Goal: Task Accomplishment & Management: Manage account settings

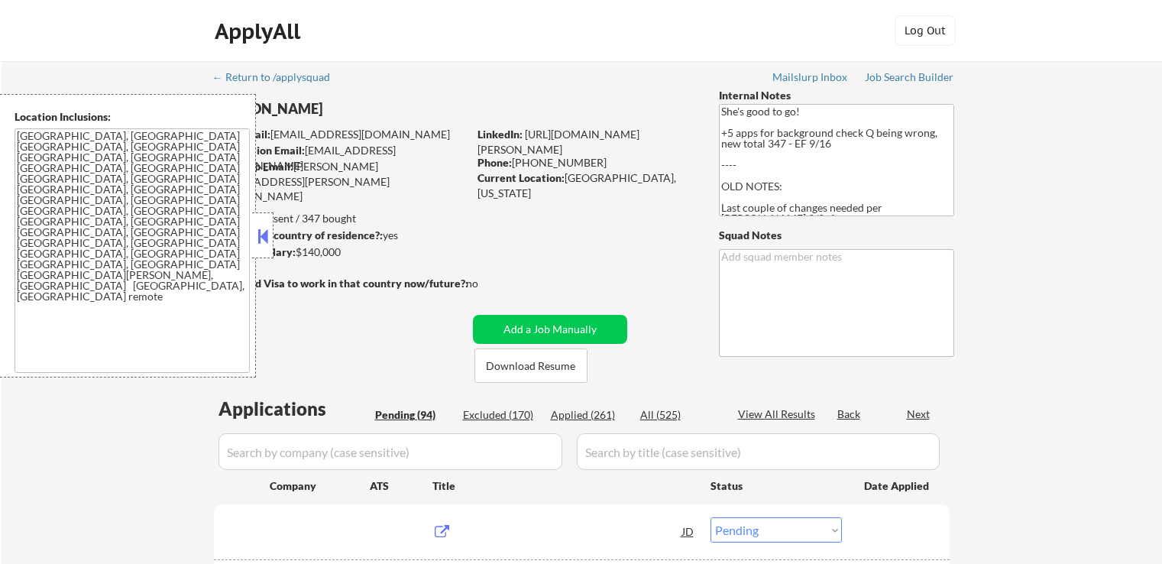
select select ""pending""
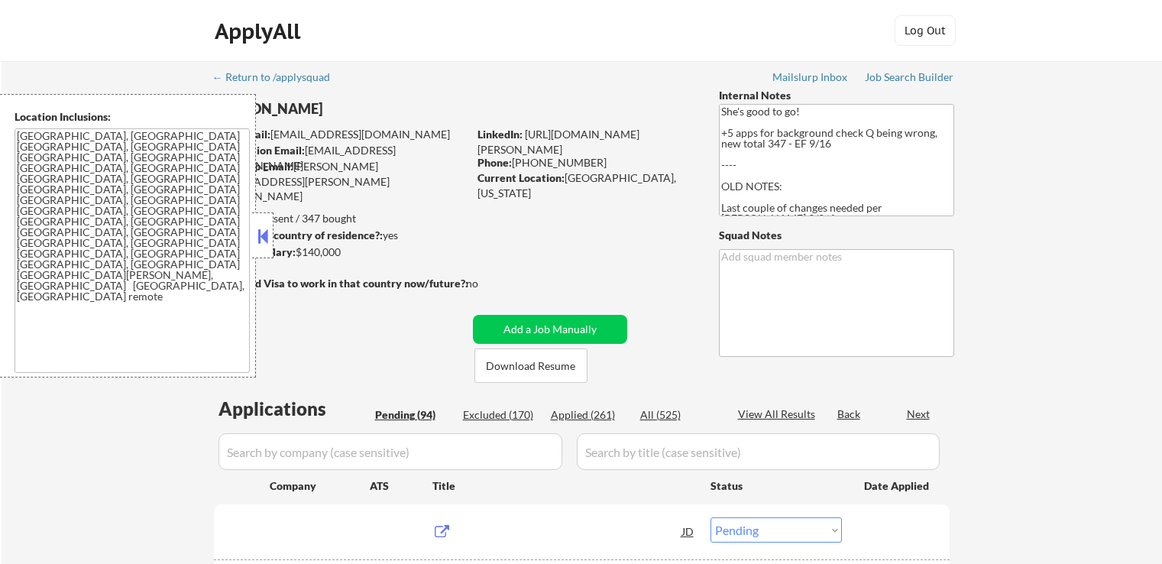
select select ""pending""
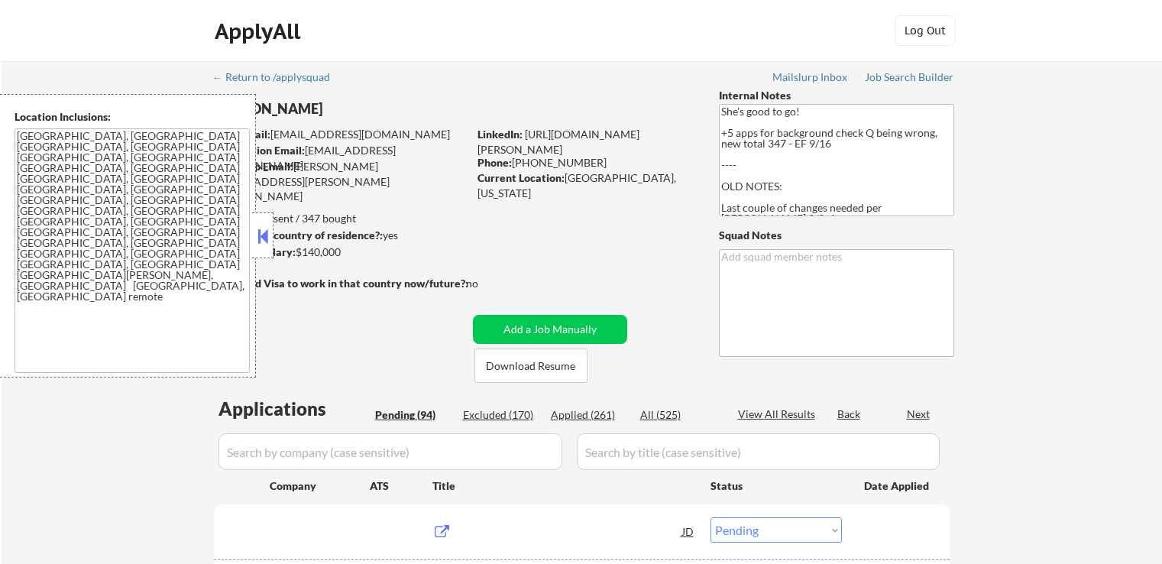
select select ""pending""
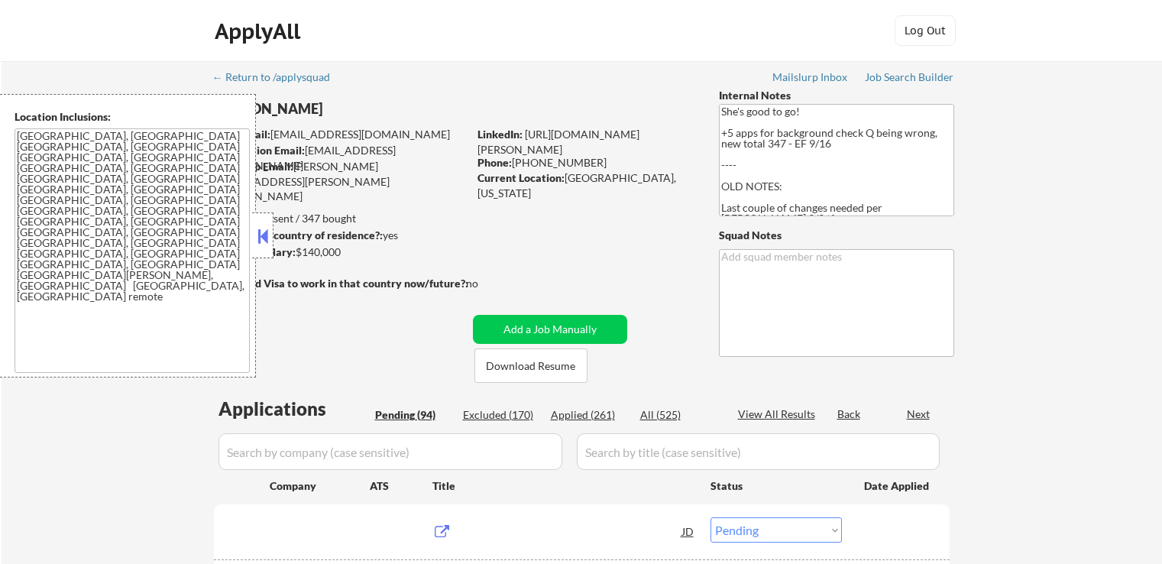
select select ""pending""
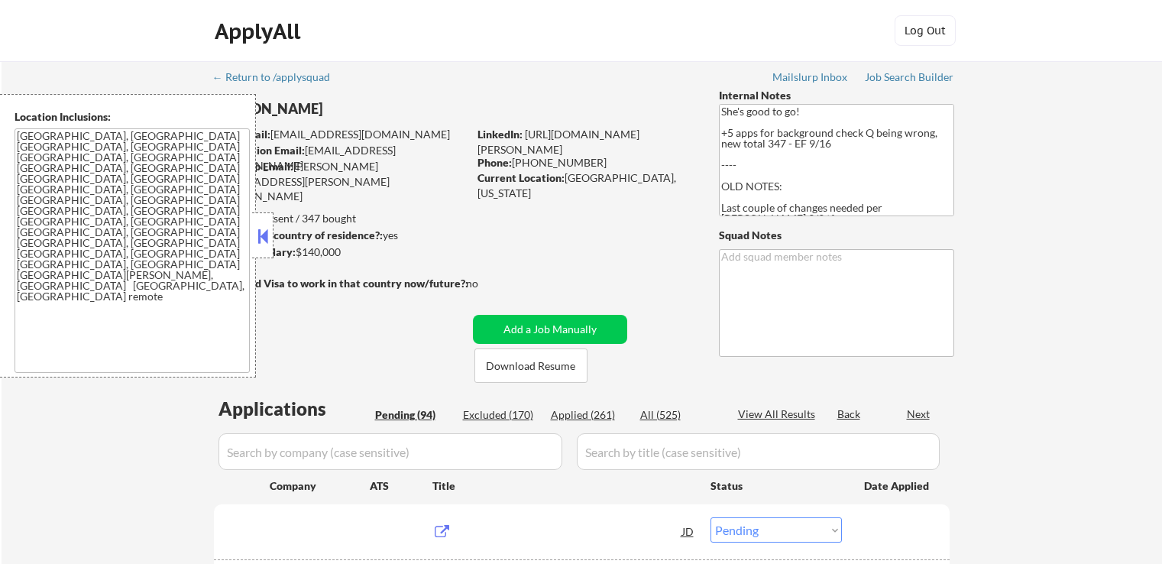
select select ""pending""
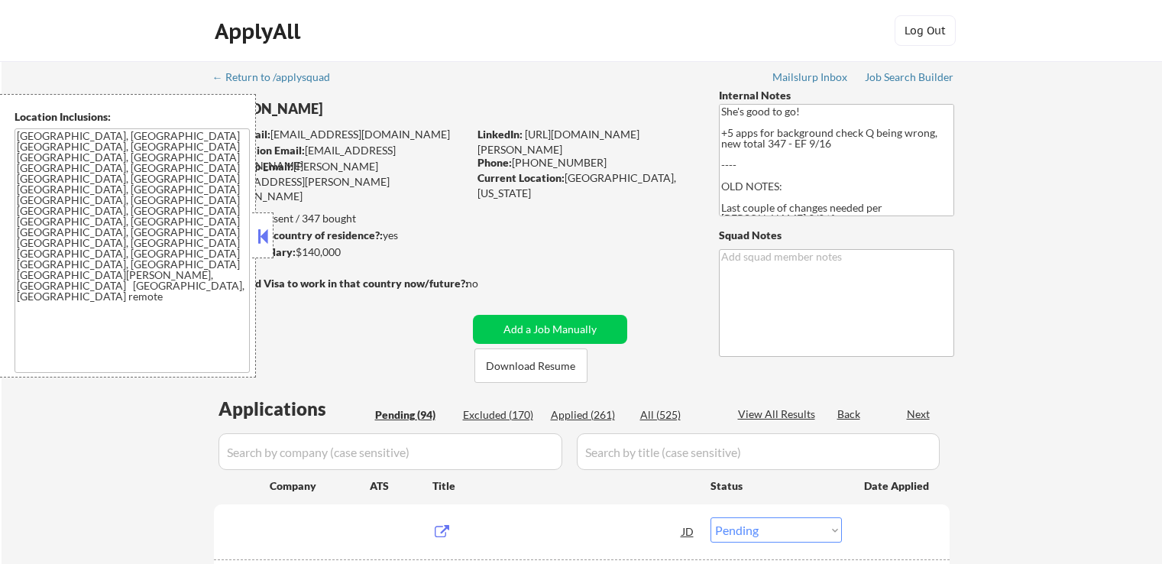
select select ""pending""
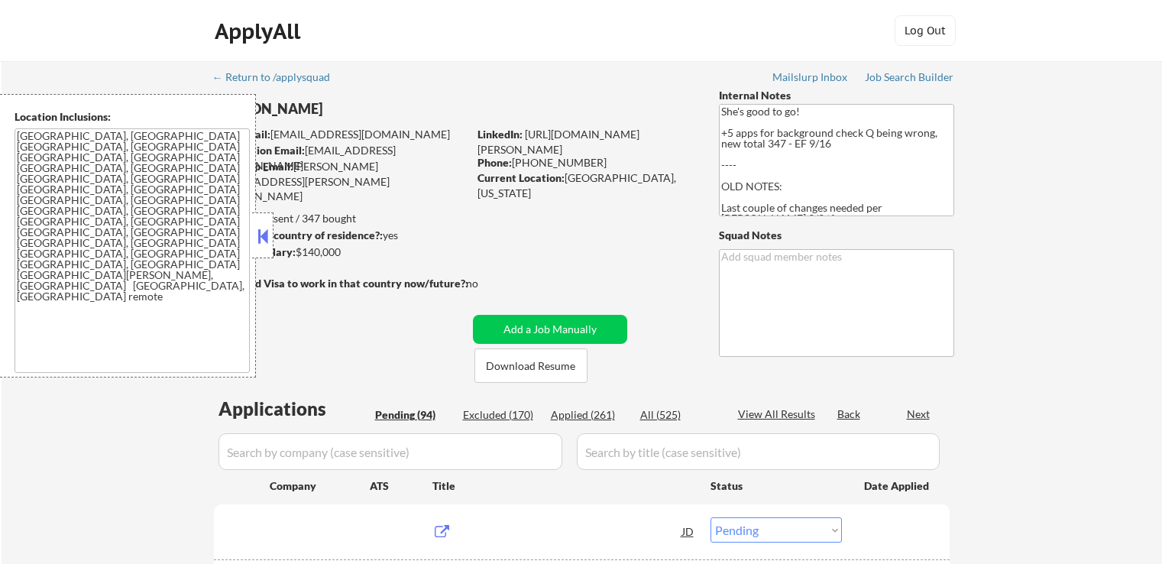
select select ""pending""
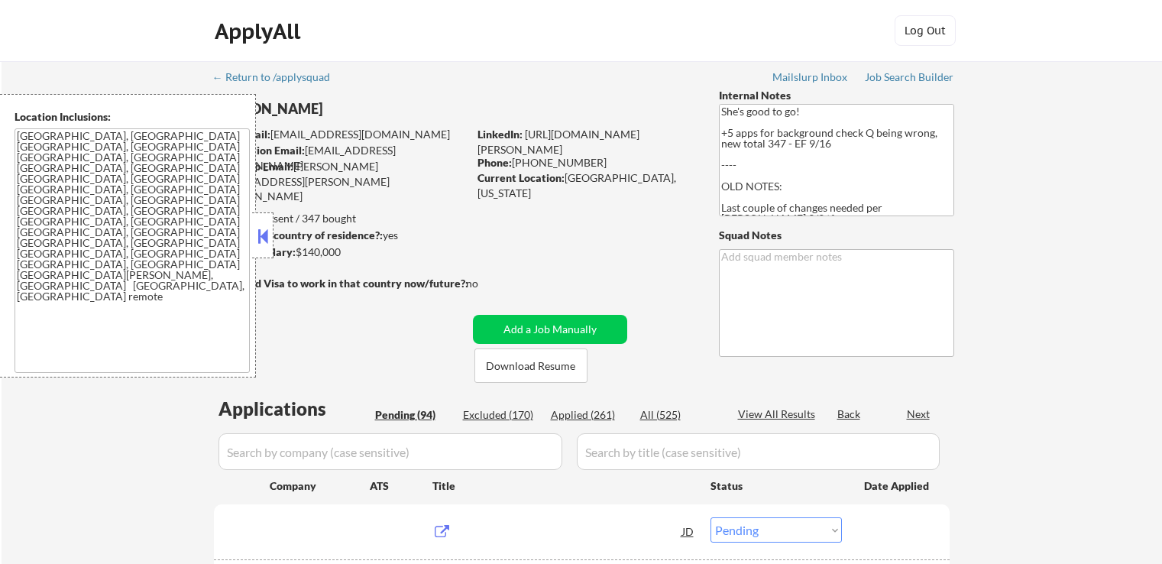
select select ""pending""
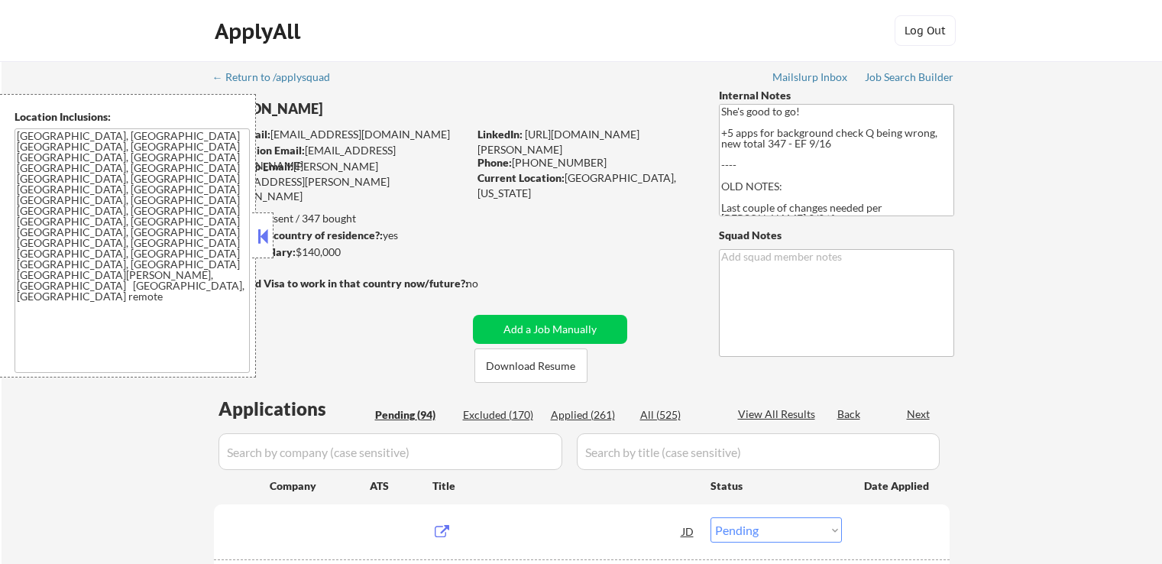
select select ""pending""
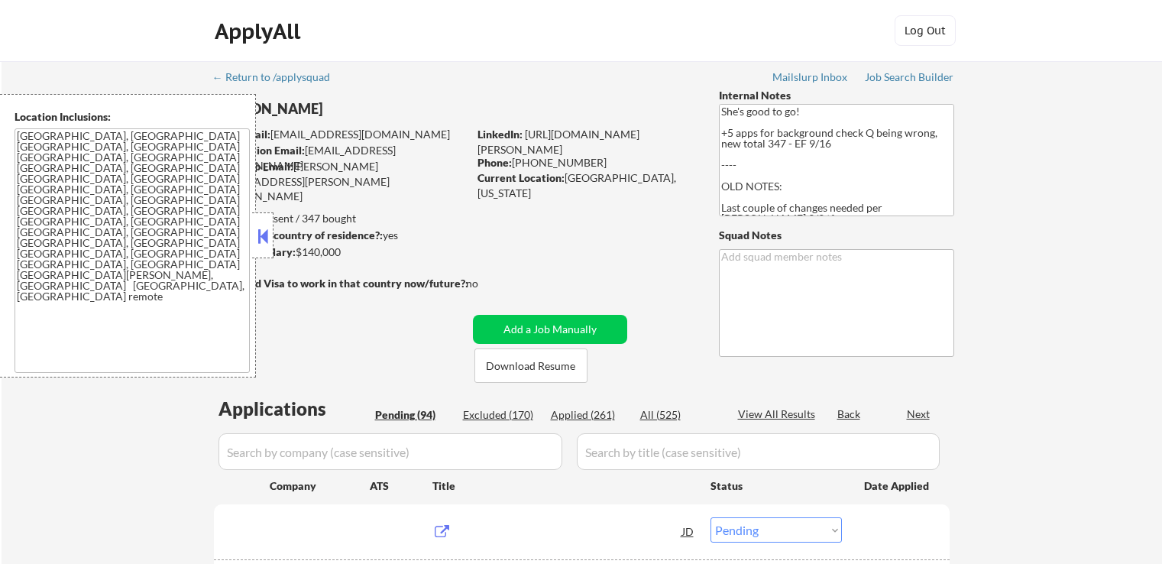
select select ""pending""
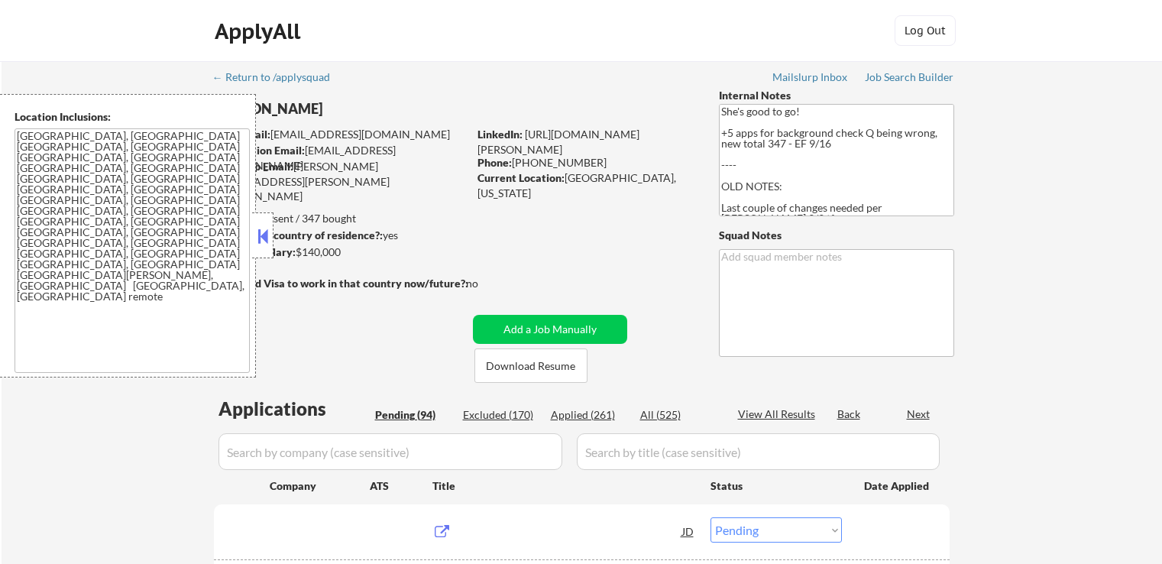
select select ""pending""
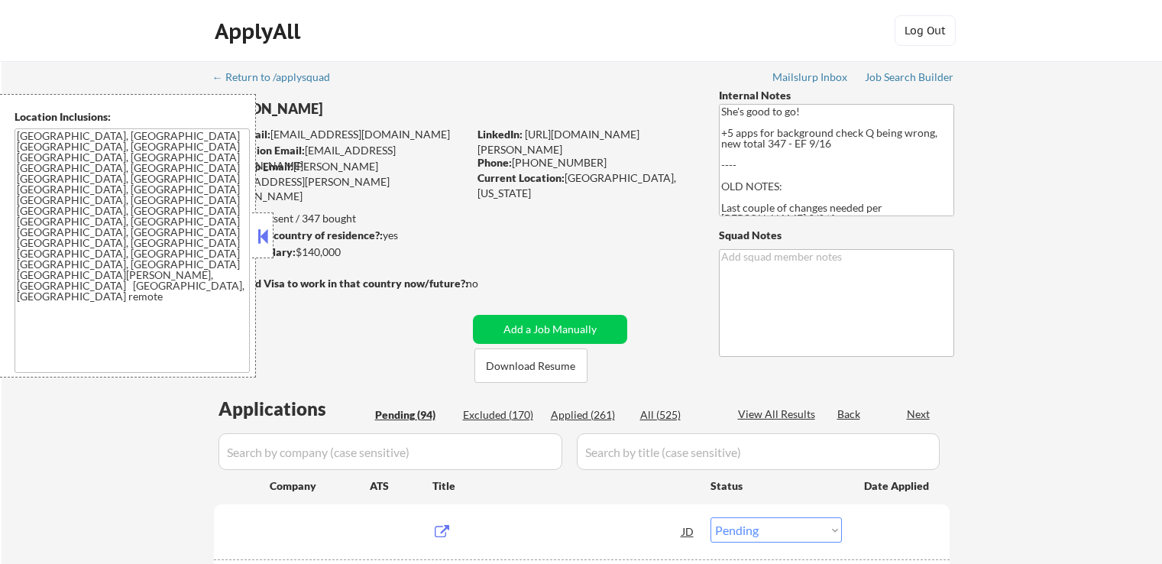
select select ""pending""
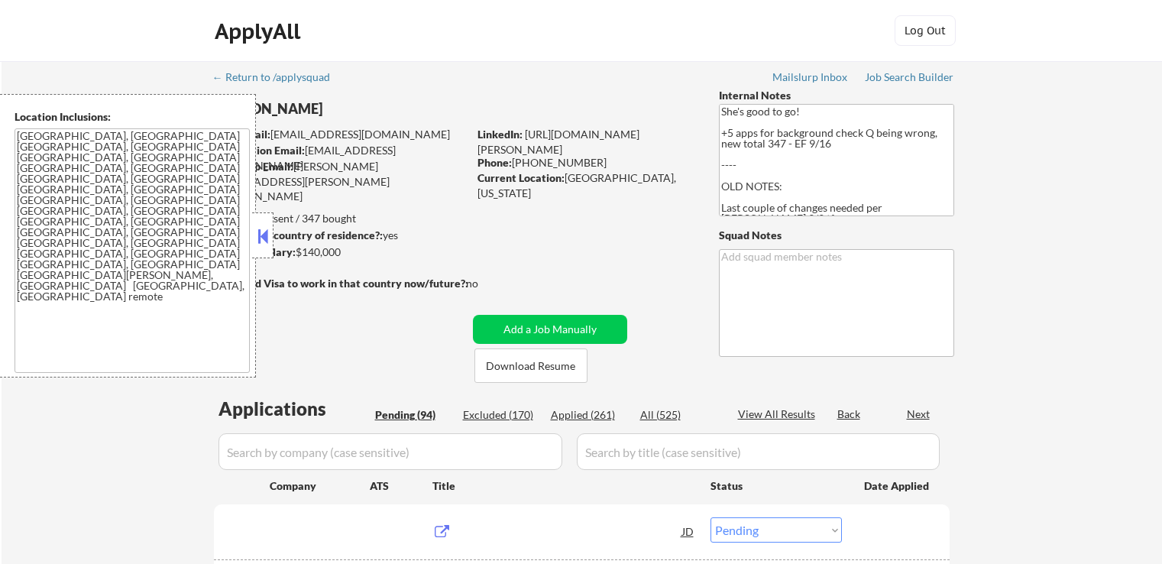
select select ""pending""
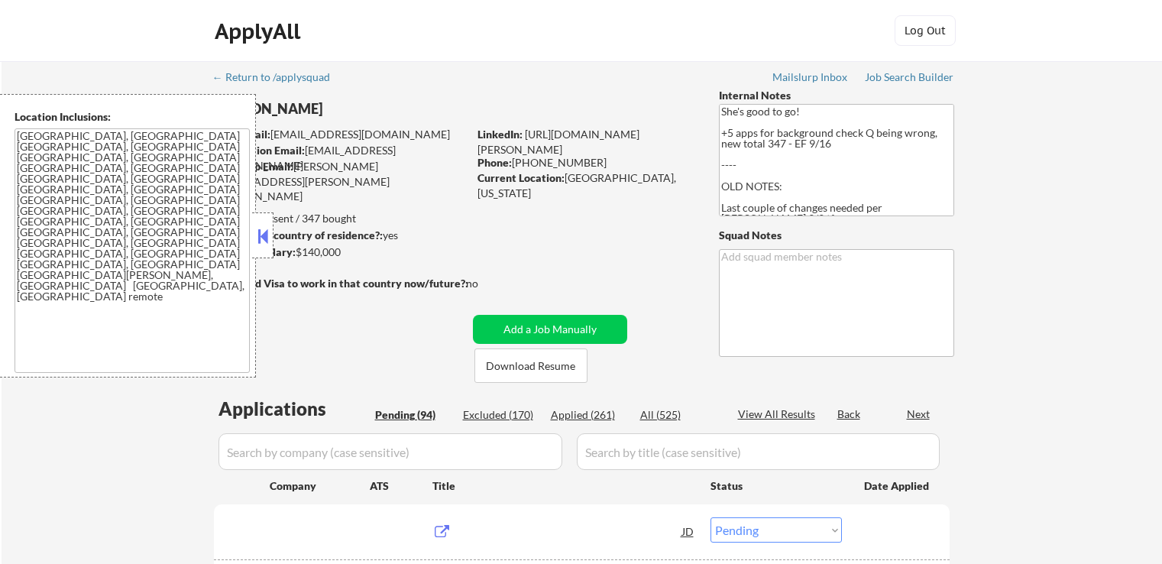
select select ""pending""
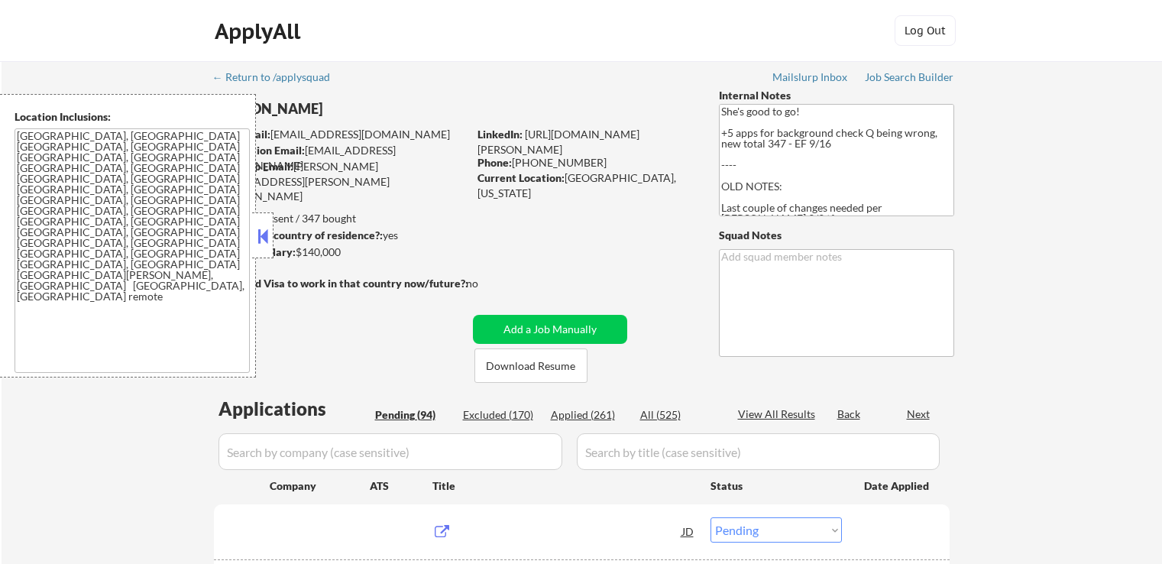
select select ""pending""
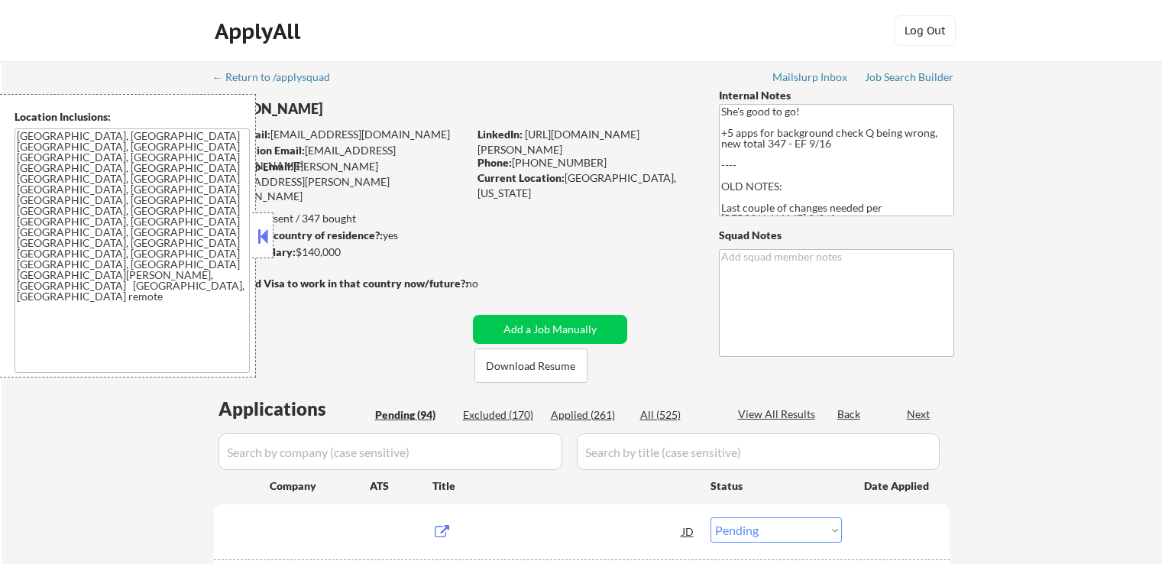
select select ""pending""
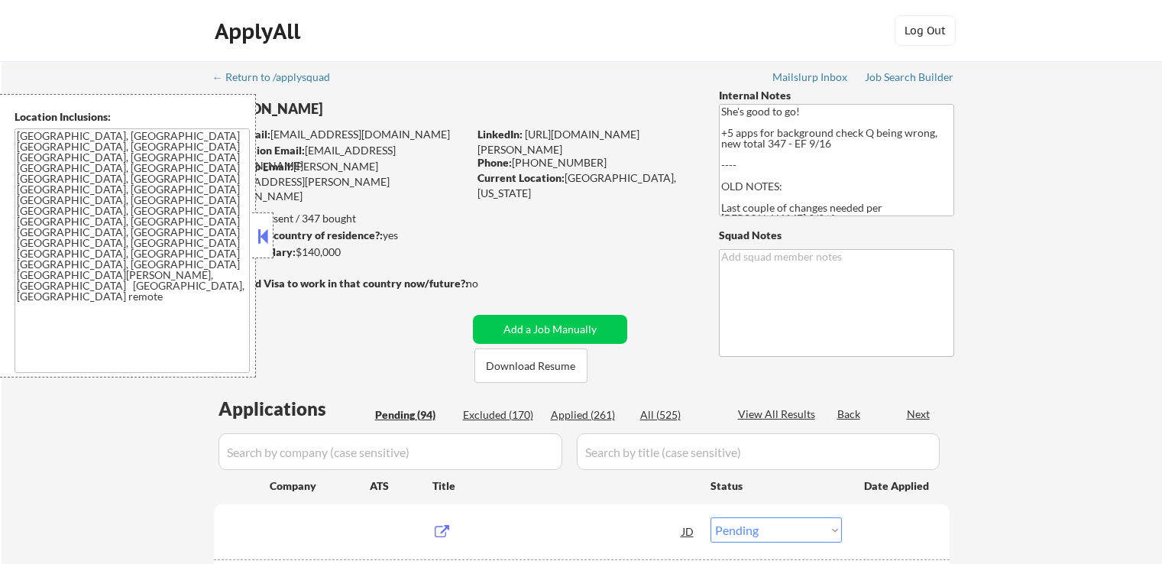
select select ""pending""
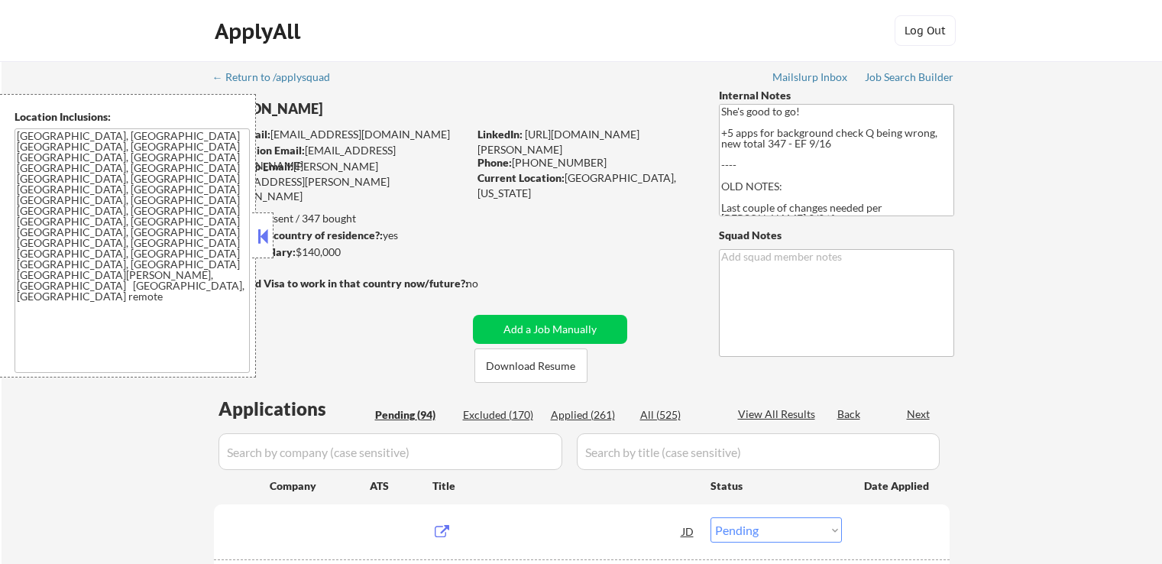
select select ""pending""
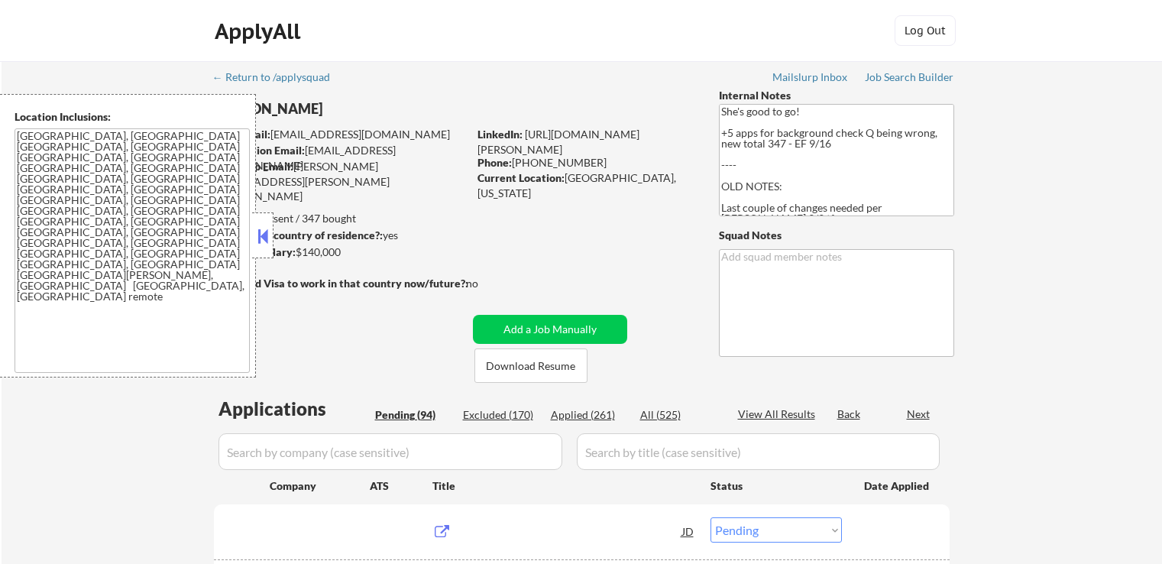
select select ""pending""
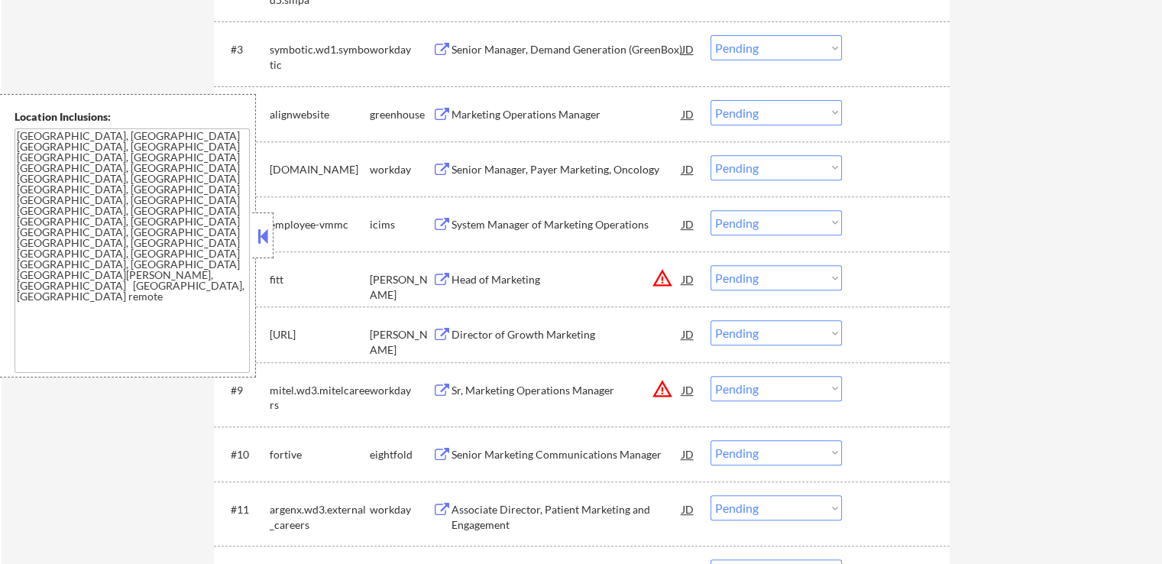
scroll to position [841, 0]
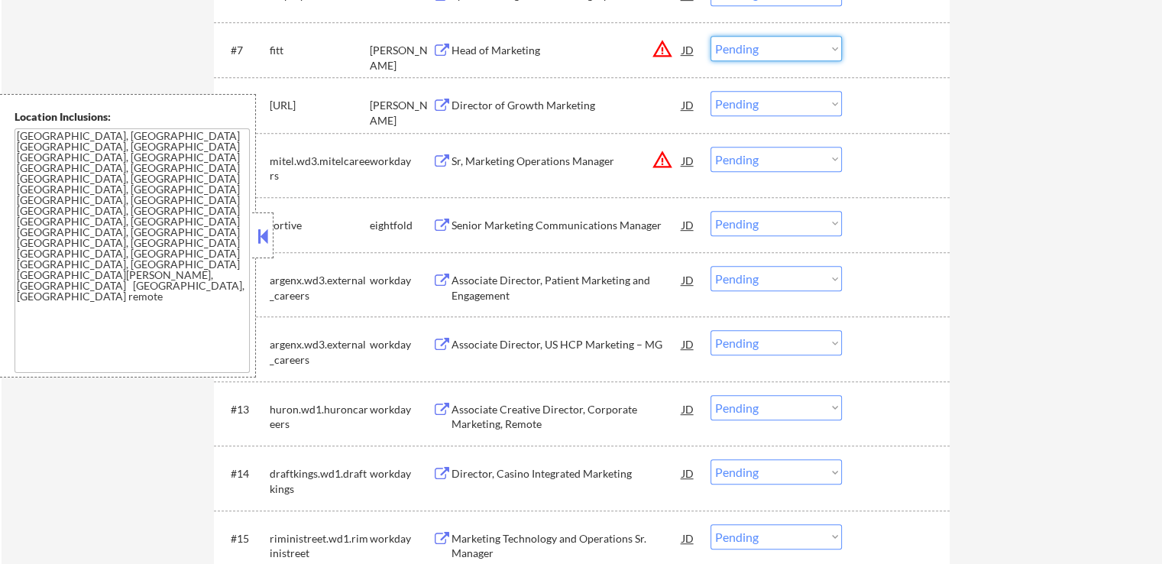
click at [735, 47] on select "Choose an option... Pending Applied Excluded (Questions) Excluded (Expired) Exc…" at bounding box center [776, 48] width 131 height 25
select select ""excluded__location_""
click at [711, 36] on select "Choose an option... Pending Applied Excluded (Questions) Excluded (Expired) Exc…" at bounding box center [776, 48] width 131 height 25
click at [765, 156] on select "Choose an option... Pending Applied Excluded (Questions) Excluded (Expired) Exc…" at bounding box center [776, 159] width 131 height 25
select select ""excluded__location_""
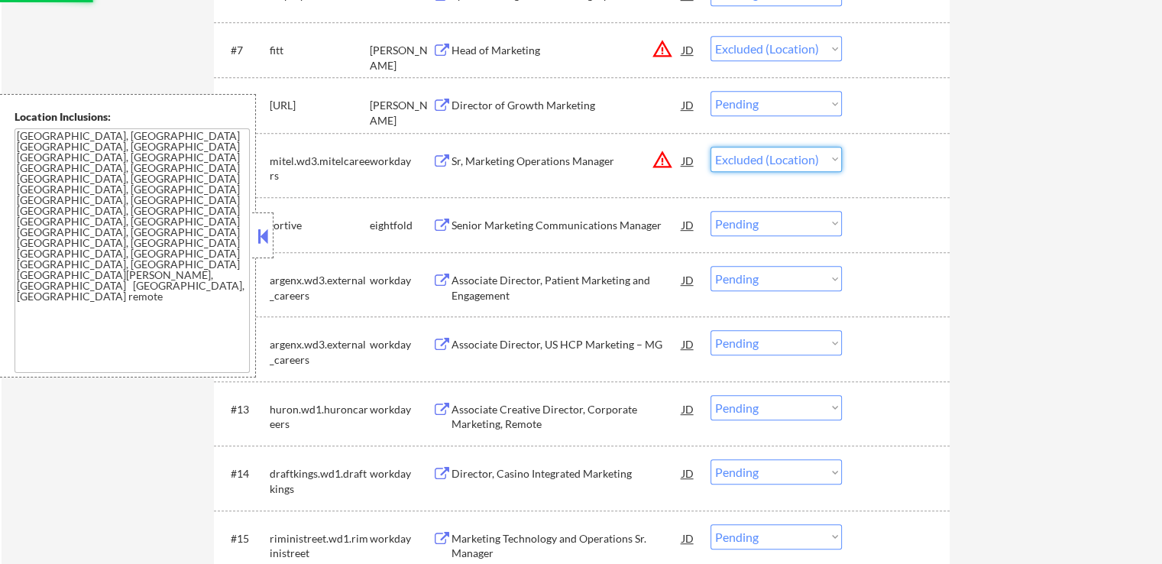
click at [711, 147] on select "Choose an option... Pending Applied Excluded (Questions) Excluded (Expired) Exc…" at bounding box center [776, 159] width 131 height 25
select select ""pending""
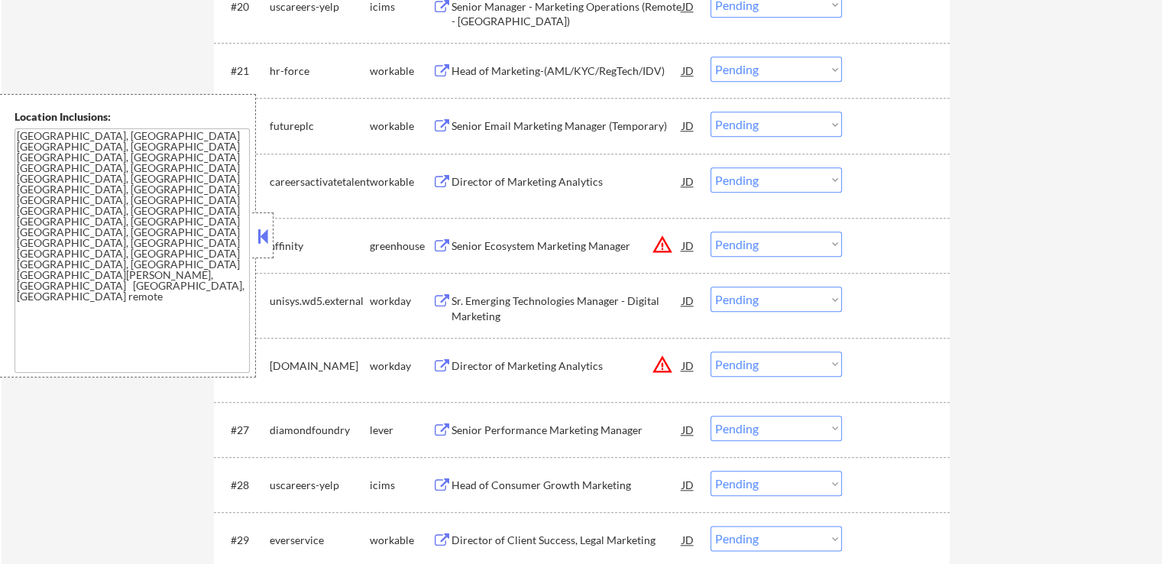
scroll to position [1681, 0]
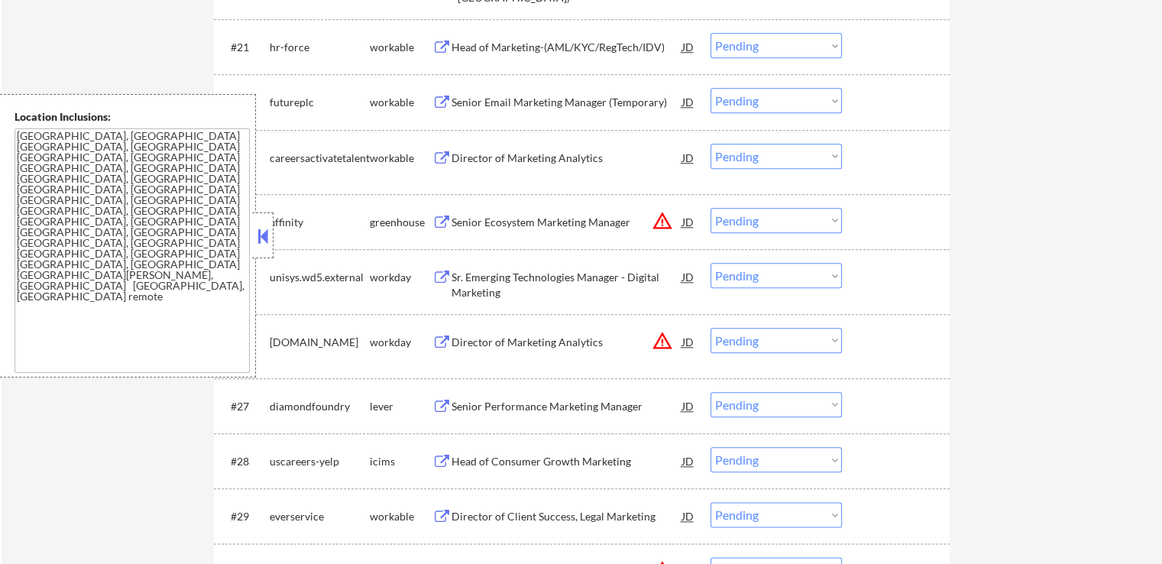
click at [767, 219] on select "Choose an option... Pending Applied Excluded (Questions) Excluded (Expired) Exc…" at bounding box center [776, 220] width 131 height 25
select select ""excluded__location_""
click at [711, 208] on select "Choose an option... Pending Applied Excluded (Questions) Excluded (Expired) Exc…" at bounding box center [776, 220] width 131 height 25
drag, startPoint x: 760, startPoint y: 335, endPoint x: 763, endPoint y: 347, distance: 12.1
click at [760, 335] on select "Choose an option... Pending Applied Excluded (Questions) Excluded (Expired) Exc…" at bounding box center [776, 340] width 131 height 25
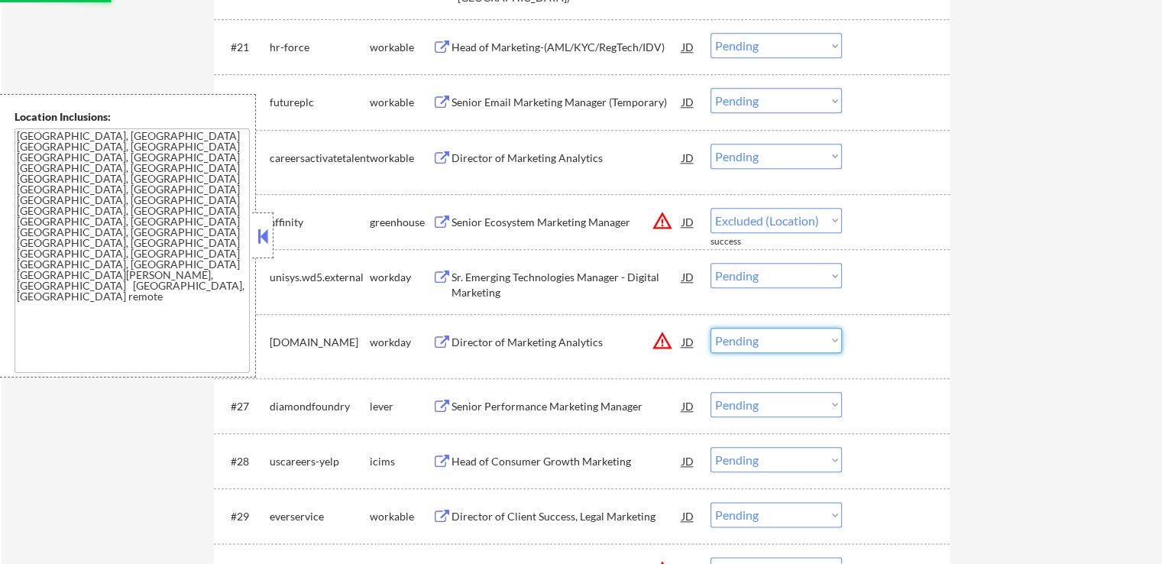
select select ""excluded__location_""
click at [711, 328] on select "Choose an option... Pending Applied Excluded (Questions) Excluded (Expired) Exc…" at bounding box center [776, 340] width 131 height 25
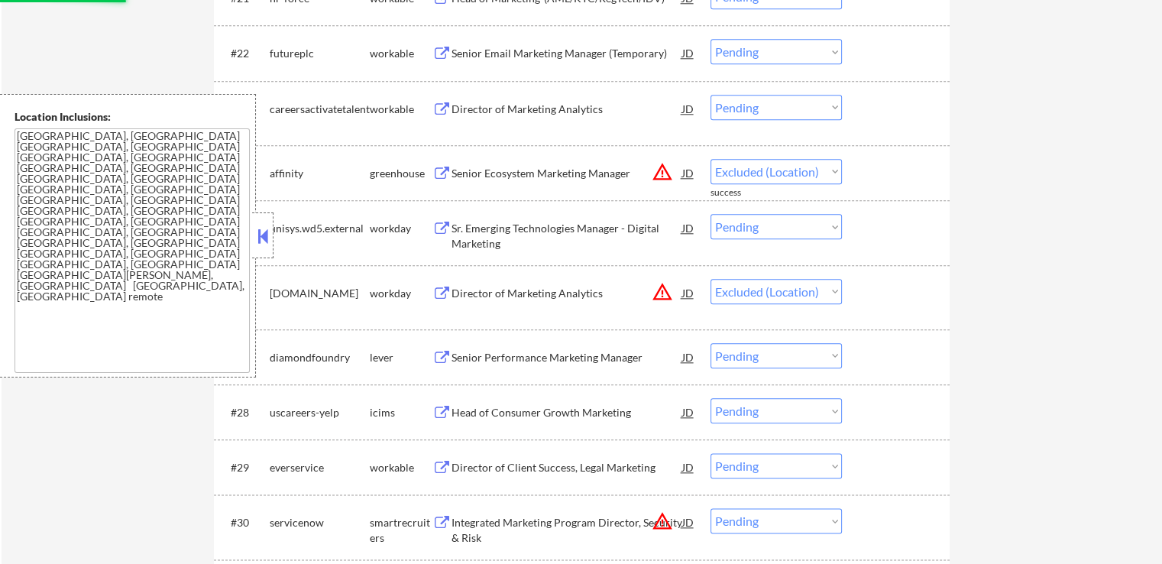
select select ""pending""
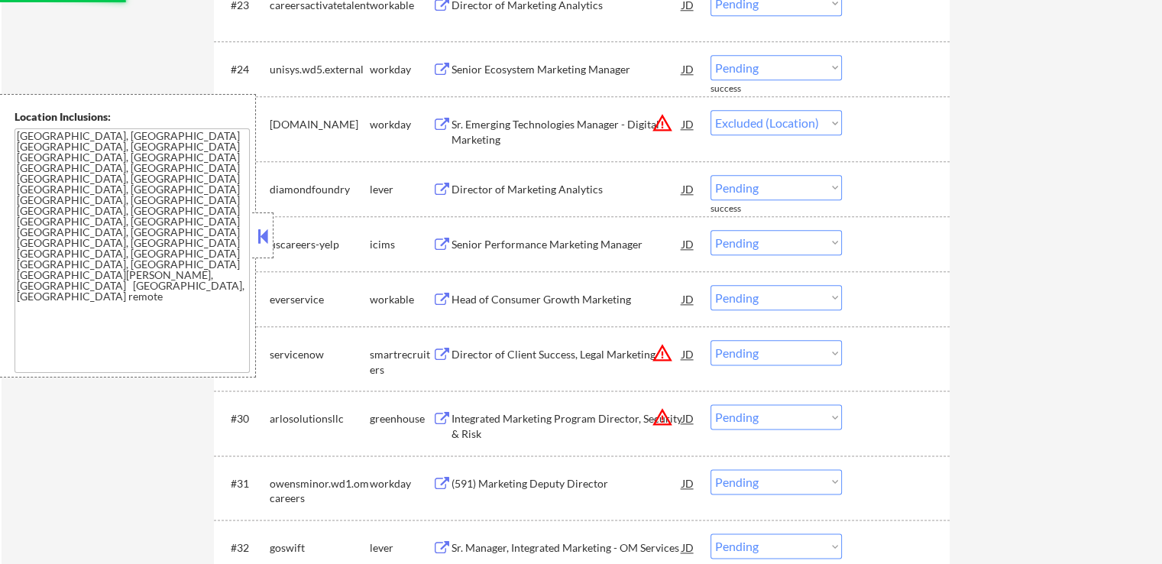
select select ""pending""
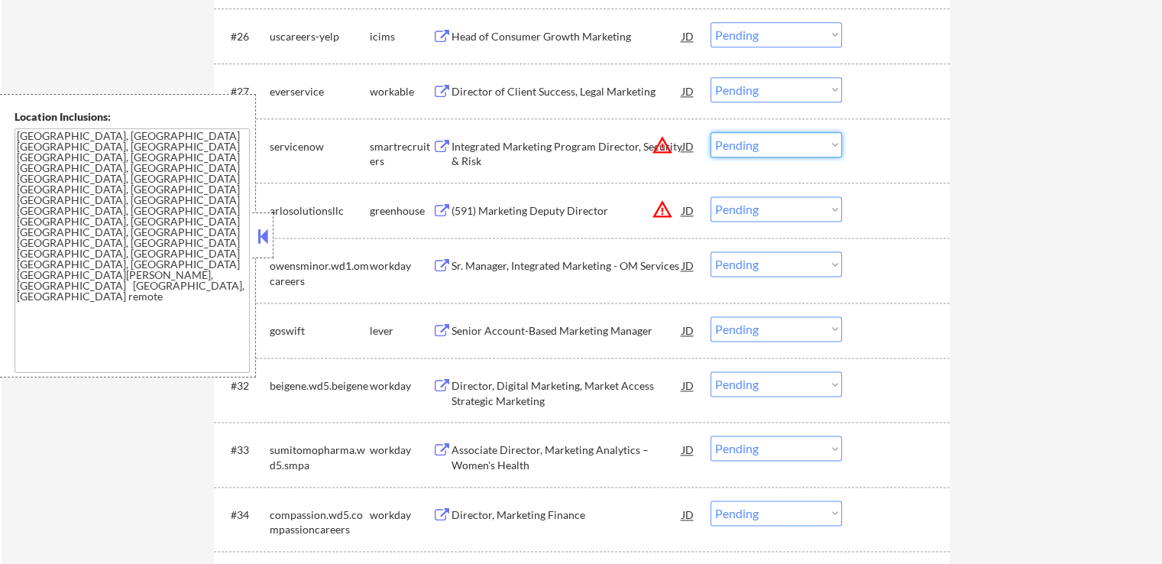
click at [756, 147] on select "Choose an option... Pending Applied Excluded (Questions) Excluded (Expired) Exc…" at bounding box center [776, 144] width 131 height 25
select select ""excluded__location_""
click at [711, 132] on select "Choose an option... Pending Applied Excluded (Questions) Excluded (Expired) Exc…" at bounding box center [776, 144] width 131 height 25
click at [780, 214] on select "Choose an option... Pending Applied Excluded (Questions) Excluded (Expired) Exc…" at bounding box center [776, 208] width 131 height 25
select select ""excluded__location_""
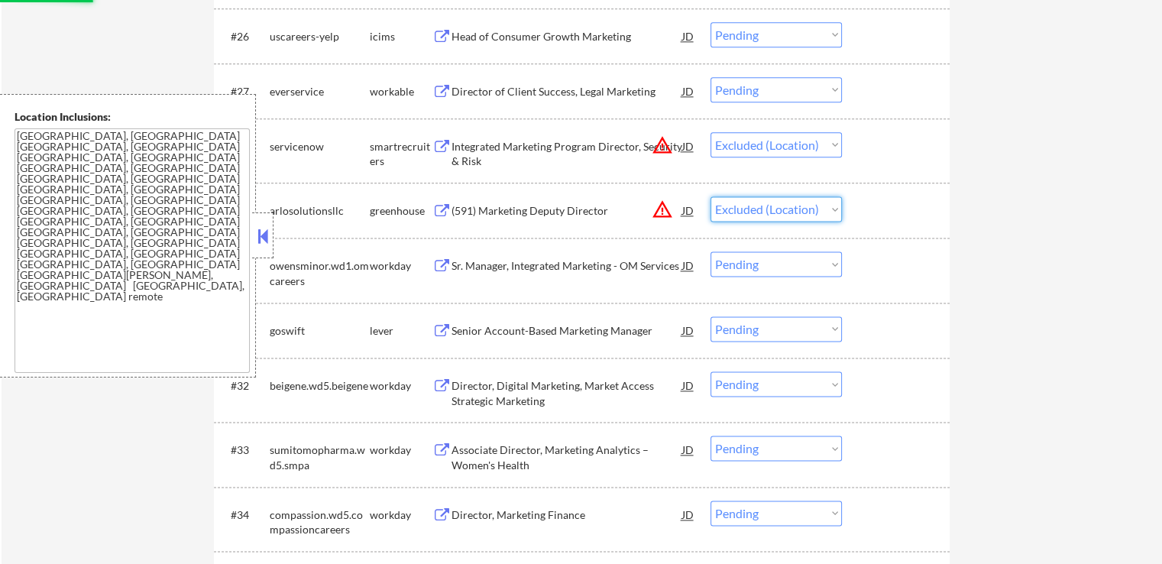
click at [711, 196] on select "Choose an option... Pending Applied Excluded (Questions) Excluded (Expired) Exc…" at bounding box center [776, 208] width 131 height 25
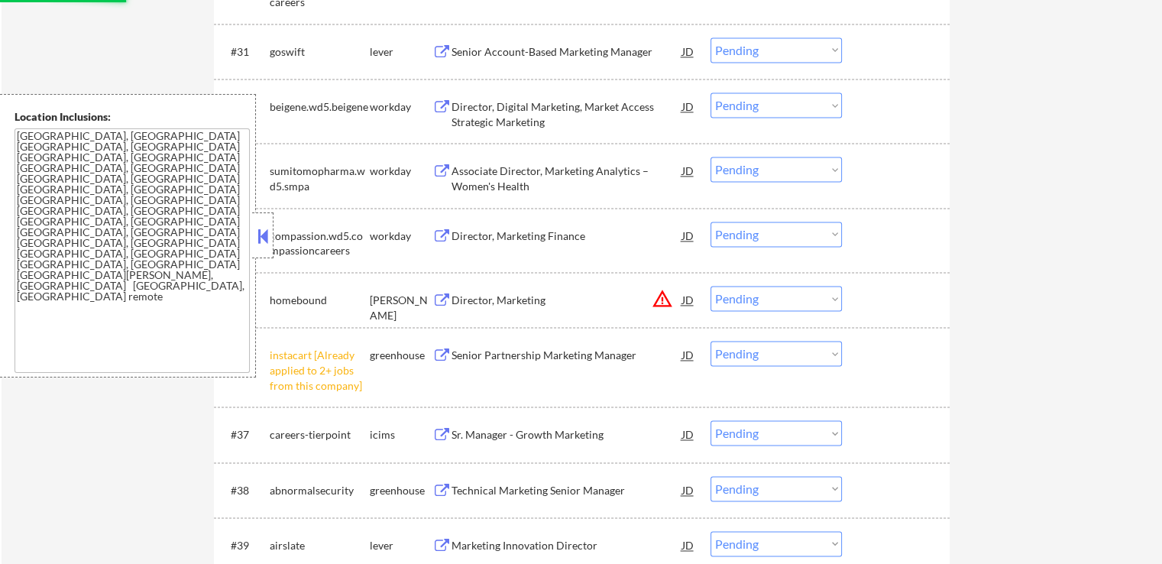
scroll to position [2292, 0]
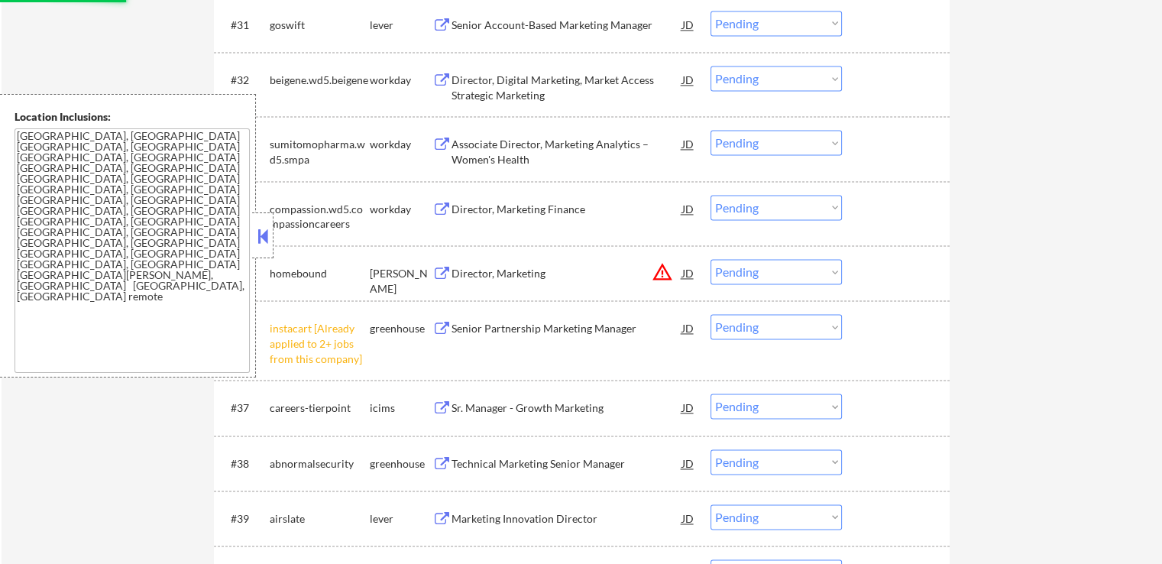
select select ""pending""
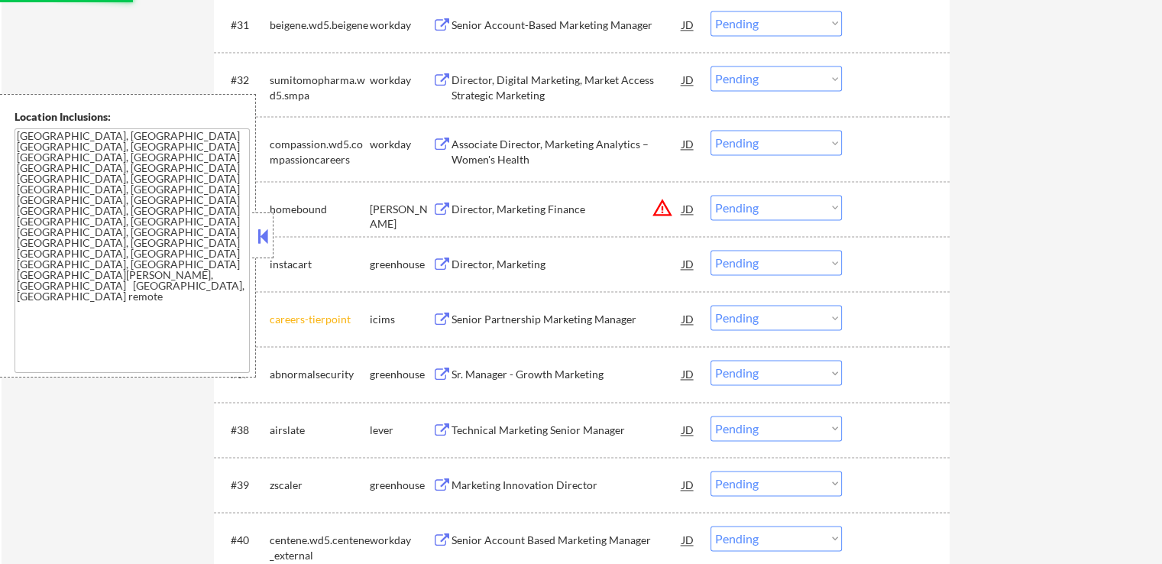
select select ""pending""
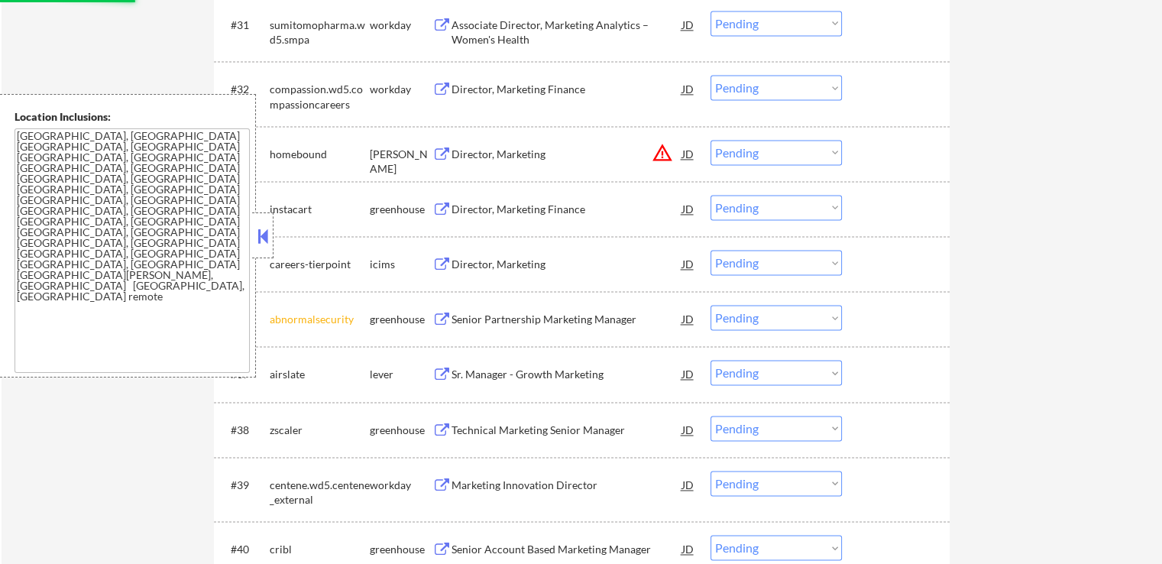
click at [777, 141] on select "Choose an option... Pending Applied Excluded (Questions) Excluded (Expired) Exc…" at bounding box center [776, 152] width 131 height 25
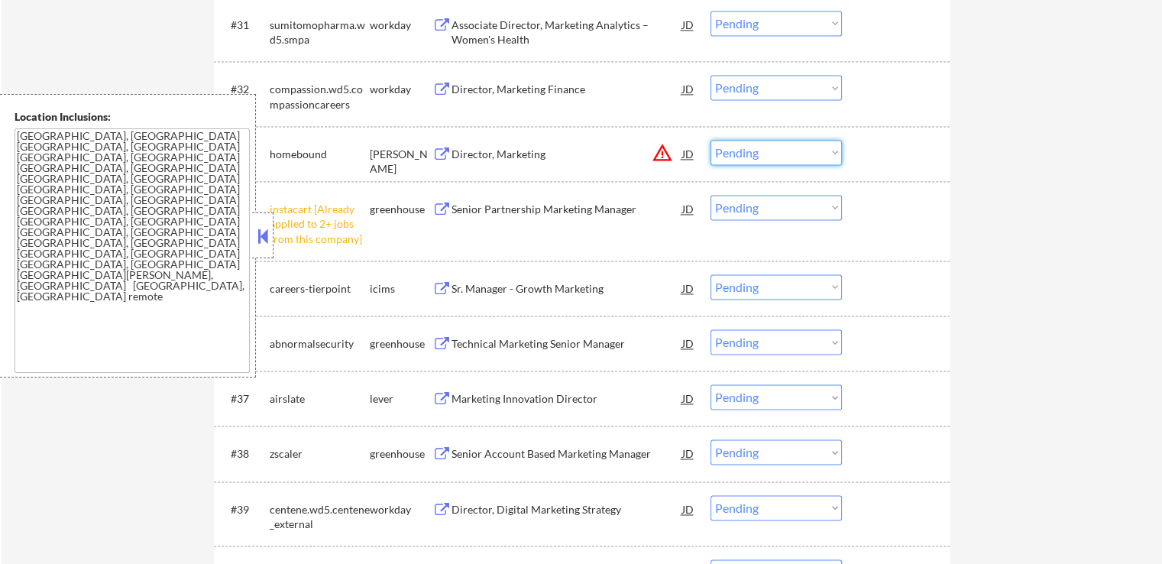
select select ""excluded__location_""
click at [711, 140] on select "Choose an option... Pending Applied Excluded (Questions) Excluded (Expired) Exc…" at bounding box center [776, 152] width 131 height 25
click at [765, 206] on select "Choose an option... Pending Applied Excluded (Questions) Excluded (Expired) Exc…" at bounding box center [776, 207] width 131 height 25
select select ""excluded__other_""
click at [711, 195] on select "Choose an option... Pending Applied Excluded (Questions) Excluded (Expired) Exc…" at bounding box center [776, 207] width 131 height 25
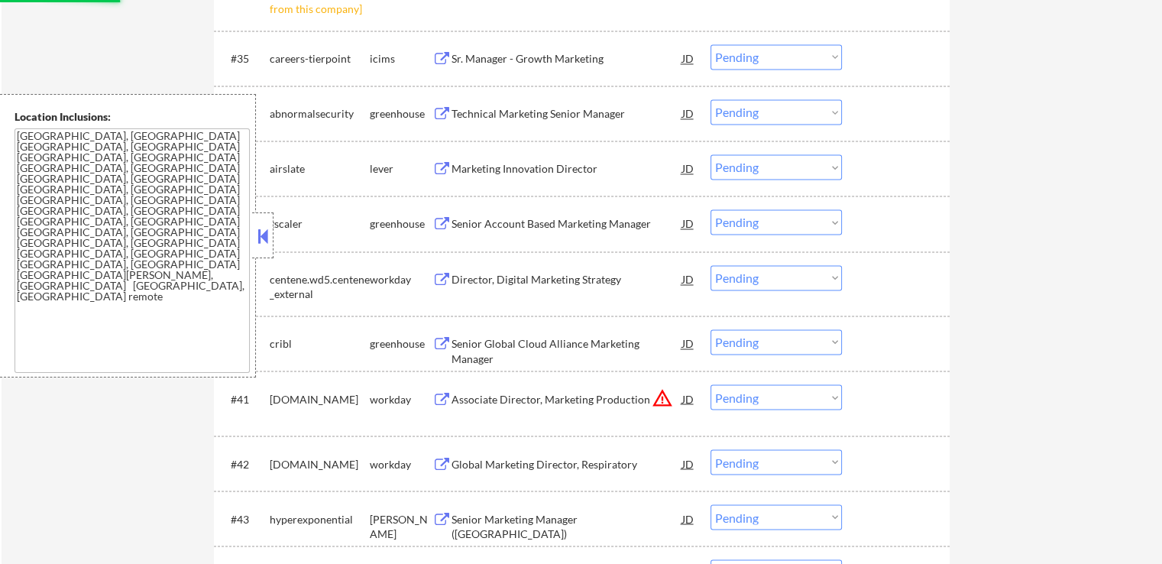
select select ""pending""
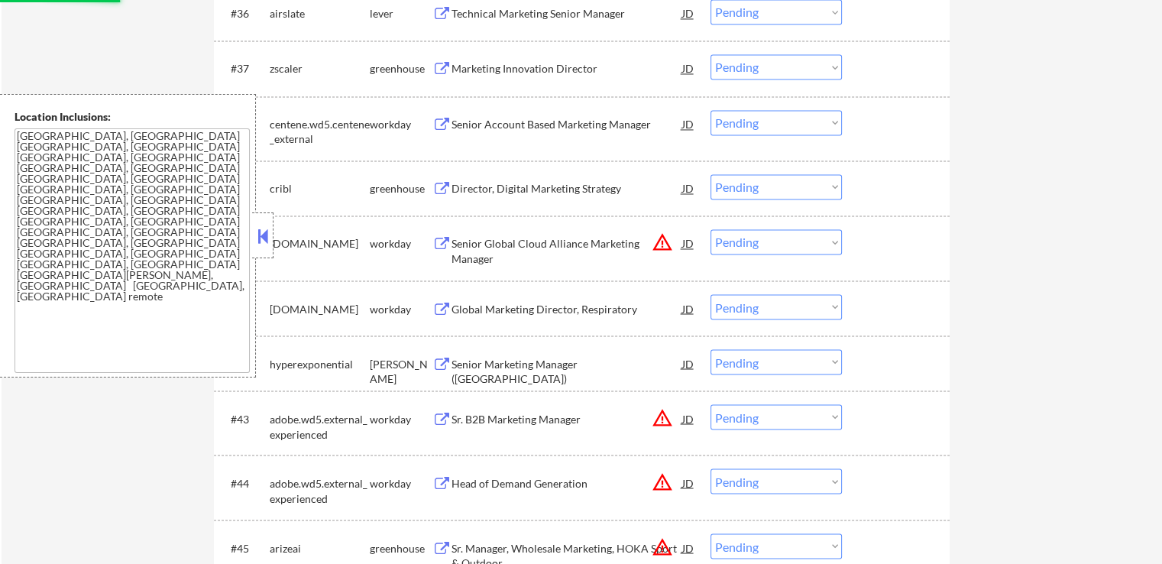
select select ""pending""
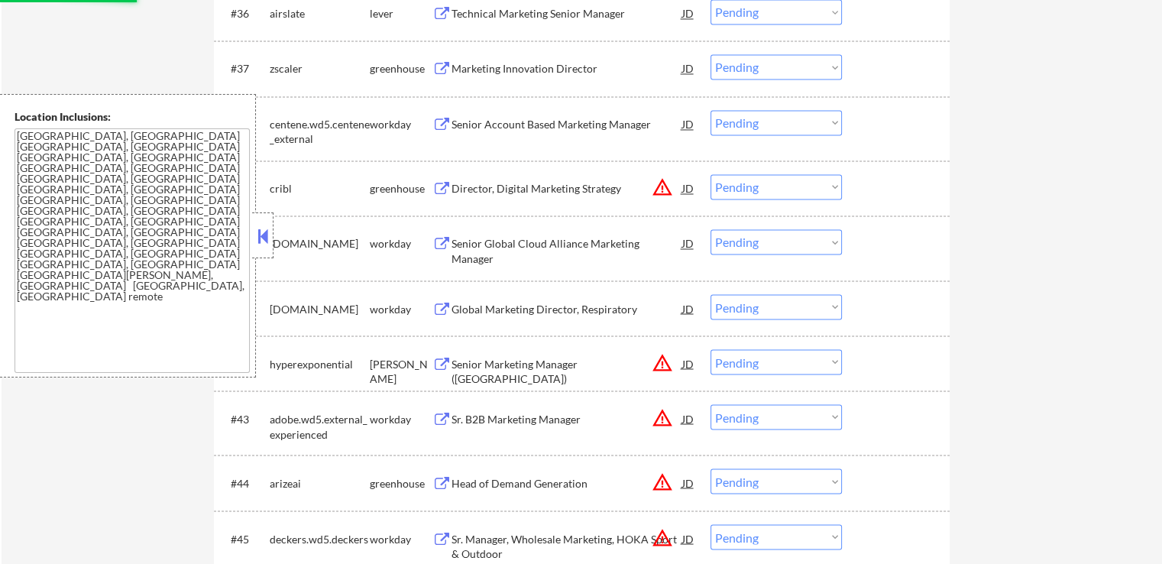
scroll to position [2751, 0]
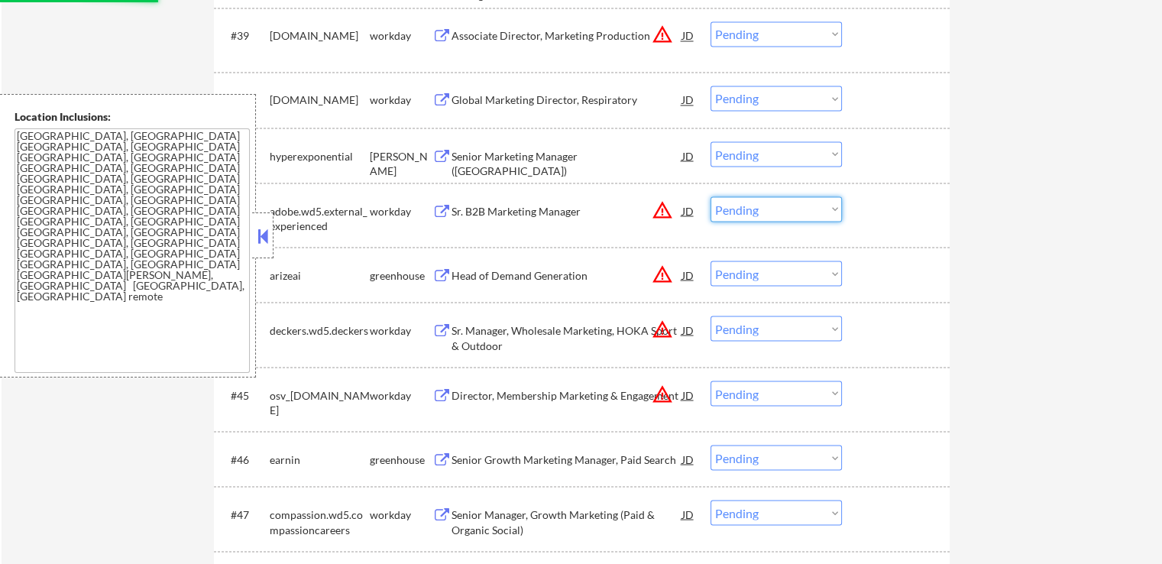
drag, startPoint x: 761, startPoint y: 202, endPoint x: 761, endPoint y: 220, distance: 18.3
click at [761, 202] on select "Choose an option... Pending Applied Excluded (Questions) Excluded (Expired) Exc…" at bounding box center [776, 208] width 131 height 25
select select ""excluded__location_""
click at [711, 196] on select "Choose an option... Pending Applied Excluded (Questions) Excluded (Expired) Exc…" at bounding box center [776, 208] width 131 height 25
click at [762, 271] on select "Choose an option... Pending Applied Excluded (Questions) Excluded (Expired) Exc…" at bounding box center [776, 273] width 131 height 25
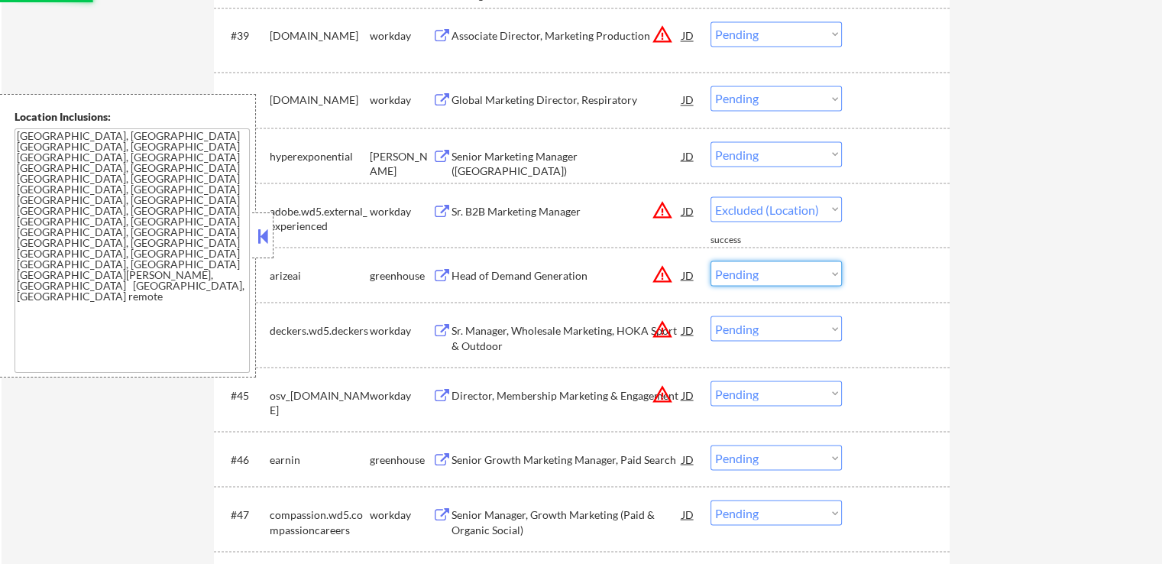
select select ""excluded__location_""
click at [711, 261] on select "Choose an option... Pending Applied Excluded (Questions) Excluded (Expired) Exc…" at bounding box center [776, 273] width 131 height 25
select select ""pending""
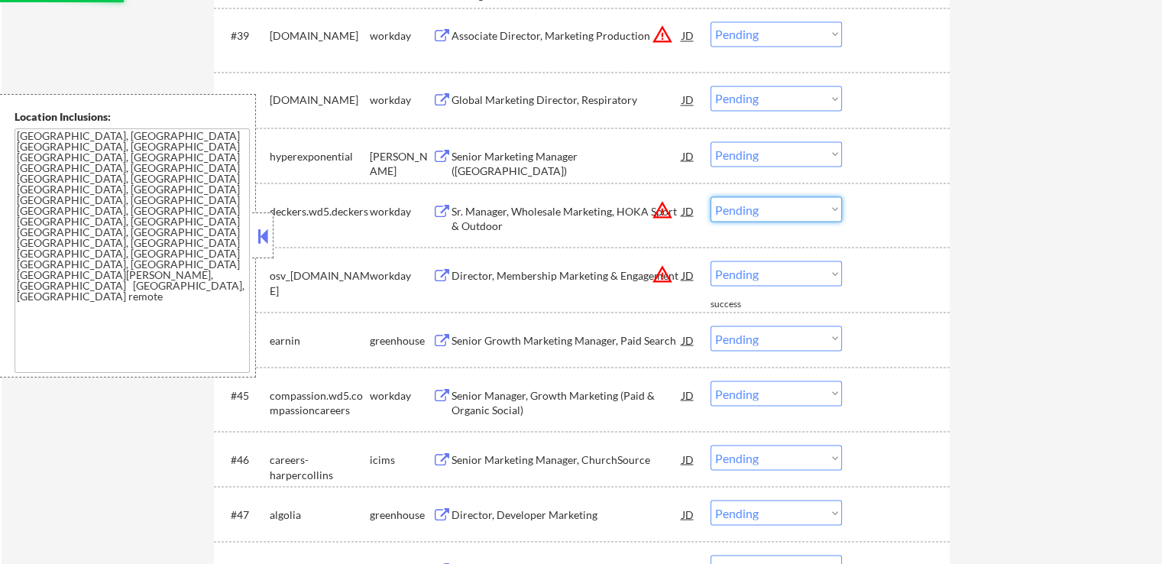
click at [762, 209] on select "Choose an option... Pending Applied Excluded (Questions) Excluded (Expired) Exc…" at bounding box center [776, 208] width 131 height 25
select select ""excluded__location_""
click at [711, 196] on select "Choose an option... Pending Applied Excluded (Questions) Excluded (Expired) Exc…" at bounding box center [776, 208] width 131 height 25
drag, startPoint x: 755, startPoint y: 261, endPoint x: 761, endPoint y: 274, distance: 14.4
click at [755, 261] on select "Choose an option... Pending Applied Excluded (Questions) Excluded (Expired) Exc…" at bounding box center [776, 273] width 131 height 25
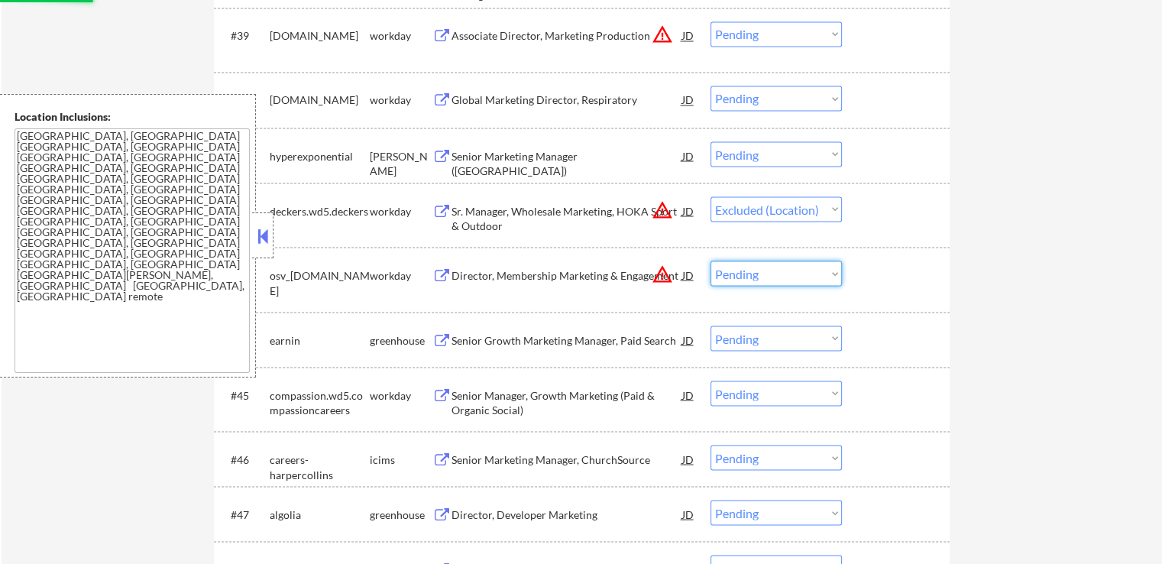
select select ""excluded__location_""
click at [711, 261] on select "Choose an option... Pending Applied Excluded (Questions) Excluded (Expired) Exc…" at bounding box center [776, 273] width 131 height 25
click at [990, 300] on div "← Return to /applysquad Mailslurp Inbox Job Search Builder [PERSON_NAME] User E…" at bounding box center [582, 89] width 1161 height 5559
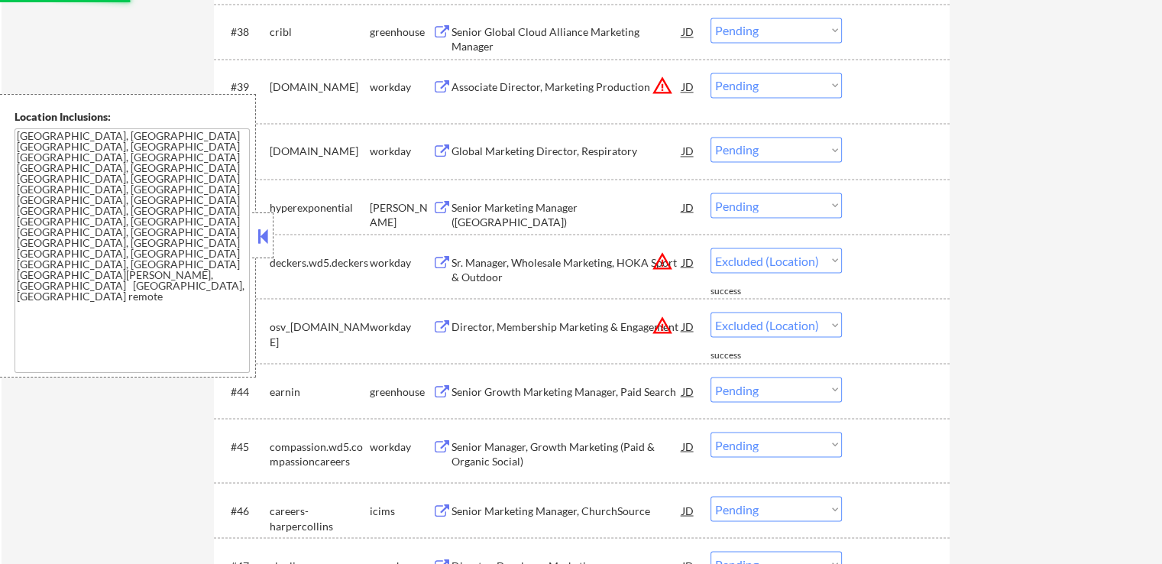
scroll to position [2675, 0]
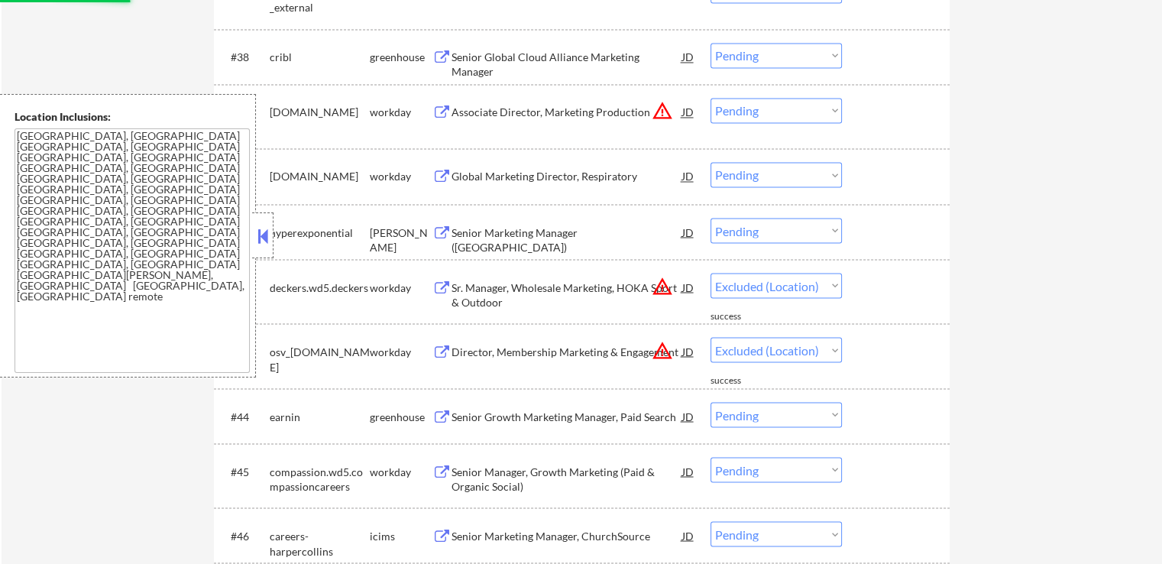
select select ""pending""
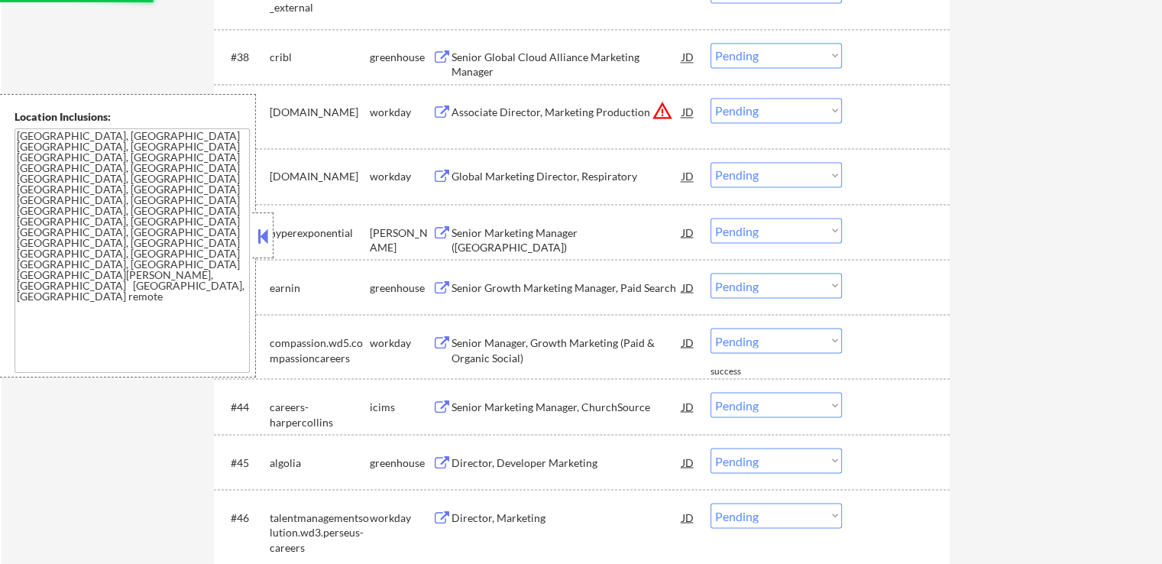
click at [749, 111] on select "Choose an option... Pending Applied Excluded (Questions) Excluded (Expired) Exc…" at bounding box center [776, 110] width 131 height 25
click at [711, 98] on select "Choose an option... Pending Applied Excluded (Questions) Excluded (Expired) Exc…" at bounding box center [776, 110] width 131 height 25
click at [958, 210] on div "← Return to /applysquad Mailslurp Inbox Job Search Builder [PERSON_NAME] User E…" at bounding box center [582, 96] width 763 height 5418
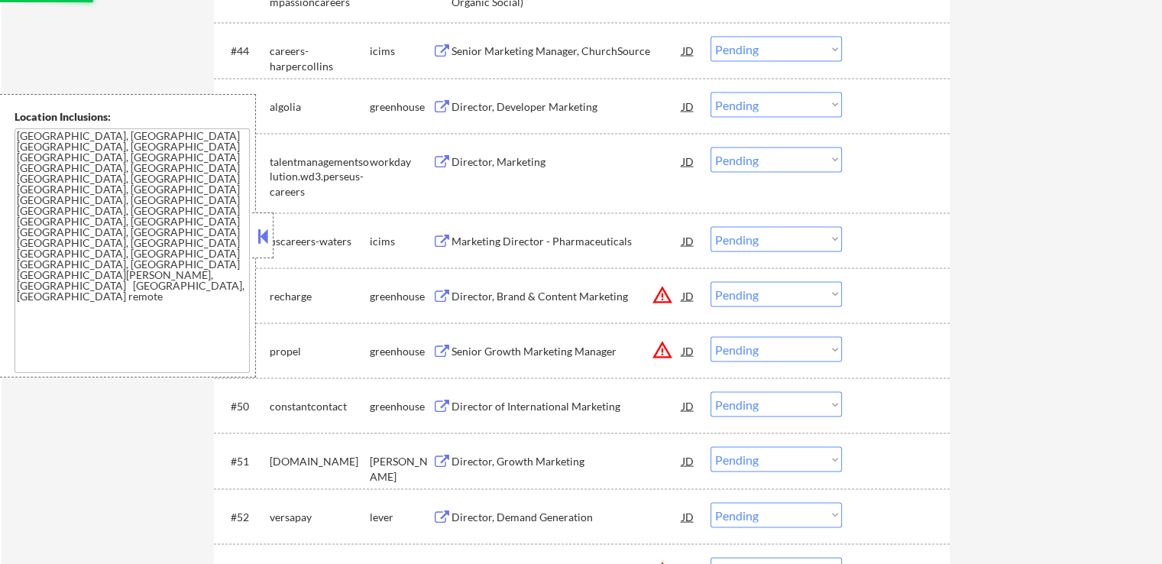
scroll to position [3057, 0]
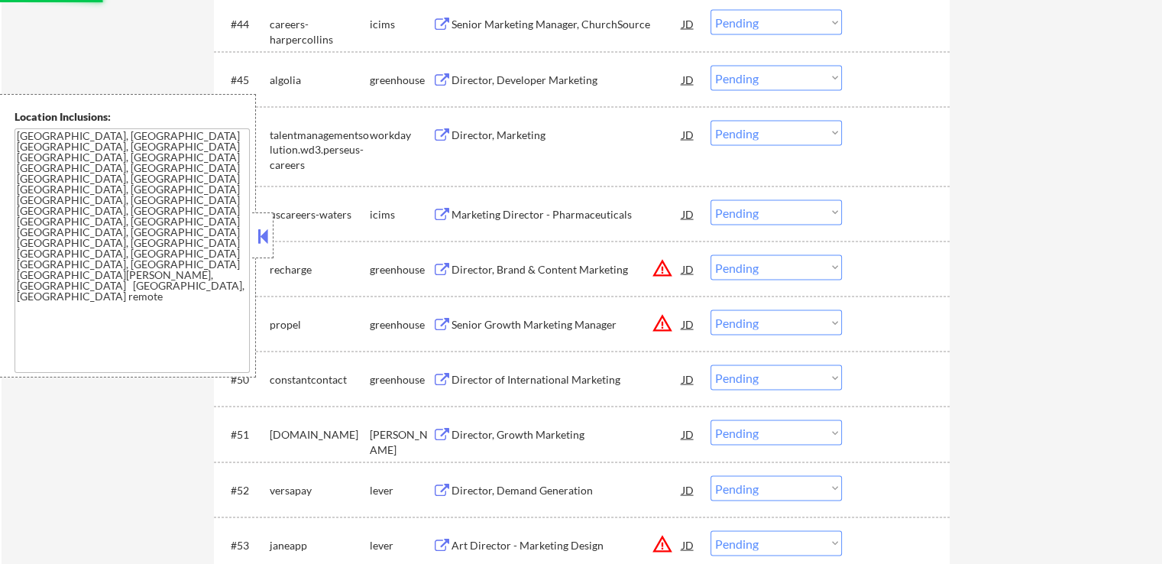
select select ""pending""
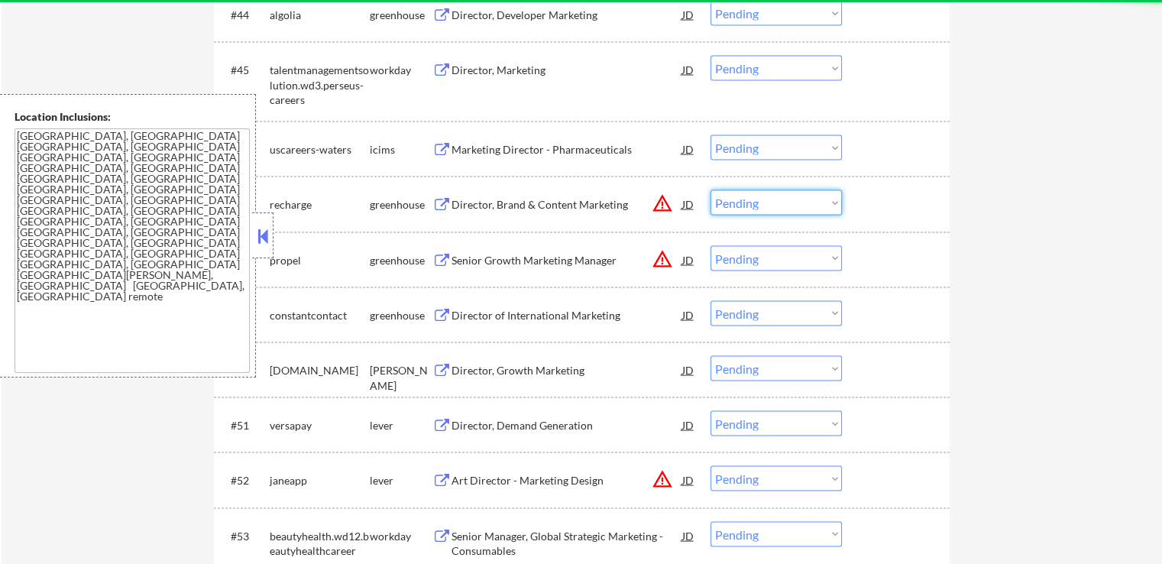
drag, startPoint x: 756, startPoint y: 197, endPoint x: 761, endPoint y: 212, distance: 15.5
click at [756, 197] on select "Choose an option... Pending Applied Excluded (Questions) Excluded (Expired) Exc…" at bounding box center [776, 202] width 131 height 25
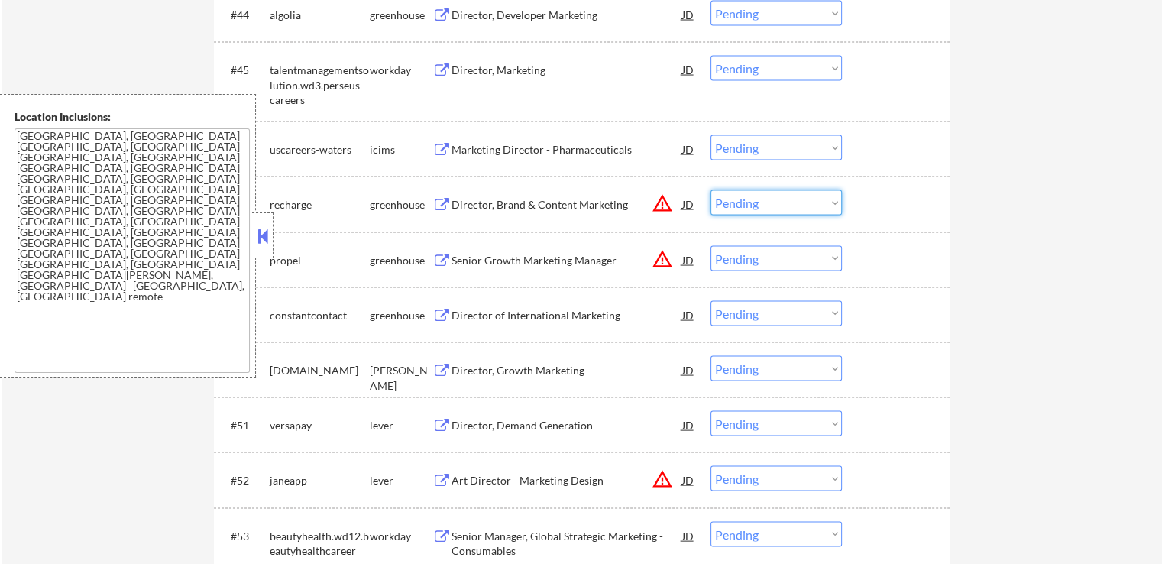
select select ""excluded__location_""
click at [711, 190] on select "Choose an option... Pending Applied Excluded (Questions) Excluded (Expired) Exc…" at bounding box center [776, 202] width 131 height 25
click at [763, 258] on select "Choose an option... Pending Applied Excluded (Questions) Excluded (Expired) Exc…" at bounding box center [776, 258] width 131 height 25
select select ""excluded__location_""
click at [711, 246] on select "Choose an option... Pending Applied Excluded (Questions) Excluded (Expired) Exc…" at bounding box center [776, 258] width 131 height 25
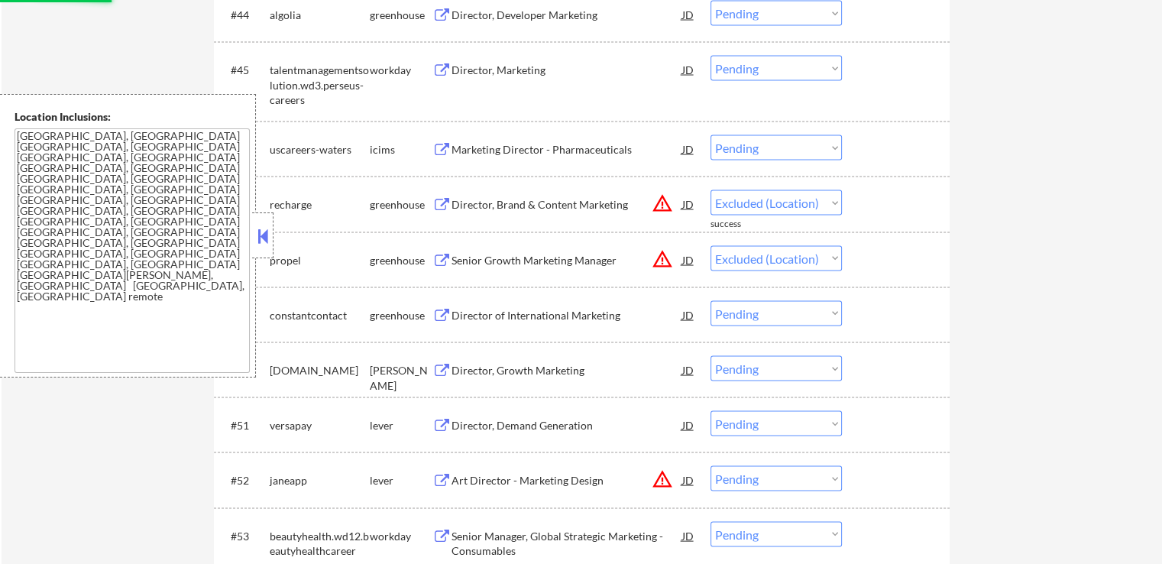
select select ""pending""
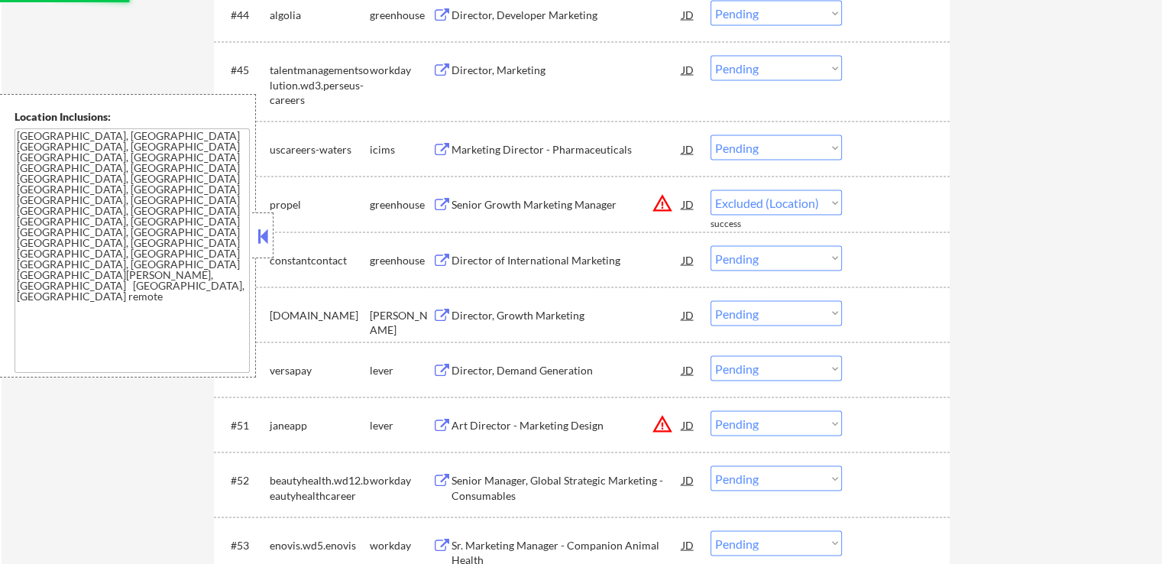
select select ""pending""
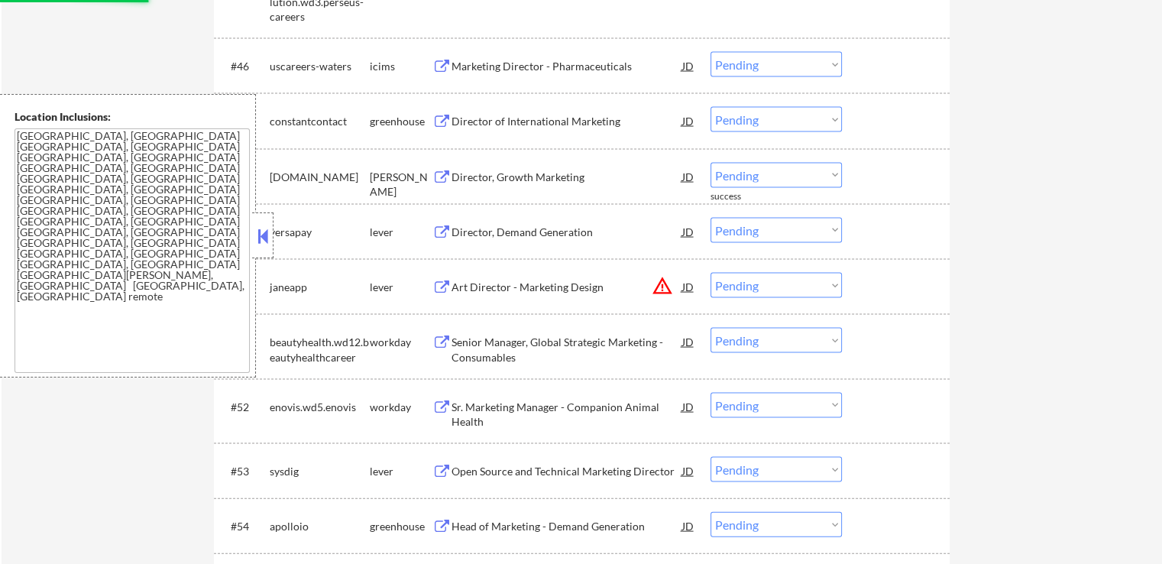
scroll to position [3209, 0]
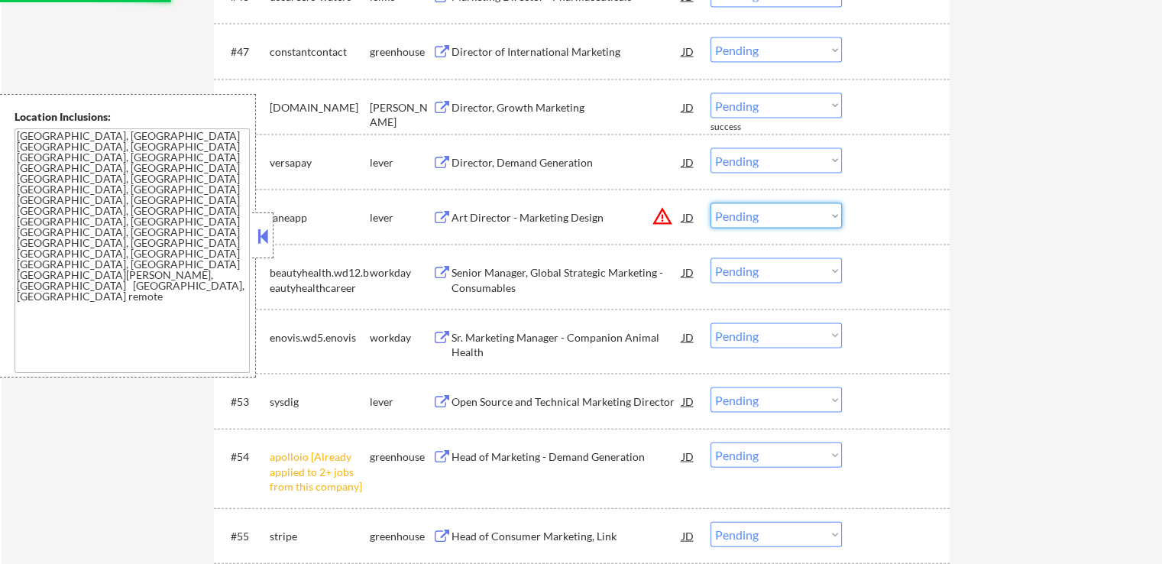
click at [769, 221] on select "Choose an option... Pending Applied Excluded (Questions) Excluded (Expired) Exc…" at bounding box center [776, 215] width 131 height 25
click at [711, 203] on select "Choose an option... Pending Applied Excluded (Questions) Excluded (Expired) Exc…" at bounding box center [776, 215] width 131 height 25
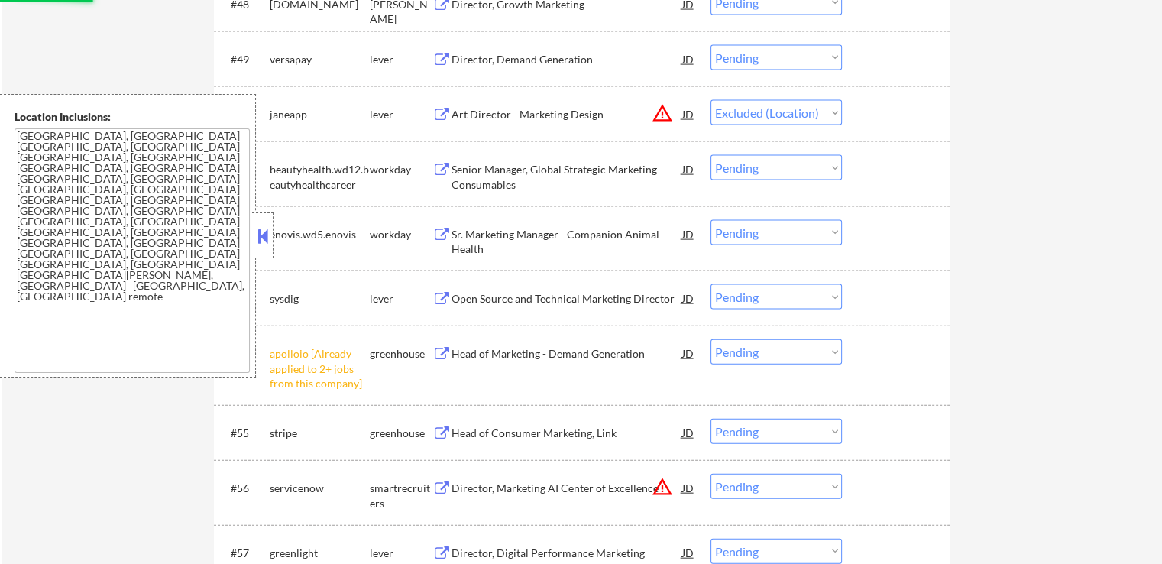
scroll to position [3439, 0]
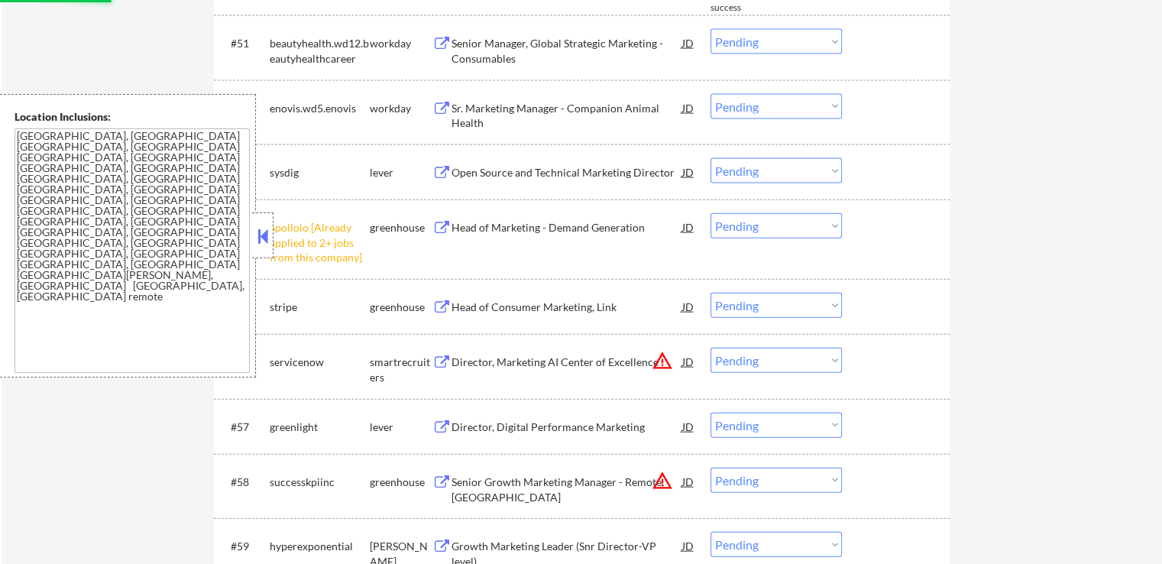
select select ""pending""
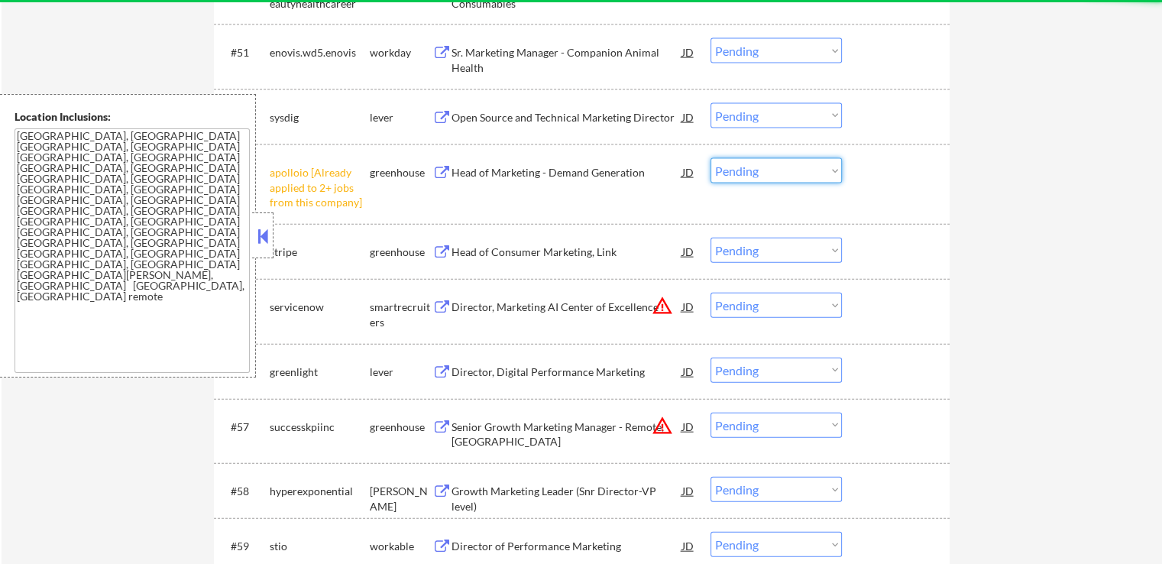
click at [743, 168] on select "Choose an option... Pending Applied Excluded (Questions) Excluded (Expired) Exc…" at bounding box center [776, 170] width 131 height 25
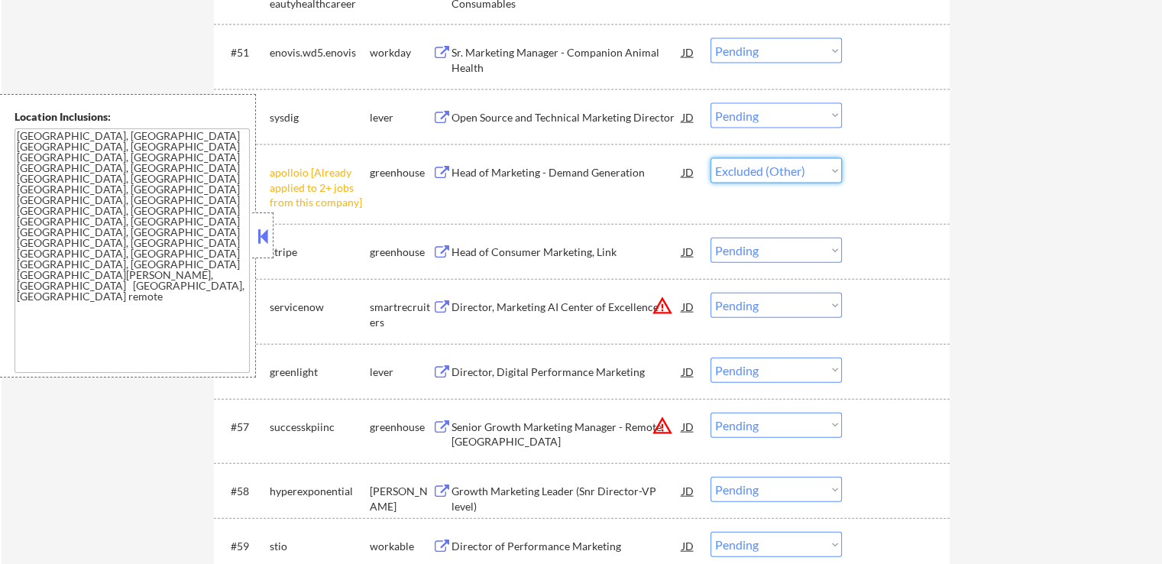
click at [711, 158] on select "Choose an option... Pending Applied Excluded (Questions) Excluded (Expired) Exc…" at bounding box center [776, 170] width 131 height 25
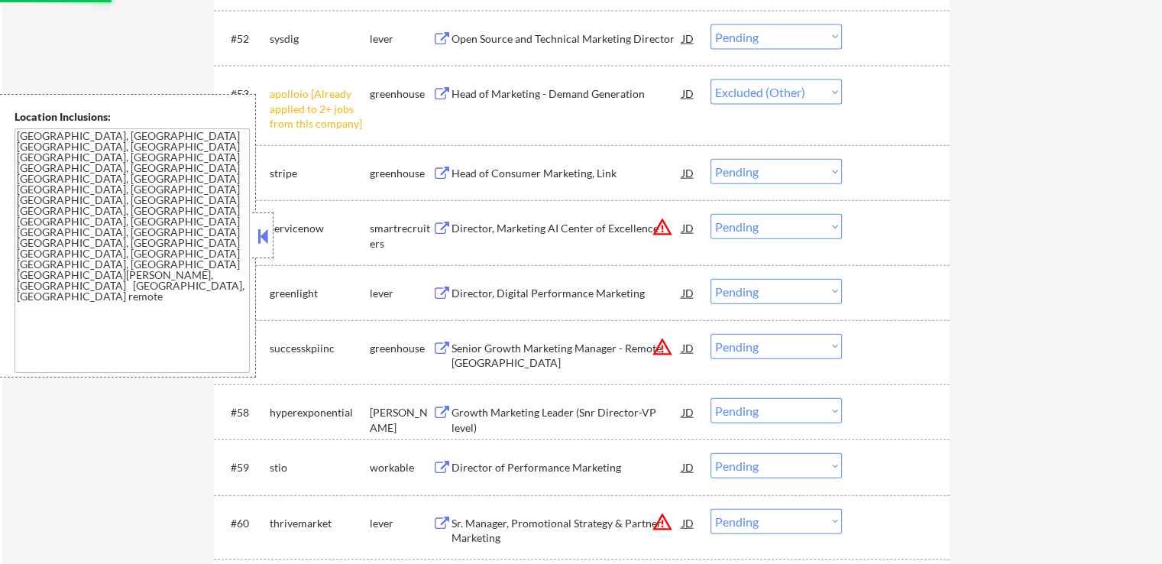
scroll to position [3515, 0]
select select ""pending""
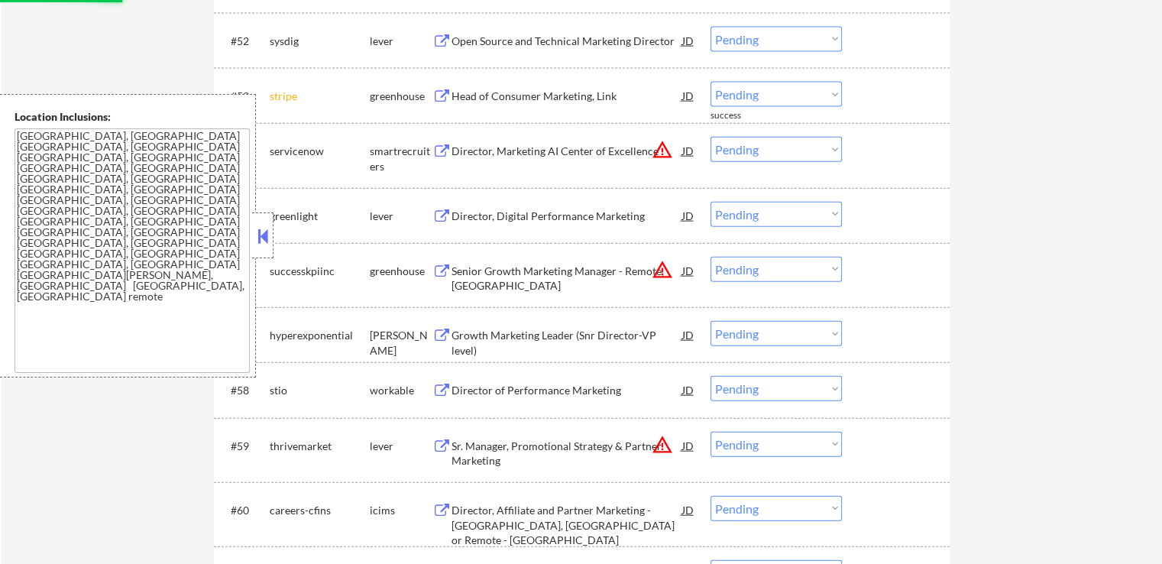
click at [755, 146] on select "Choose an option... Pending Applied Excluded (Questions) Excluded (Expired) Exc…" at bounding box center [776, 149] width 131 height 25
select select ""excluded__location_""
click at [711, 137] on select "Choose an option... Pending Applied Excluded (Questions) Excluded (Expired) Exc…" at bounding box center [776, 149] width 131 height 25
drag, startPoint x: 784, startPoint y: 261, endPoint x: 792, endPoint y: 277, distance: 18.5
click at [784, 261] on select "Choose an option... Pending Applied Excluded (Questions) Excluded (Expired) Exc…" at bounding box center [776, 269] width 131 height 25
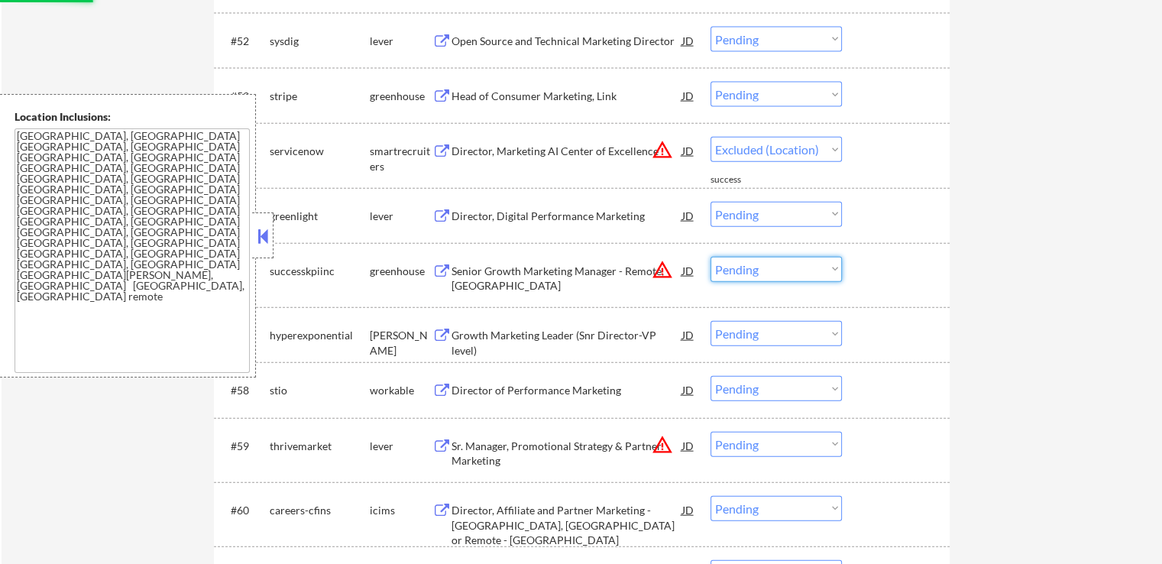
select select ""excluded__location_""
click at [711, 257] on select "Choose an option... Pending Applied Excluded (Questions) Excluded (Expired) Exc…" at bounding box center [776, 269] width 131 height 25
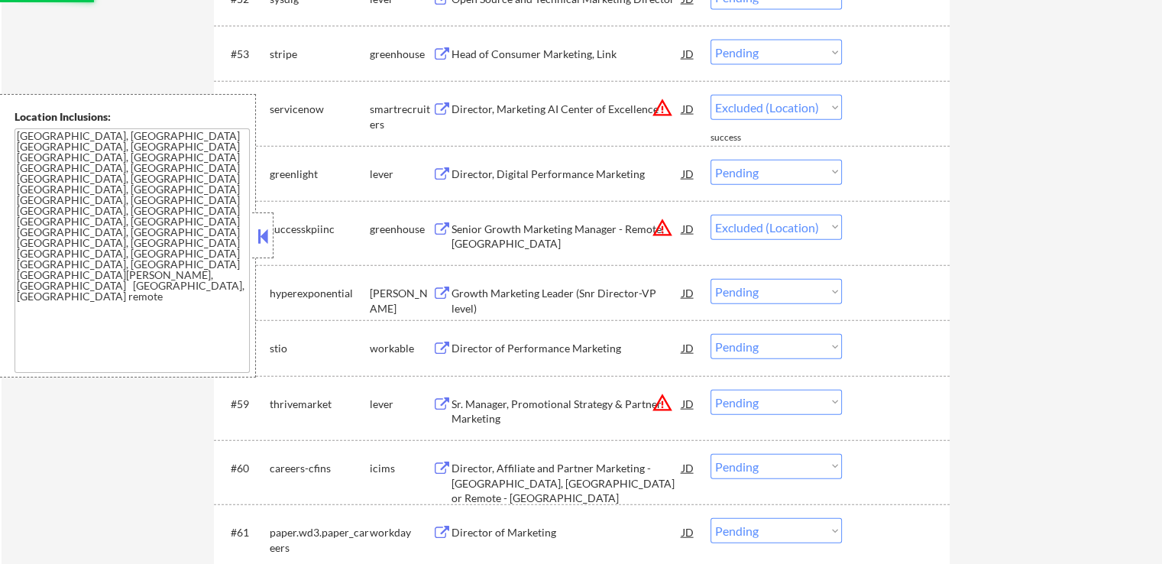
scroll to position [3591, 0]
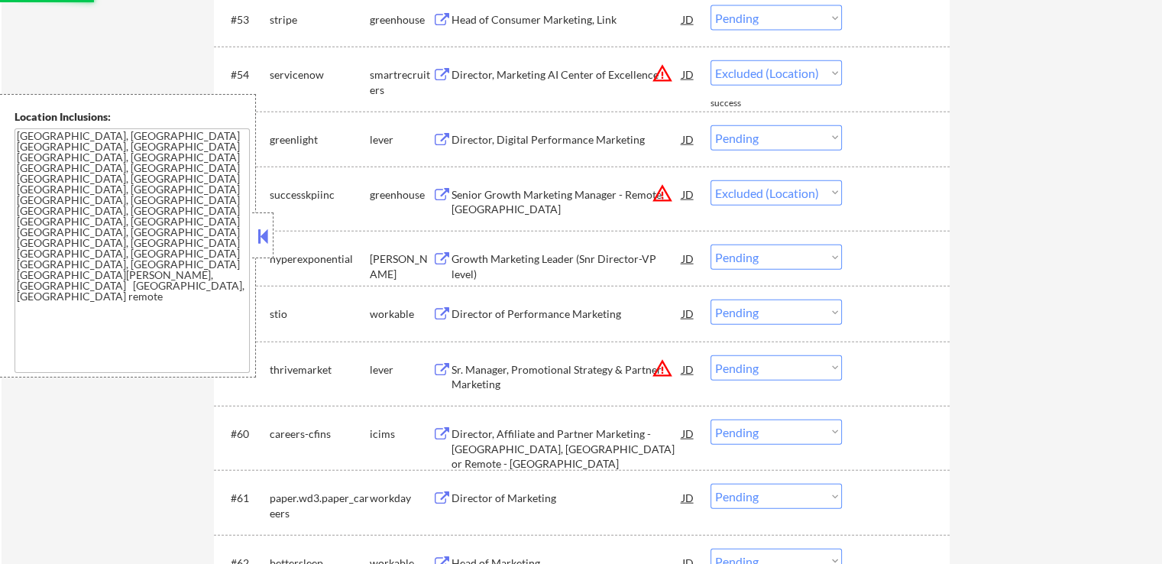
select select ""pending""
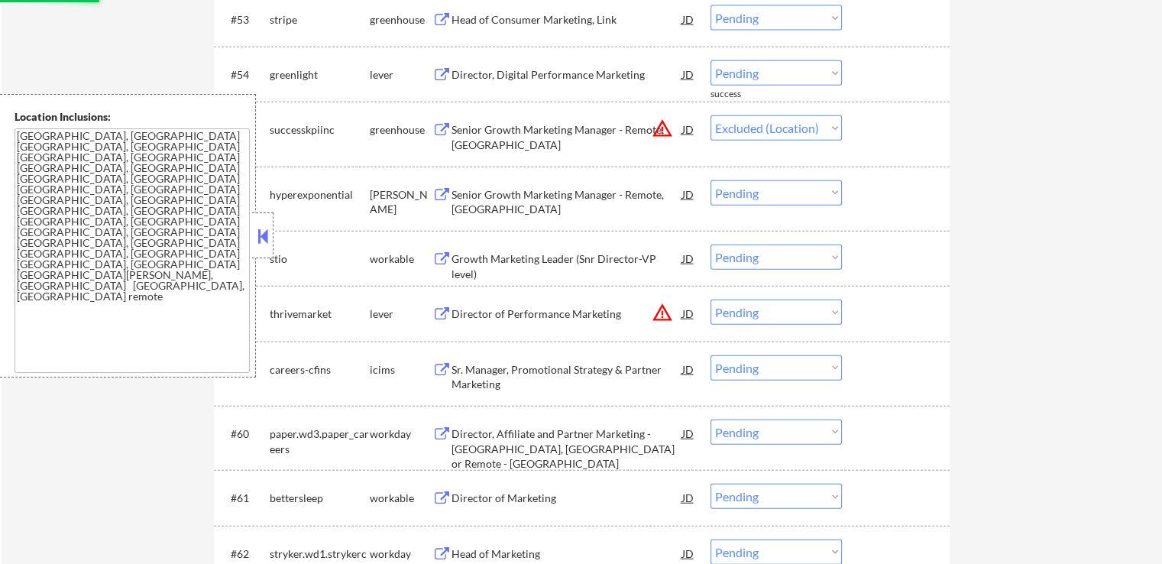
select select ""pending""
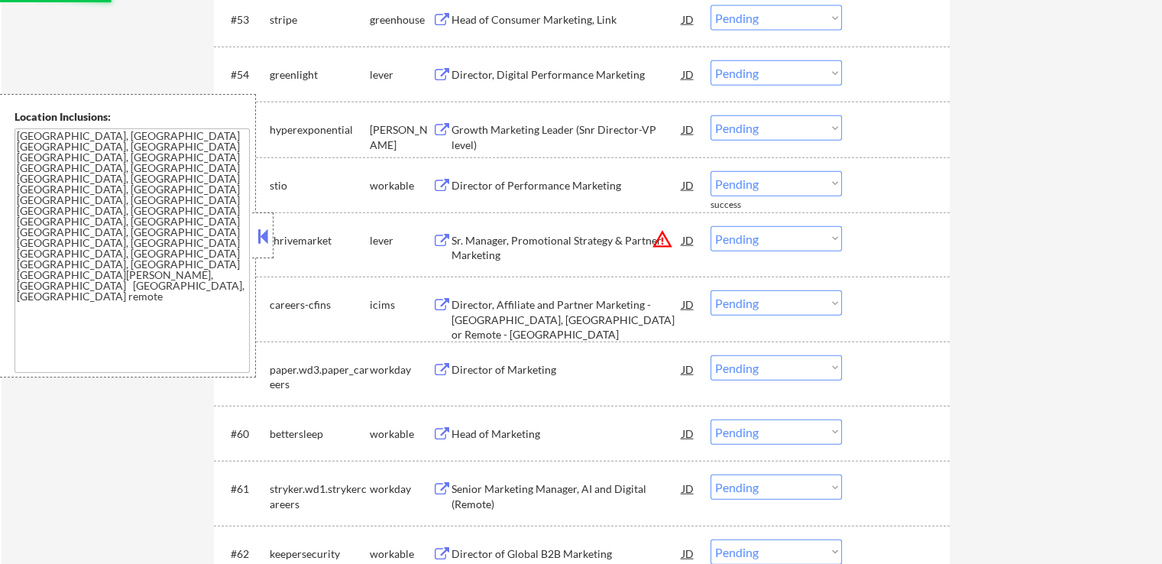
click at [767, 234] on select "Choose an option... Pending Applied Excluded (Questions) Excluded (Expired) Exc…" at bounding box center [776, 238] width 131 height 25
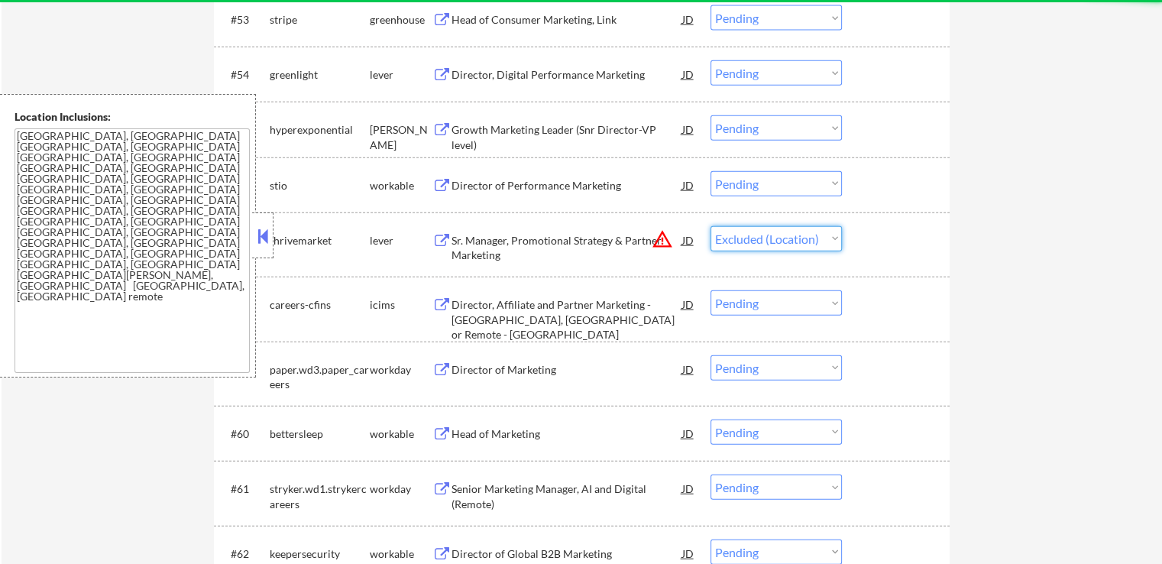
click at [711, 226] on select "Choose an option... Pending Applied Excluded (Questions) Excluded (Expired) Exc…" at bounding box center [776, 238] width 131 height 25
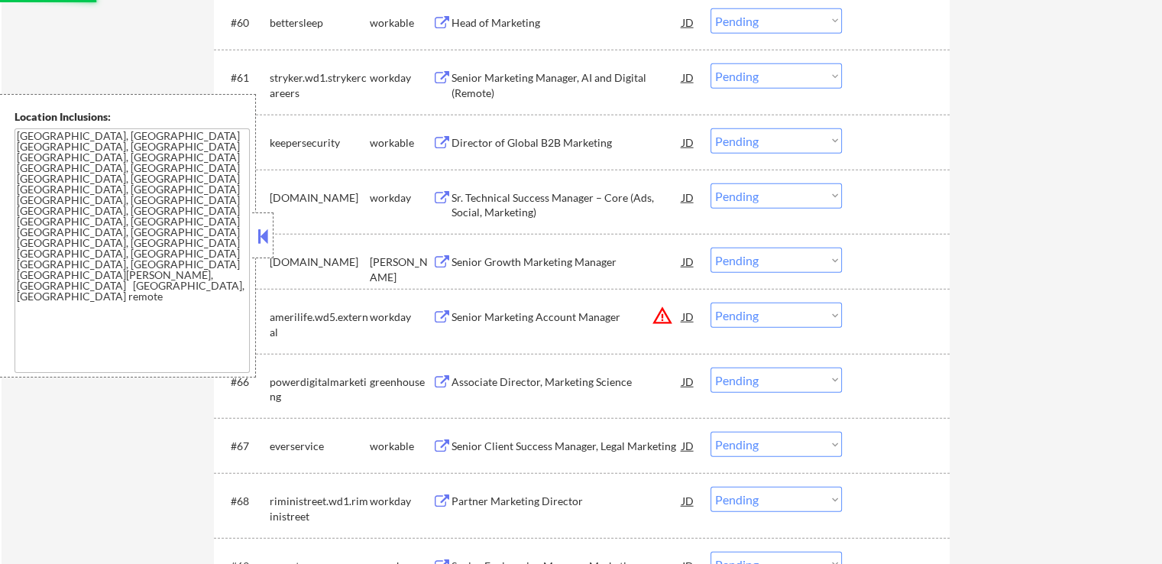
scroll to position [4050, 0]
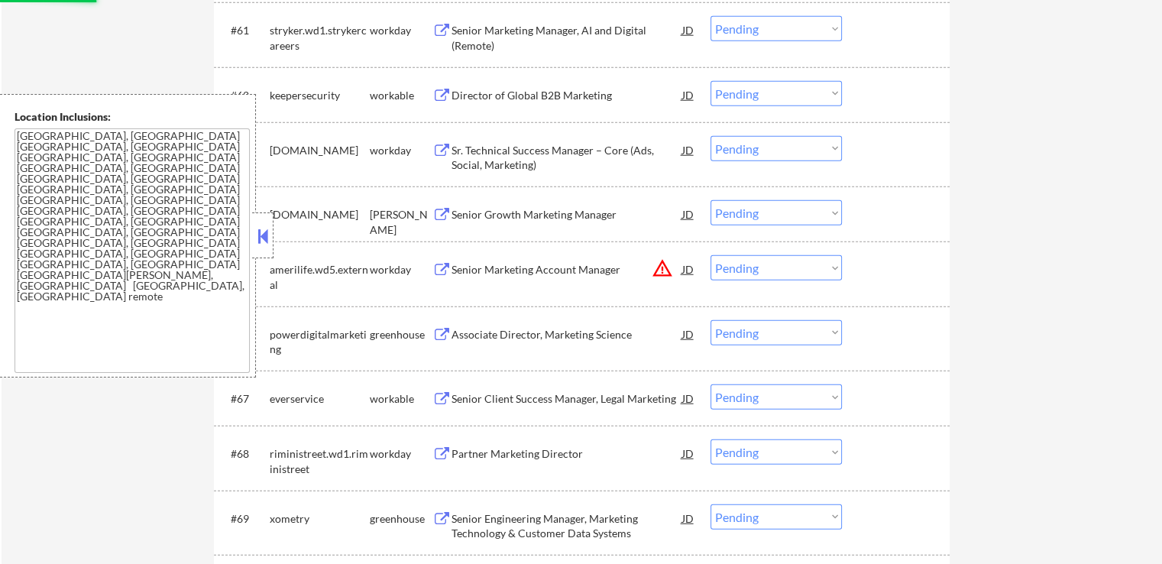
select select ""pending""
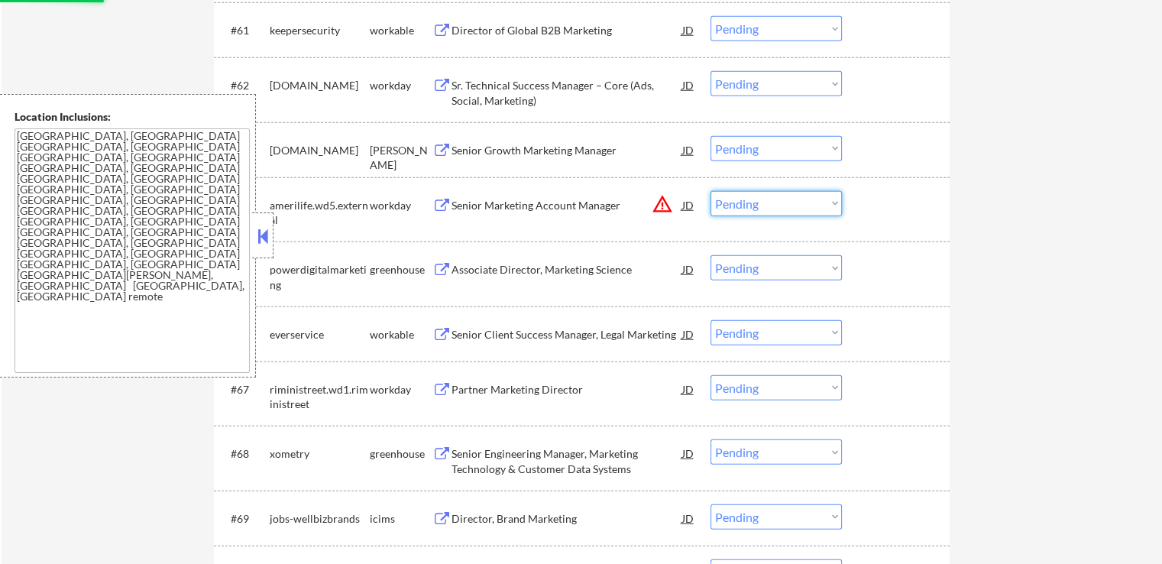
click at [776, 204] on select "Choose an option... Pending Applied Excluded (Questions) Excluded (Expired) Exc…" at bounding box center [776, 203] width 131 height 25
click at [711, 191] on select "Choose an option... Pending Applied Excluded (Questions) Excluded (Expired) Exc…" at bounding box center [776, 203] width 131 height 25
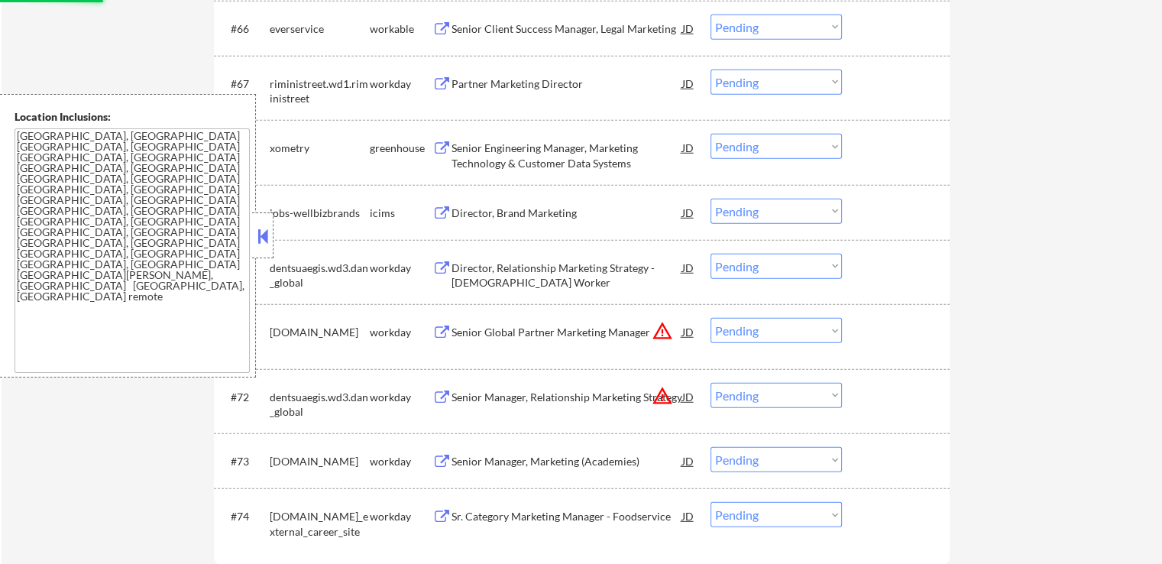
select select ""pending""
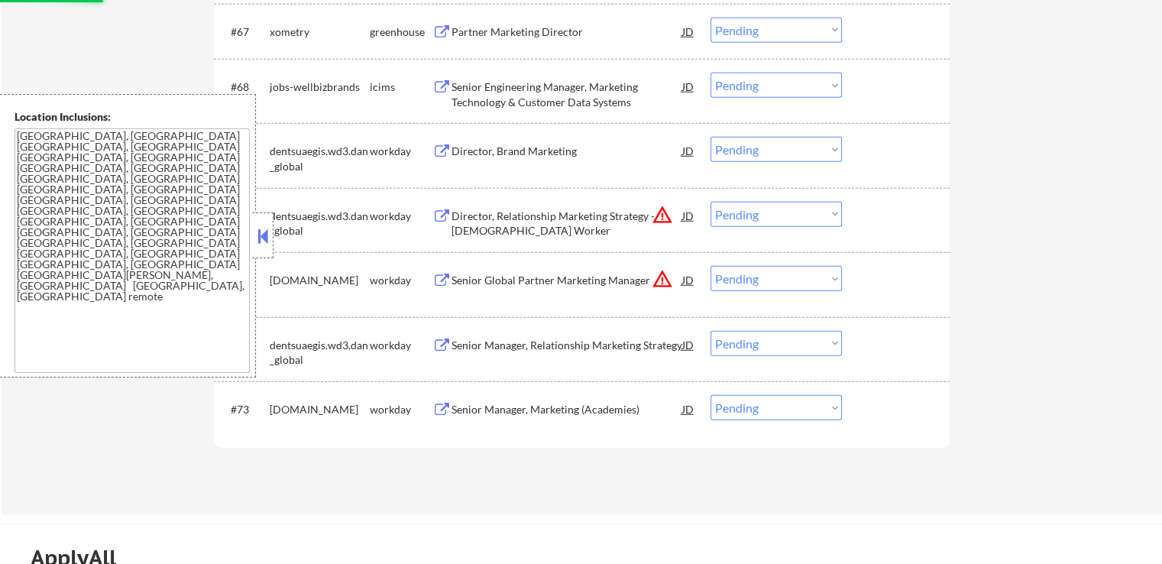
scroll to position [4432, 0]
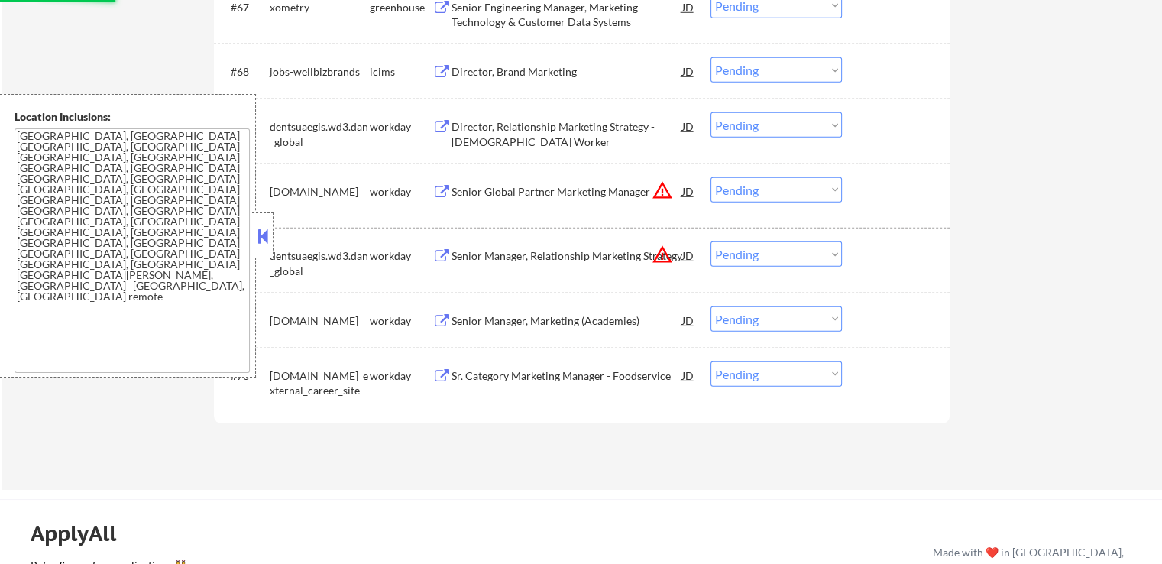
click at [745, 194] on select "Choose an option... Pending Applied Excluded (Questions) Excluded (Expired) Exc…" at bounding box center [776, 189] width 131 height 25
select select ""excluded__location_""
click at [711, 177] on select "Choose an option... Pending Applied Excluded (Questions) Excluded (Expired) Exc…" at bounding box center [776, 189] width 131 height 25
drag, startPoint x: 758, startPoint y: 251, endPoint x: 762, endPoint y: 258, distance: 7.9
click at [758, 251] on select "Choose an option... Pending Applied Excluded (Questions) Excluded (Expired) Exc…" at bounding box center [776, 253] width 131 height 25
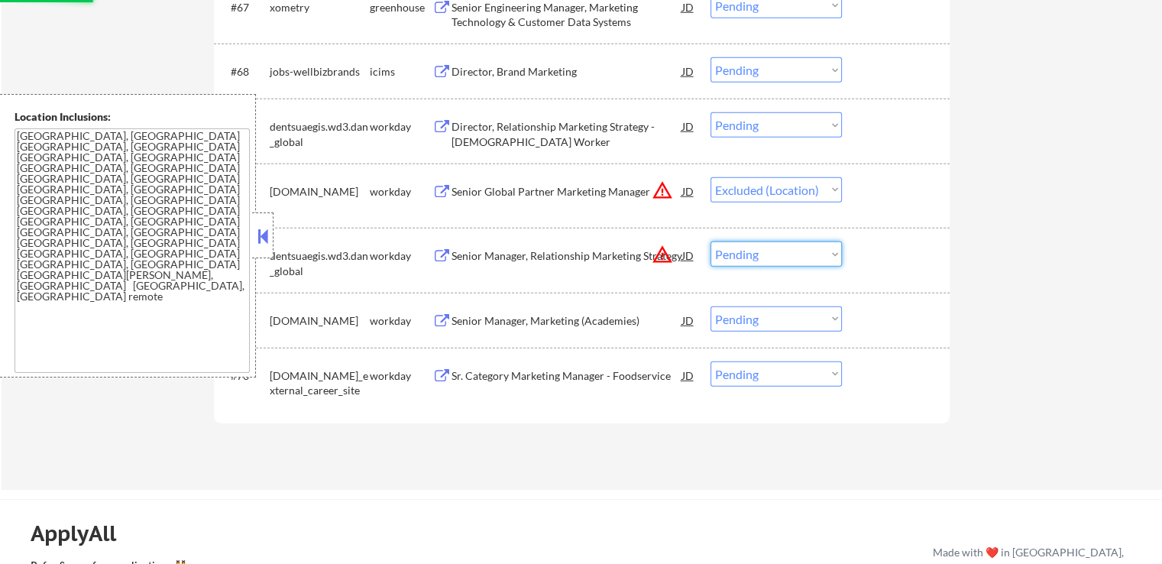
select select ""excluded__location_""
click at [711, 241] on select "Choose an option... Pending Applied Excluded (Questions) Excluded (Expired) Exc…" at bounding box center [776, 253] width 131 height 25
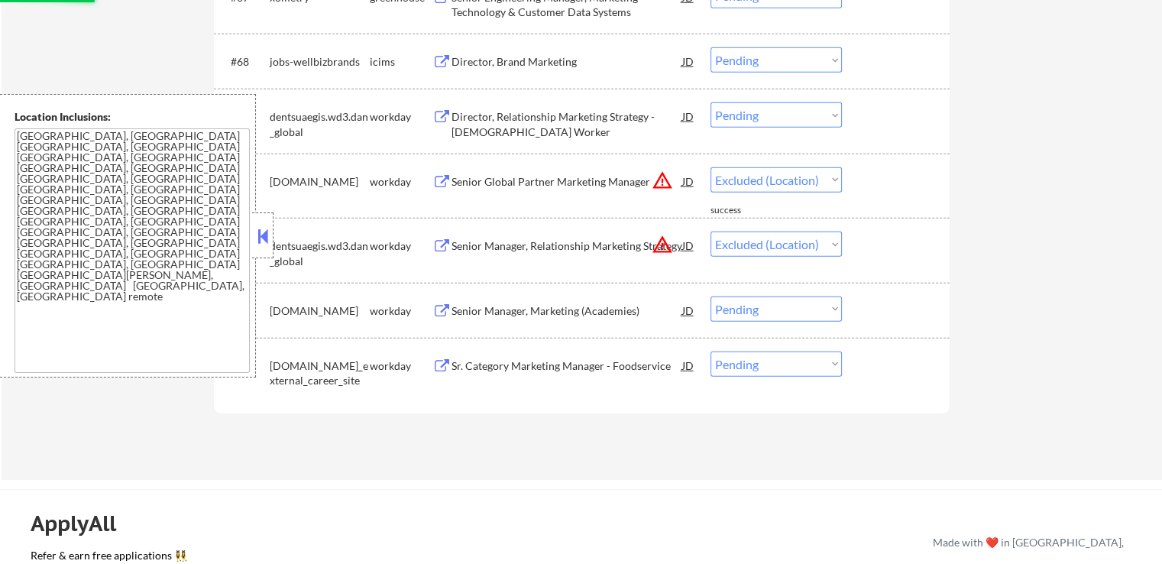
scroll to position [4508, 0]
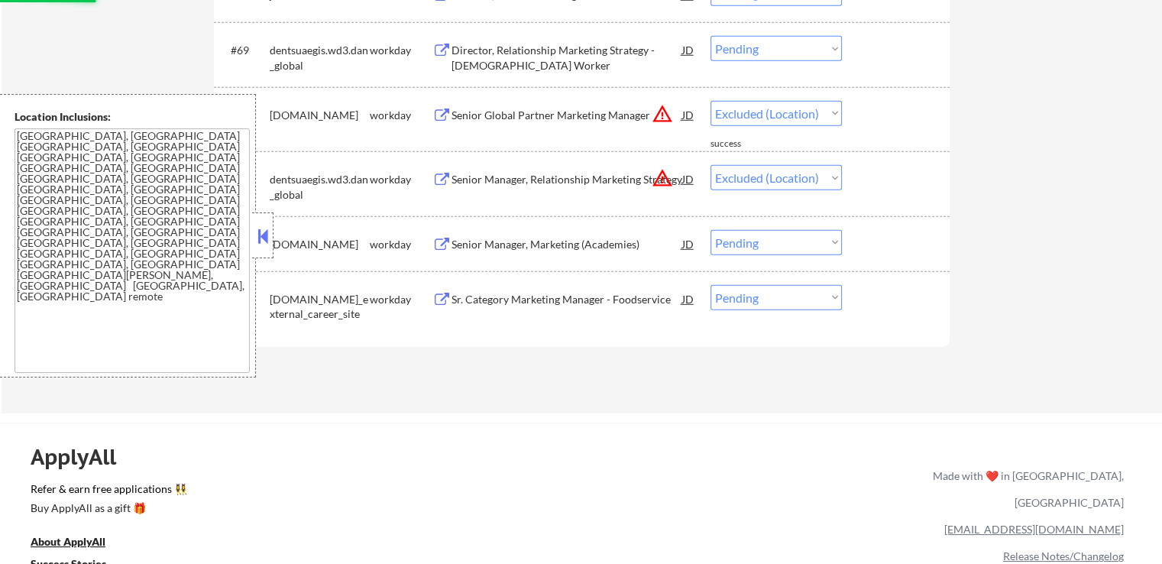
select select ""pending""
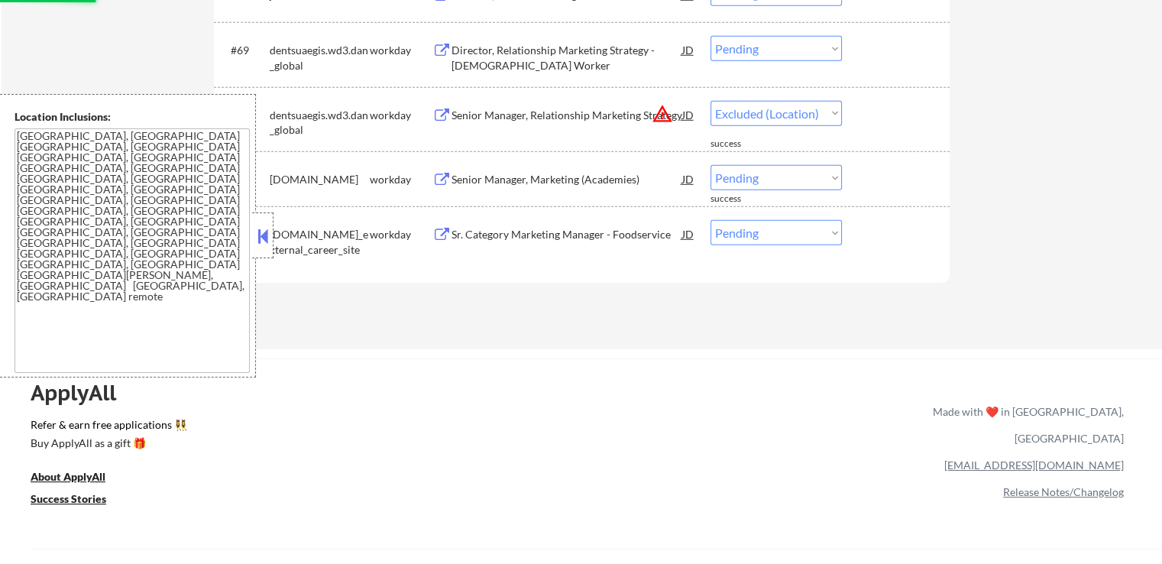
select select ""pending""
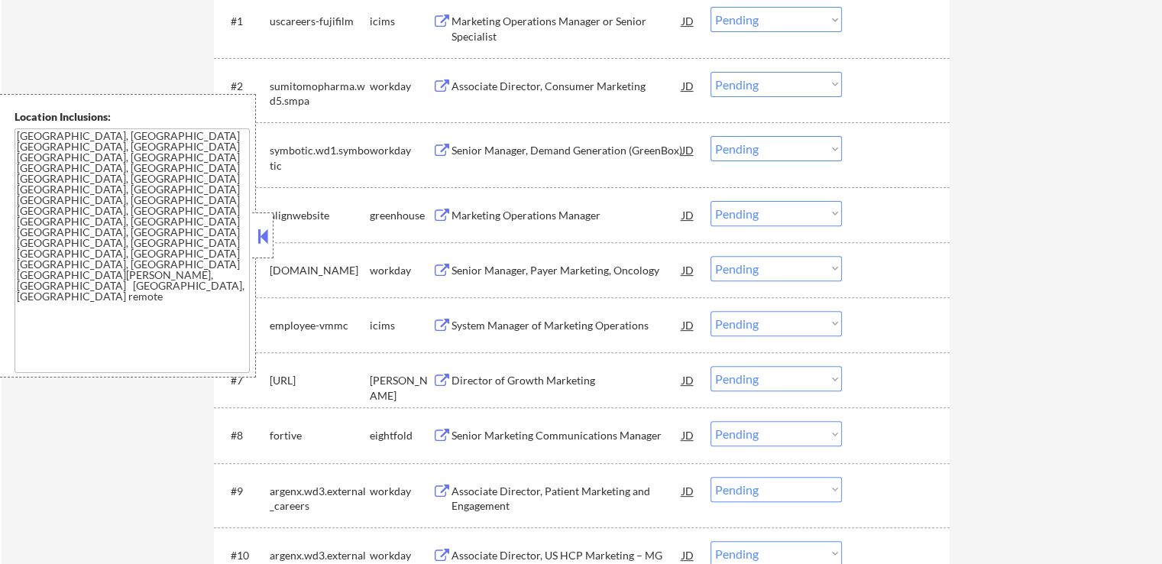
scroll to position [535, 0]
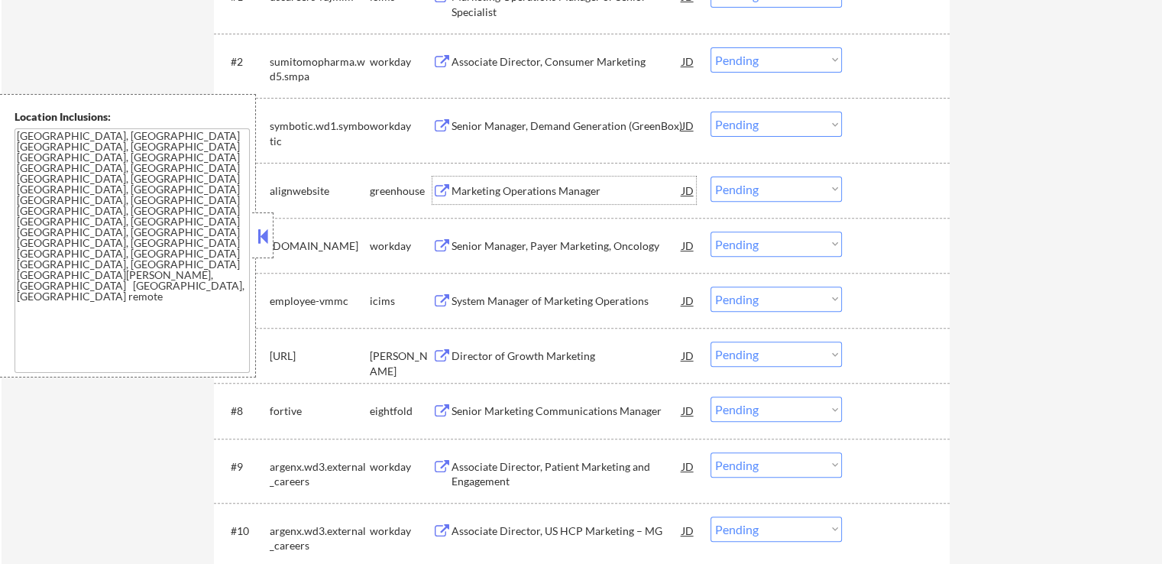
click at [578, 190] on div "Marketing Operations Manager" at bounding box center [567, 190] width 231 height 15
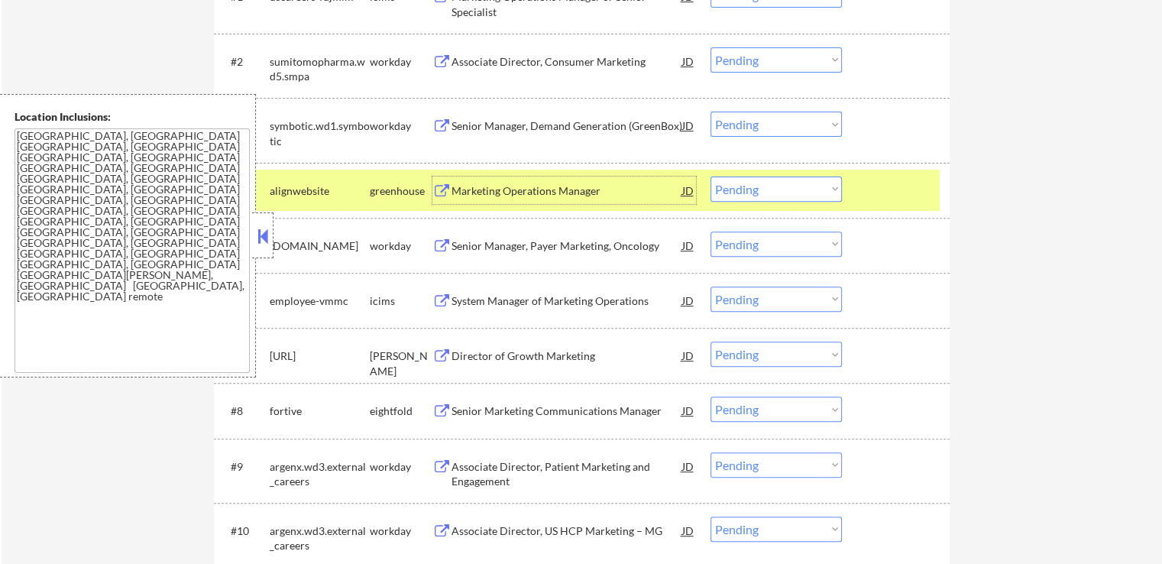
click at [553, 357] on div "Director of Growth Marketing" at bounding box center [567, 355] width 231 height 15
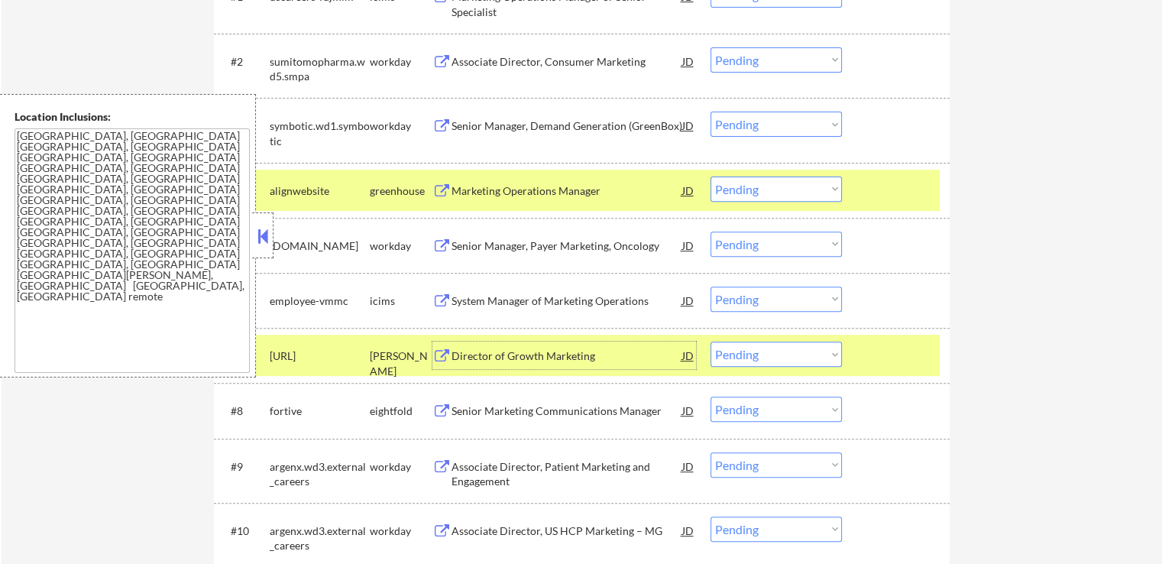
drag, startPoint x: 806, startPoint y: 186, endPoint x: 800, endPoint y: 199, distance: 14.4
click at [806, 186] on select "Choose an option... Pending Applied Excluded (Questions) Excluded (Expired) Exc…" at bounding box center [776, 189] width 131 height 25
click at [711, 177] on select "Choose an option... Pending Applied Excluded (Questions) Excluded (Expired) Exc…" at bounding box center [776, 189] width 131 height 25
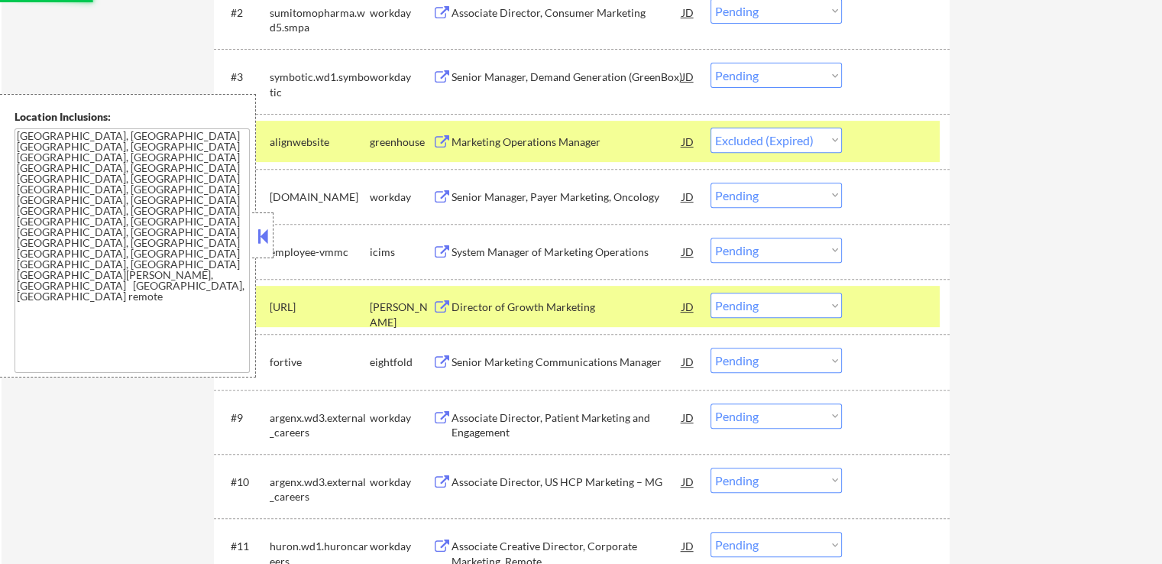
scroll to position [688, 0]
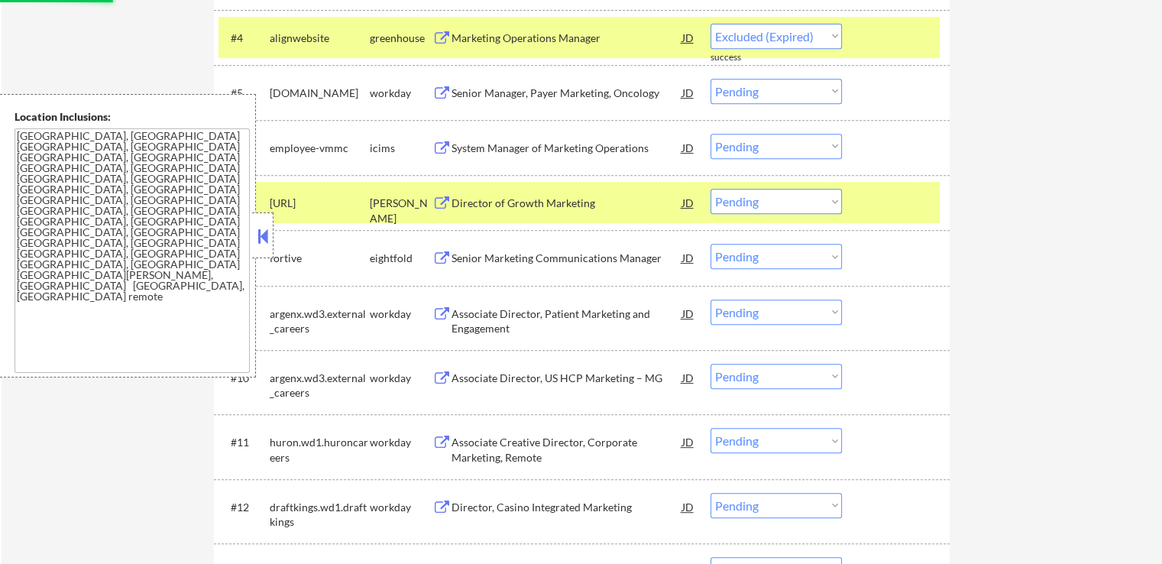
click at [591, 255] on div "Senior Marketing Communications Manager" at bounding box center [567, 258] width 231 height 15
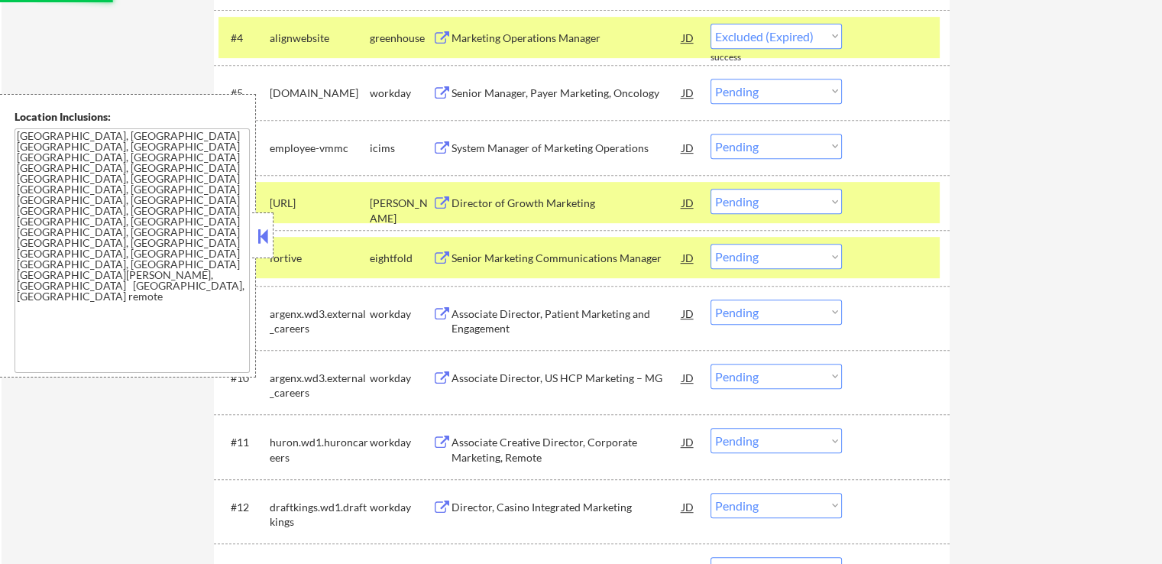
select select ""pending""
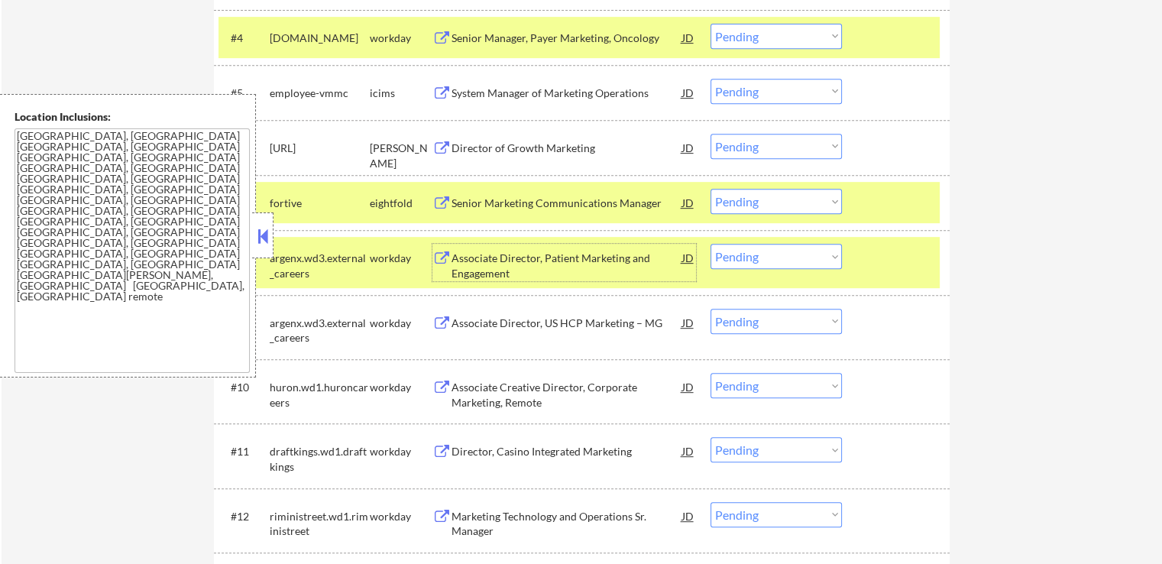
click at [746, 138] on select "Choose an option... Pending Applied Excluded (Questions) Excluded (Expired) Exc…" at bounding box center [776, 146] width 131 height 25
click at [711, 134] on select "Choose an option... Pending Applied Excluded (Questions) Excluded (Expired) Exc…" at bounding box center [776, 146] width 131 height 25
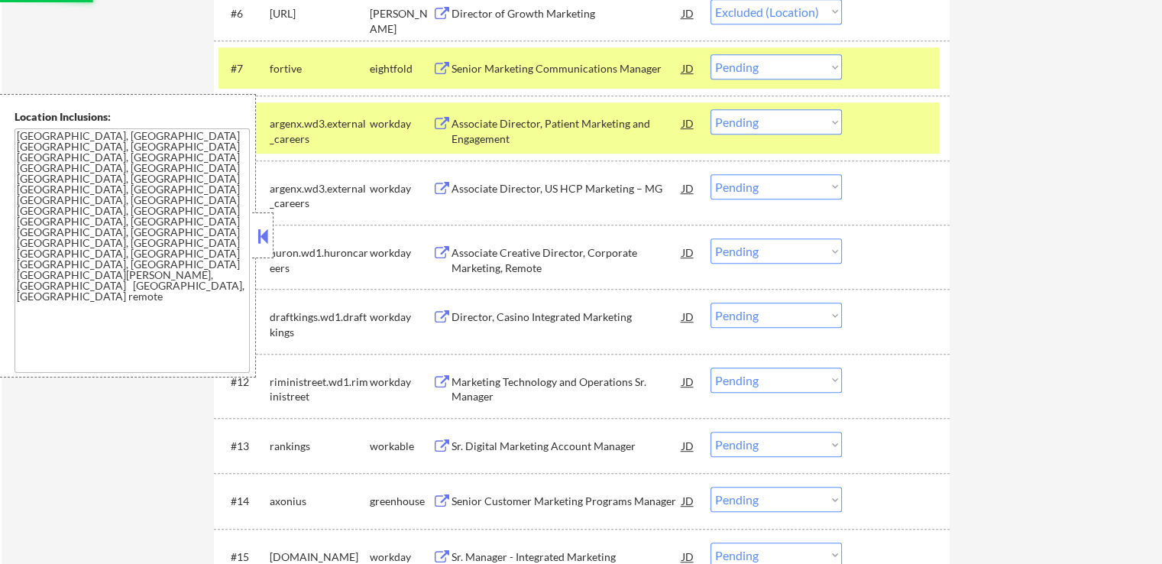
scroll to position [917, 0]
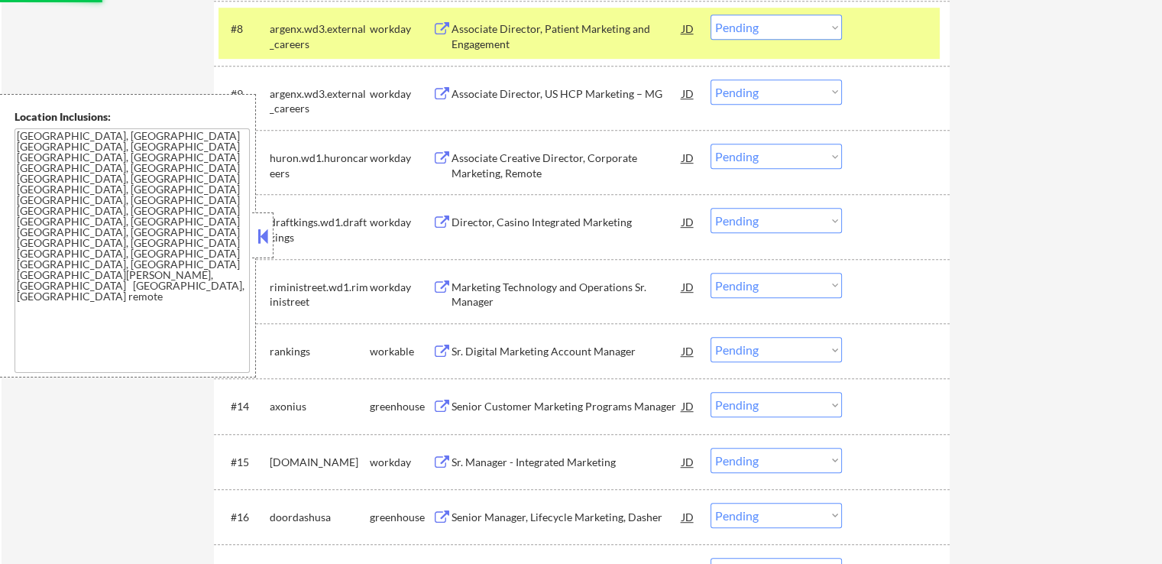
select select ""pending""
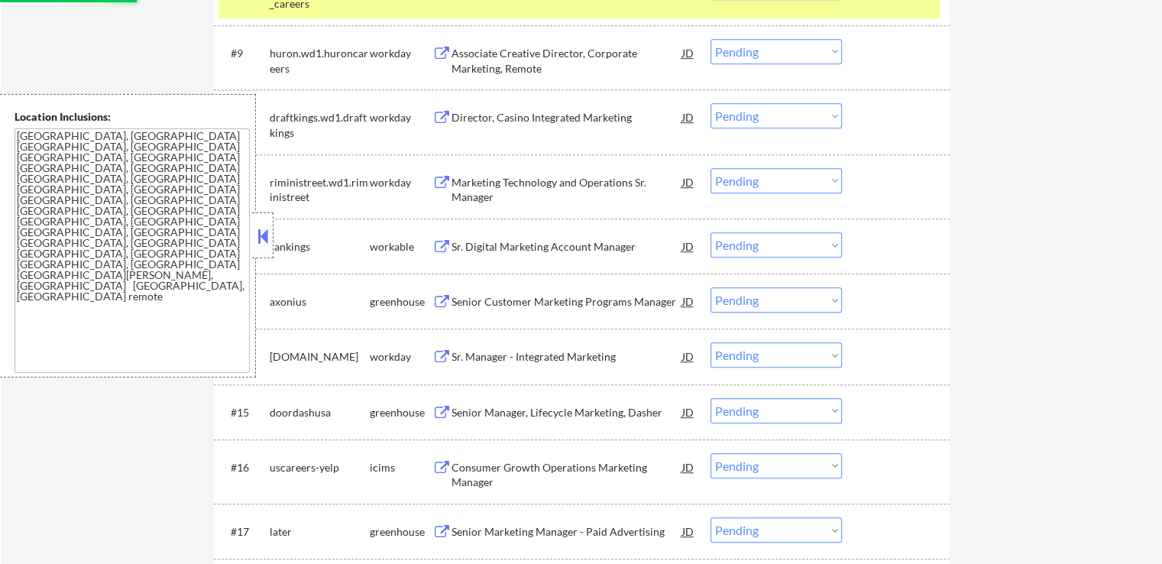
scroll to position [993, 0]
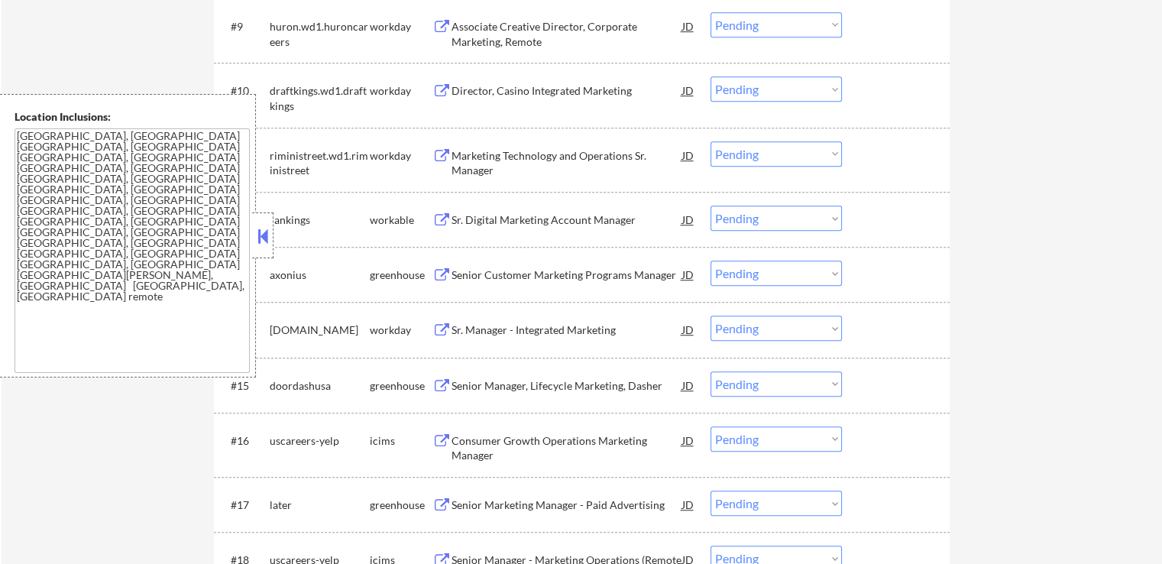
click at [559, 216] on div "Sr. Digital Marketing Account Manager" at bounding box center [567, 219] width 231 height 15
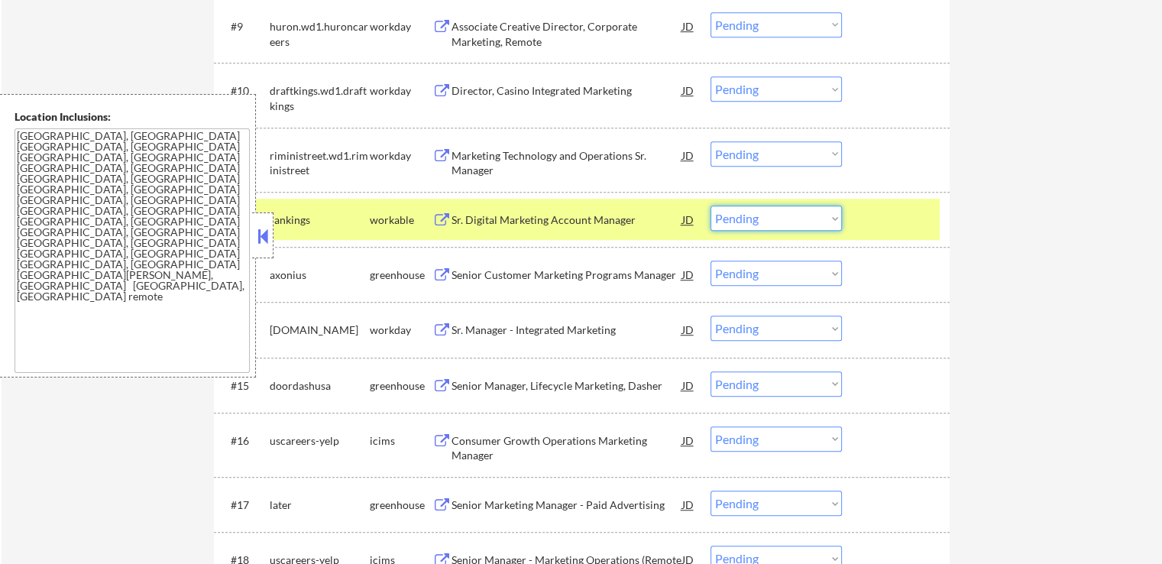
click at [744, 216] on select "Choose an option... Pending Applied Excluded (Questions) Excluded (Expired) Exc…" at bounding box center [776, 218] width 131 height 25
click at [711, 206] on select "Choose an option... Pending Applied Excluded (Questions) Excluded (Expired) Exc…" at bounding box center [776, 218] width 131 height 25
select select ""pending""
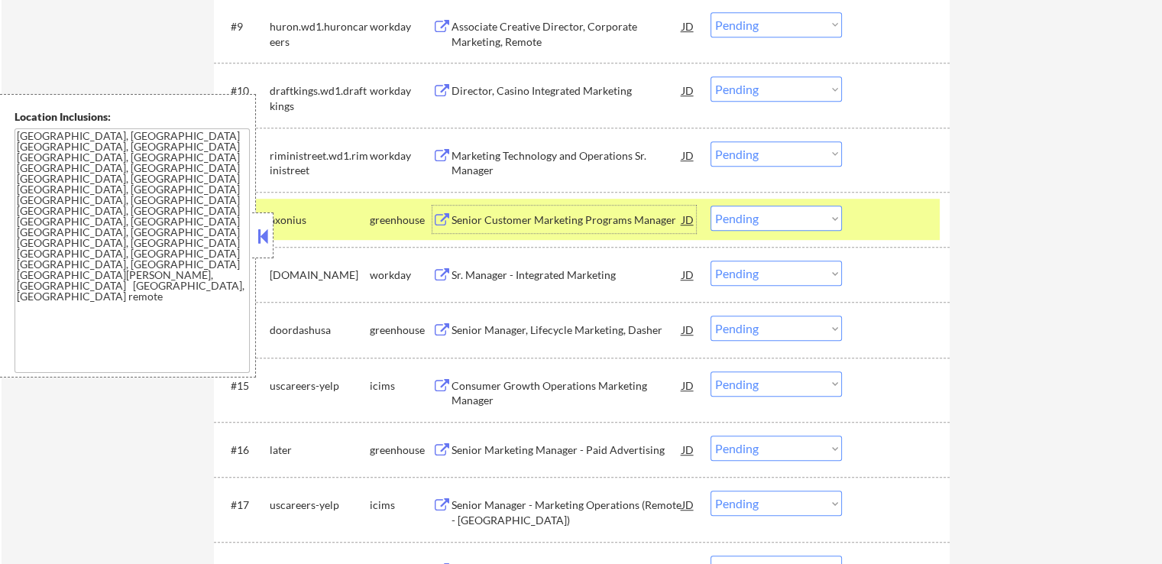
click at [589, 213] on div "Senior Customer Marketing Programs Manager" at bounding box center [567, 219] width 231 height 15
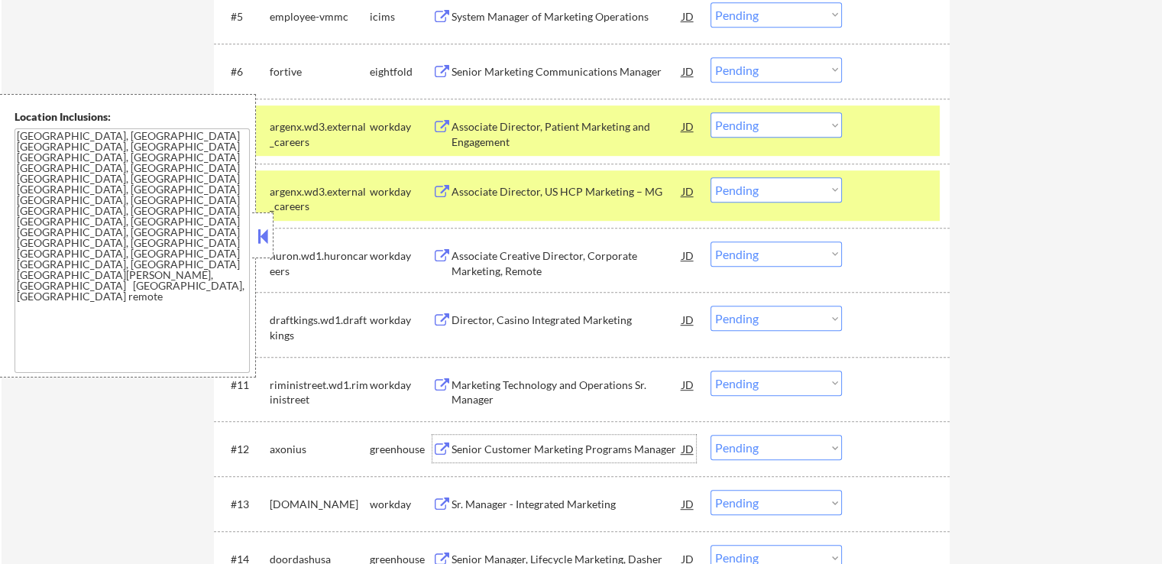
scroll to position [688, 0]
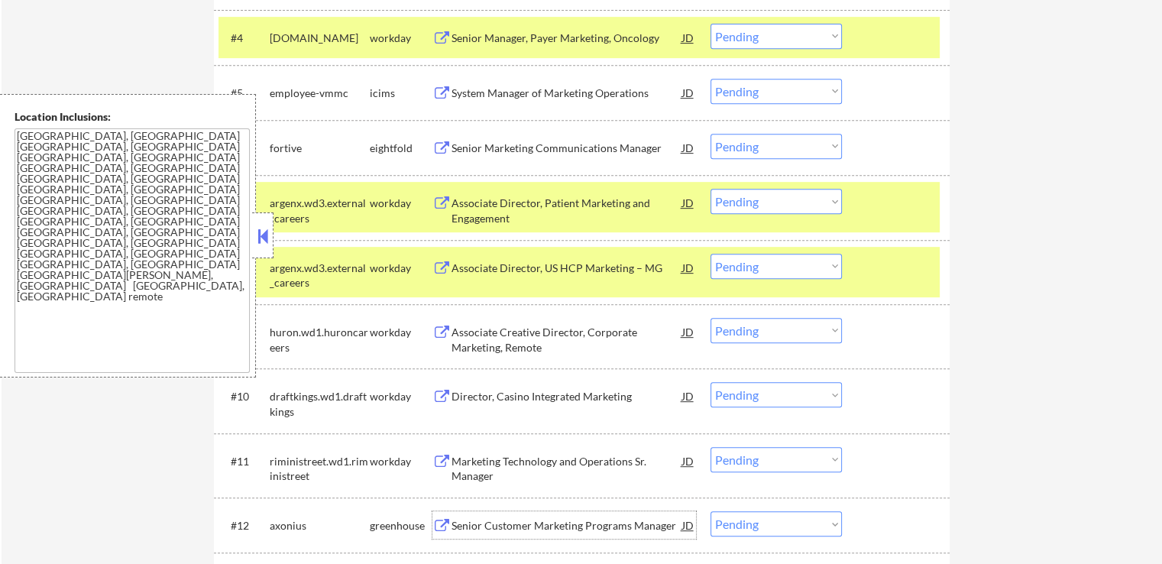
click at [742, 144] on select "Choose an option... Pending Applied Excluded (Questions) Excluded (Expired) Exc…" at bounding box center [776, 146] width 131 height 25
click at [711, 134] on select "Choose an option... Pending Applied Excluded (Questions) Excluded (Expired) Exc…" at bounding box center [776, 146] width 131 height 25
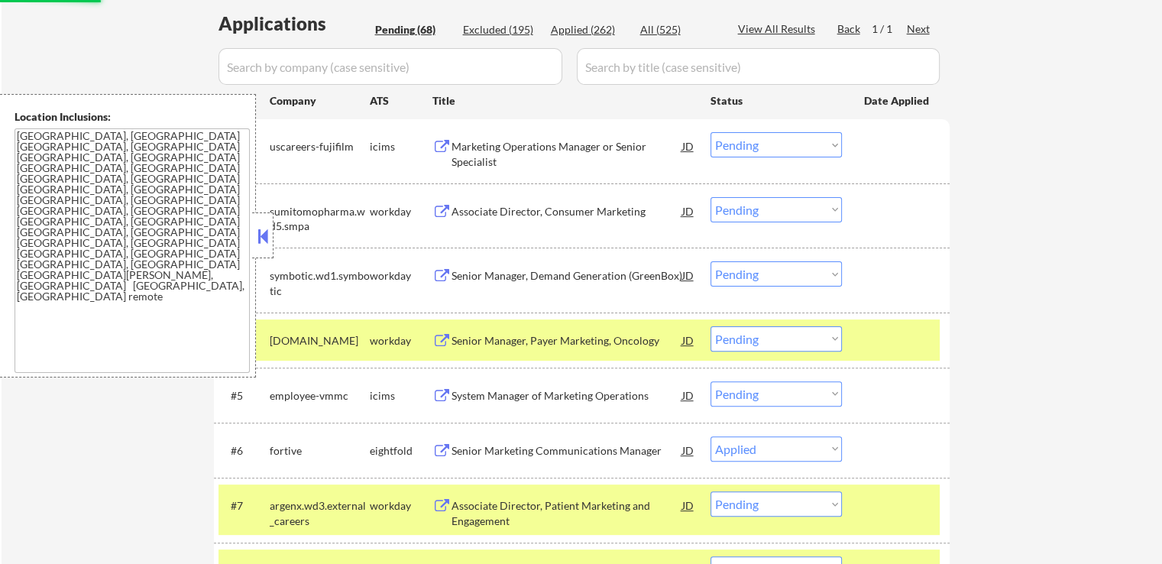
scroll to position [306, 0]
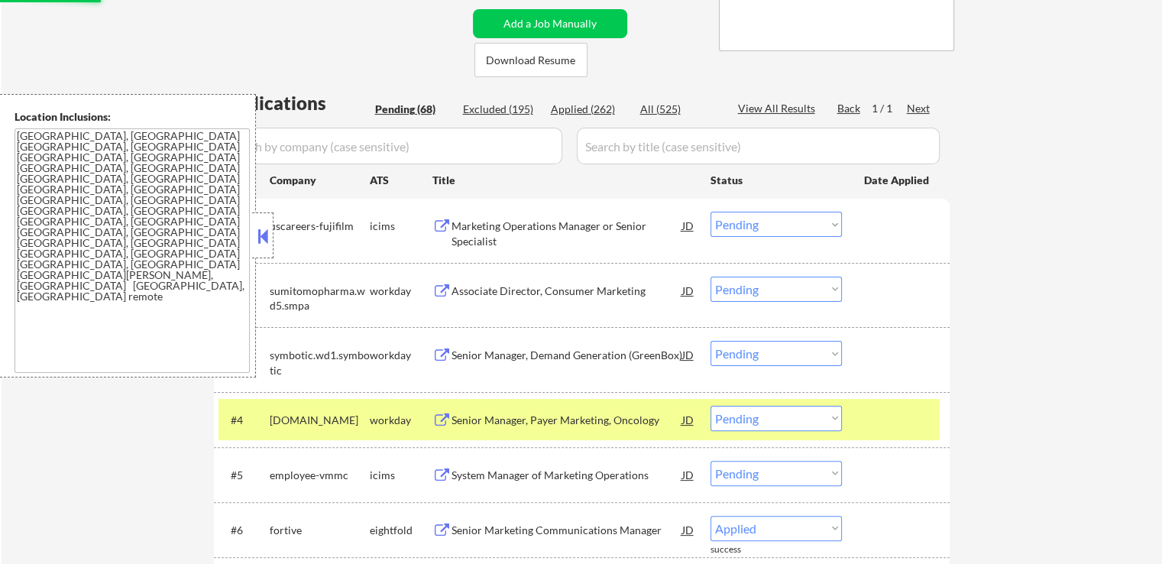
select select ""pending""
click at [586, 108] on div "Applied (262)" at bounding box center [589, 109] width 76 height 15
select select ""applied""
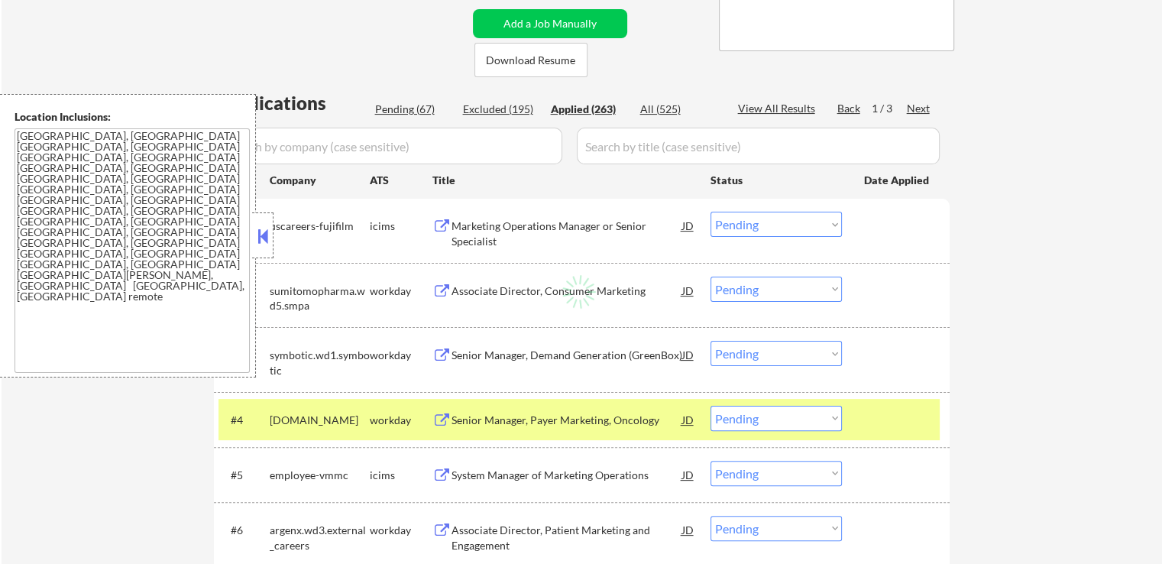
select select ""applied""
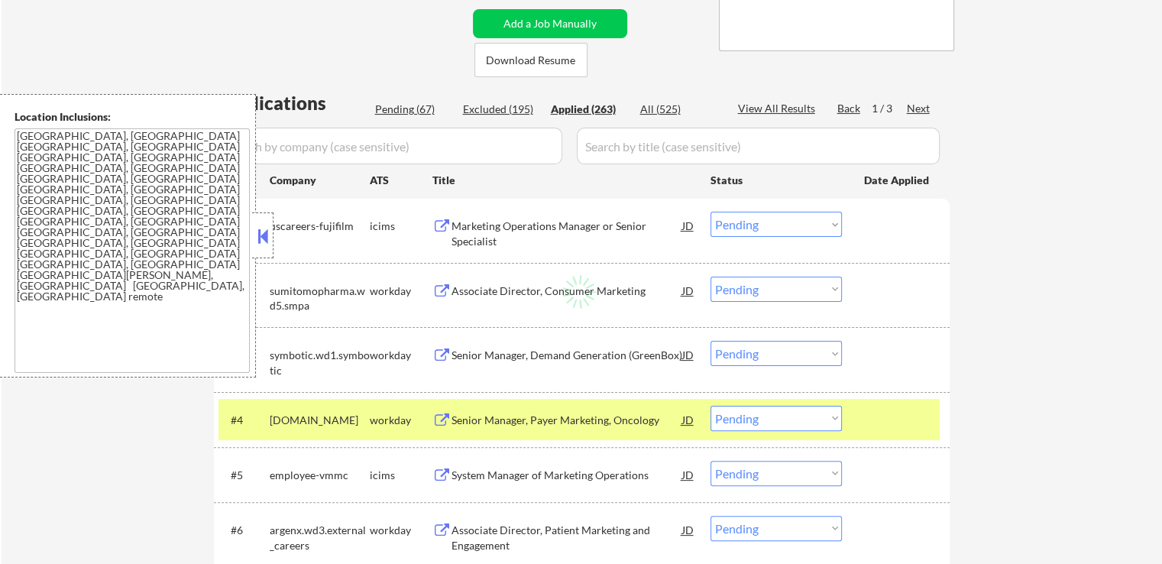
select select ""applied""
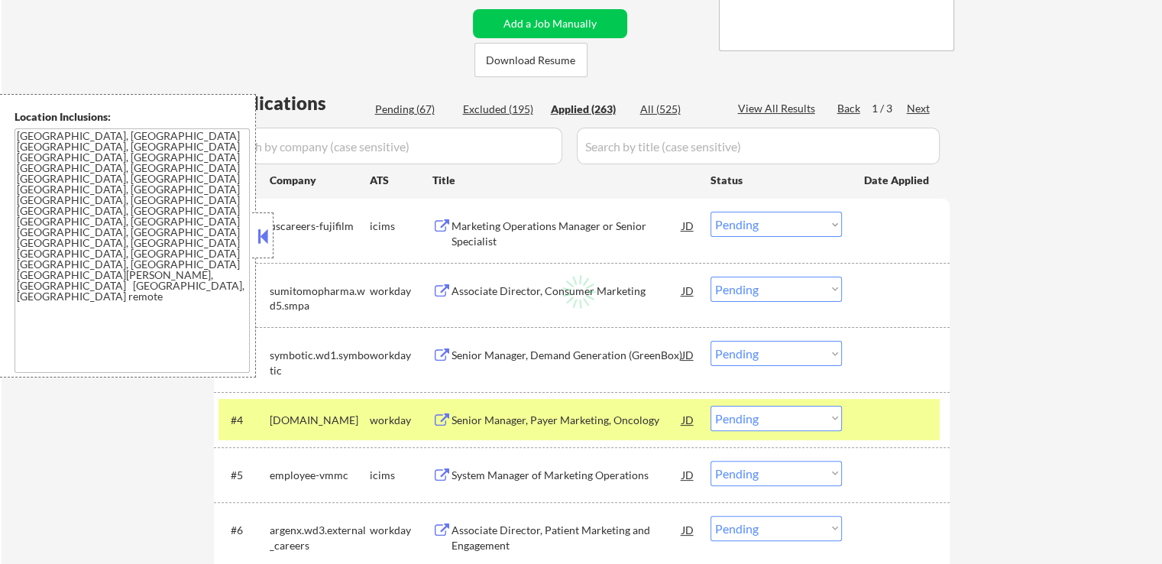
select select ""applied""
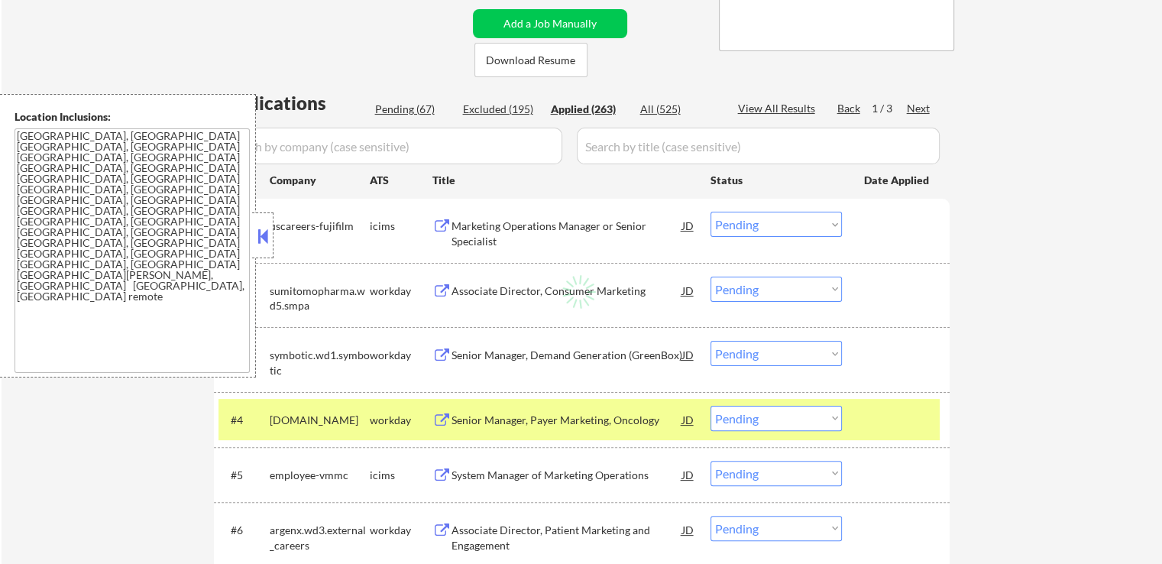
select select ""applied""
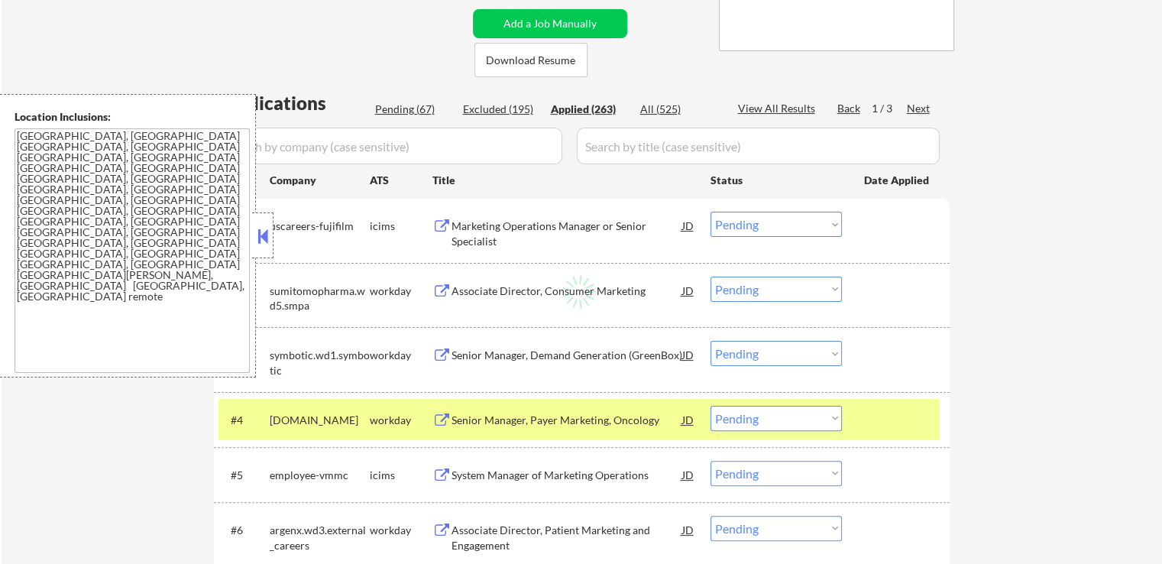
select select ""applied""
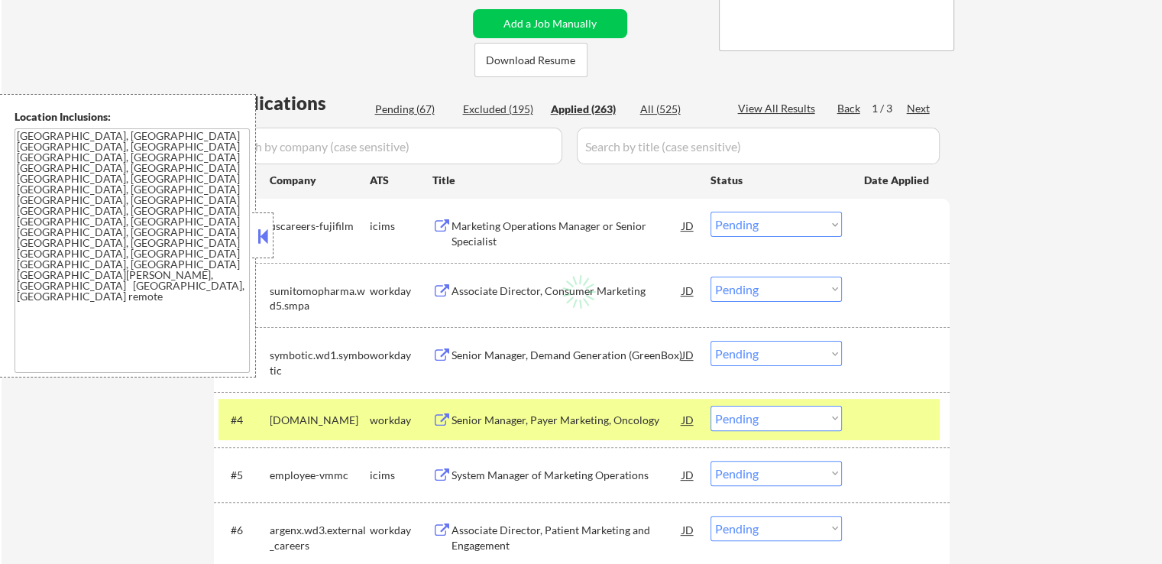
select select ""applied""
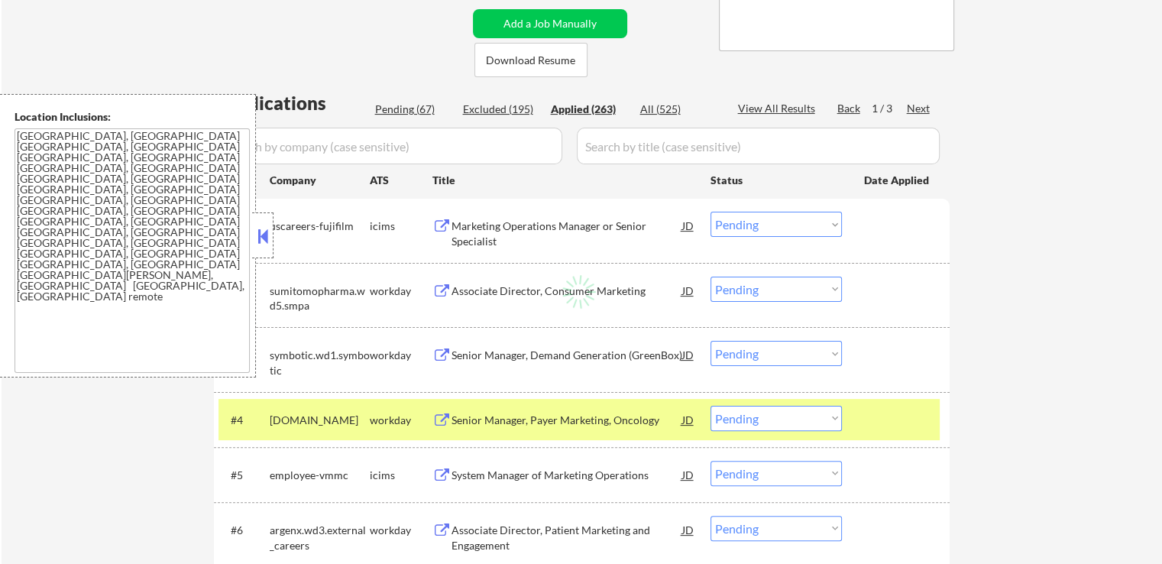
select select ""applied""
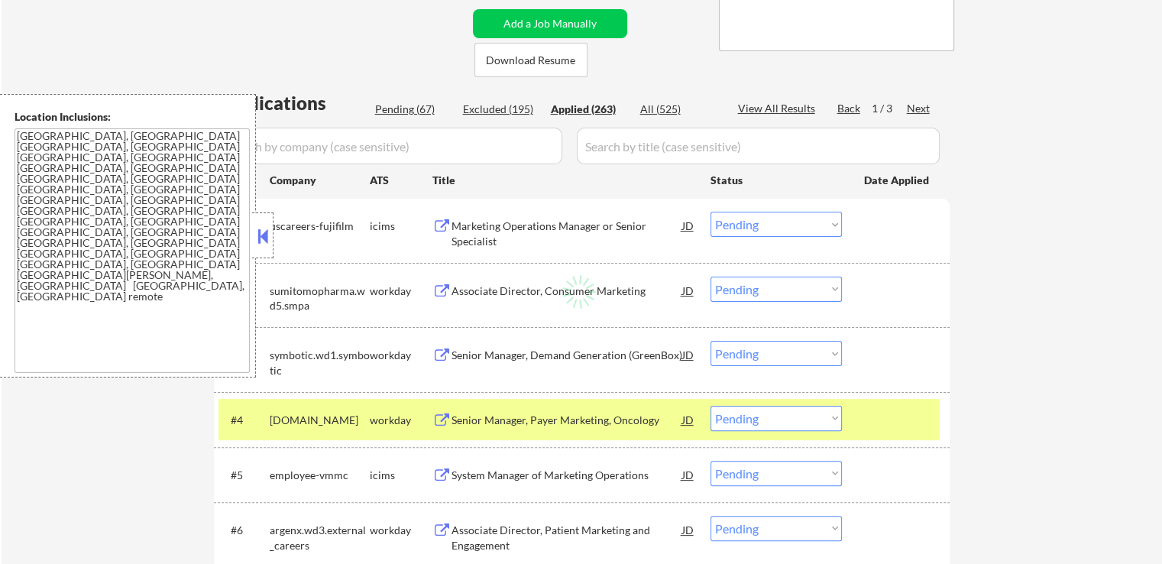
select select ""applied""
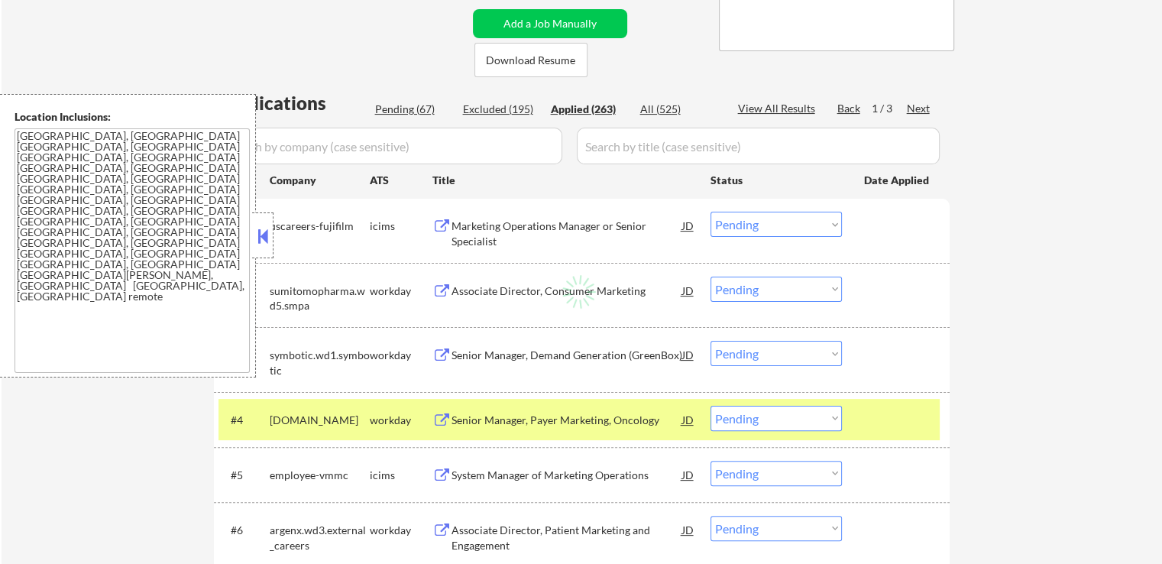
select select ""applied""
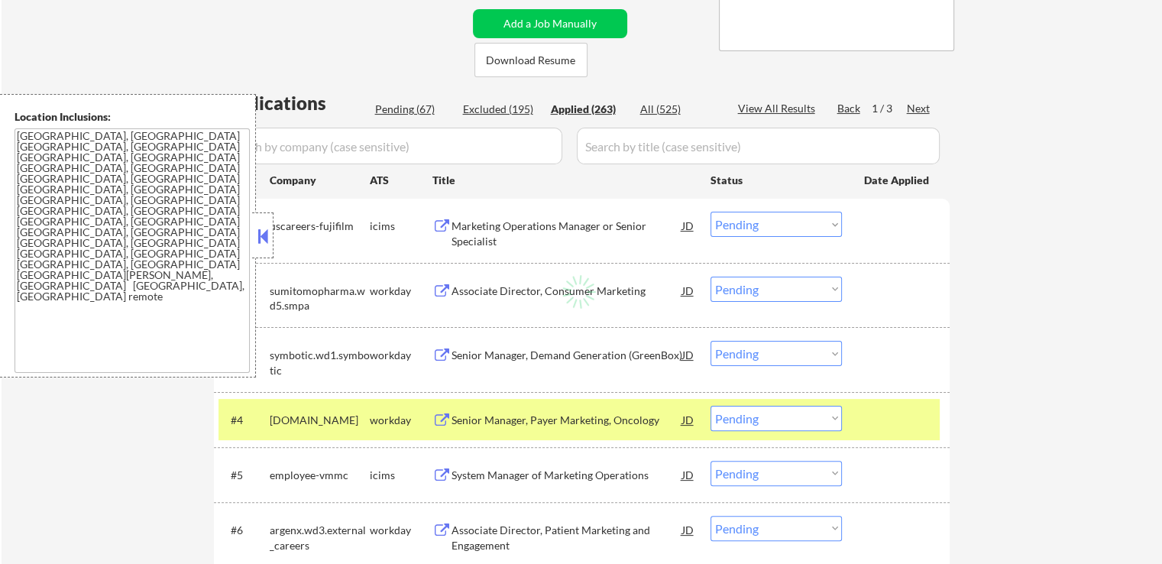
select select ""applied""
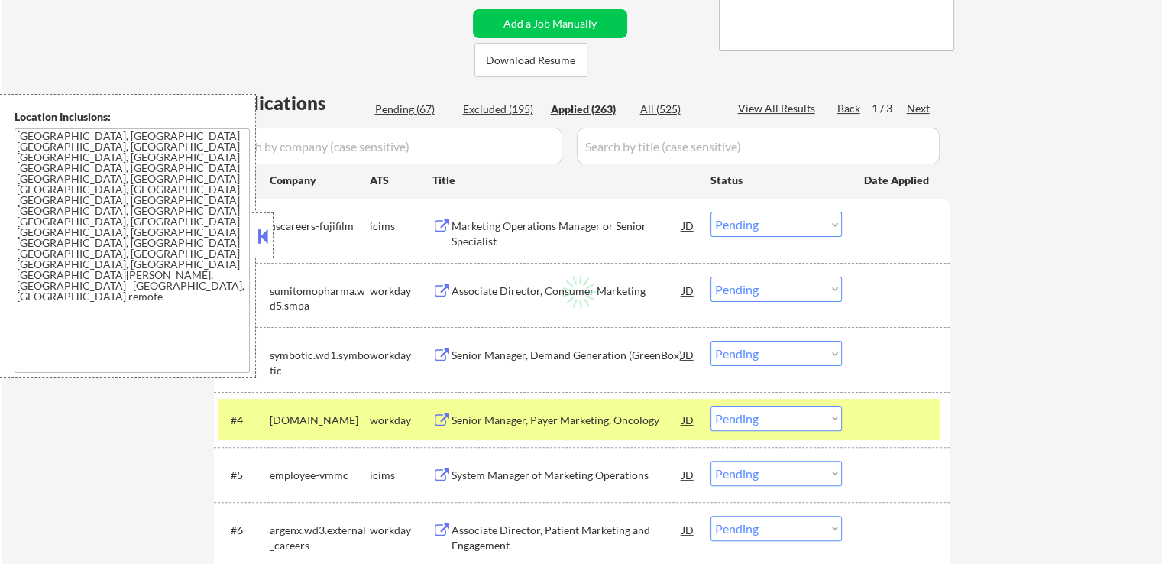
select select ""applied""
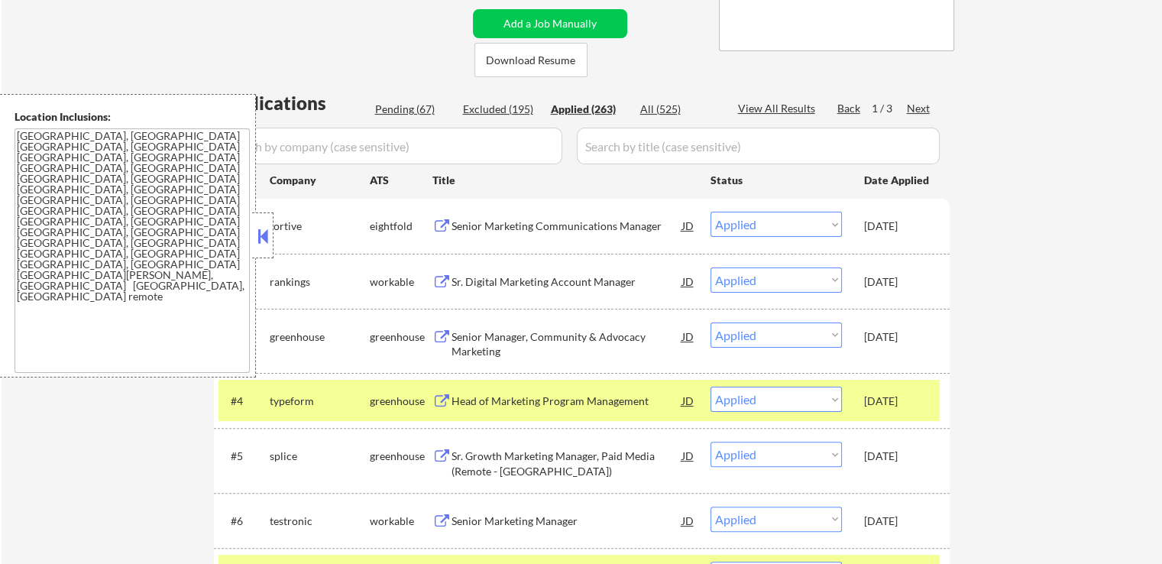
click at [601, 273] on div "Sr. Digital Marketing Account Manager" at bounding box center [567, 281] width 231 height 28
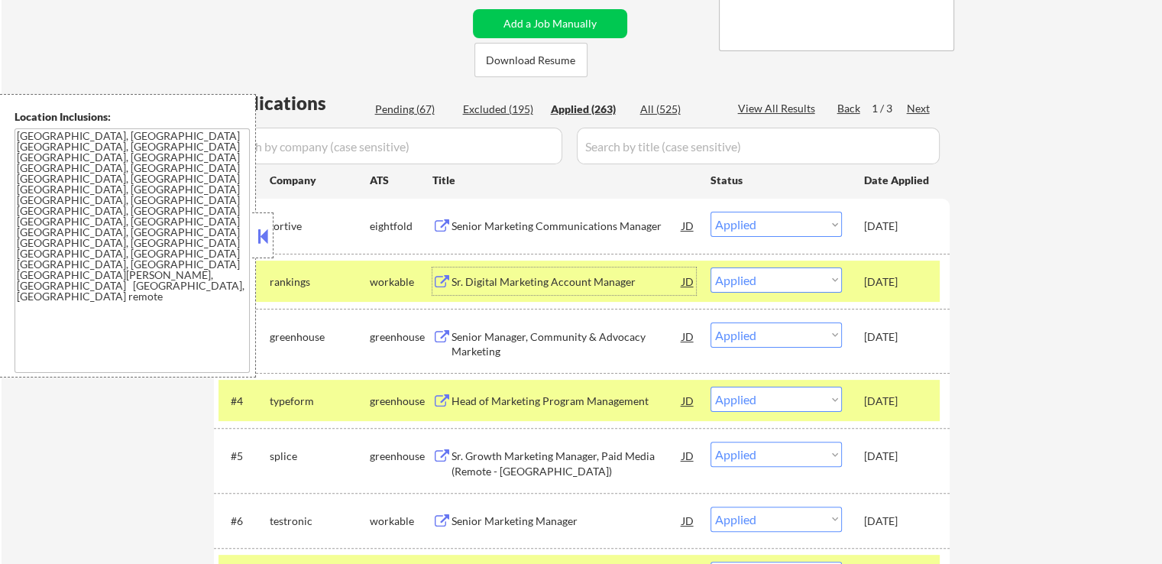
click at [768, 277] on select "Choose an option... Pending Applied Excluded (Questions) Excluded (Expired) Exc…" at bounding box center [776, 279] width 131 height 25
click at [711, 267] on select "Choose an option... Pending Applied Excluded (Questions) Excluded (Expired) Exc…" at bounding box center [776, 279] width 131 height 25
click at [409, 105] on div "Pending (67)" at bounding box center [413, 109] width 76 height 15
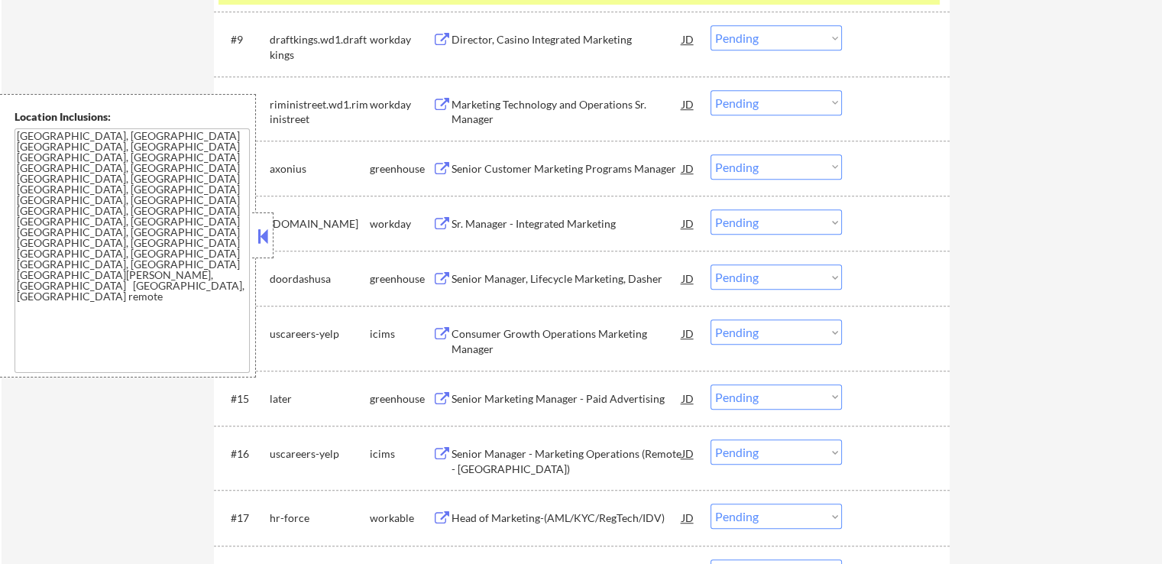
scroll to position [993, 0]
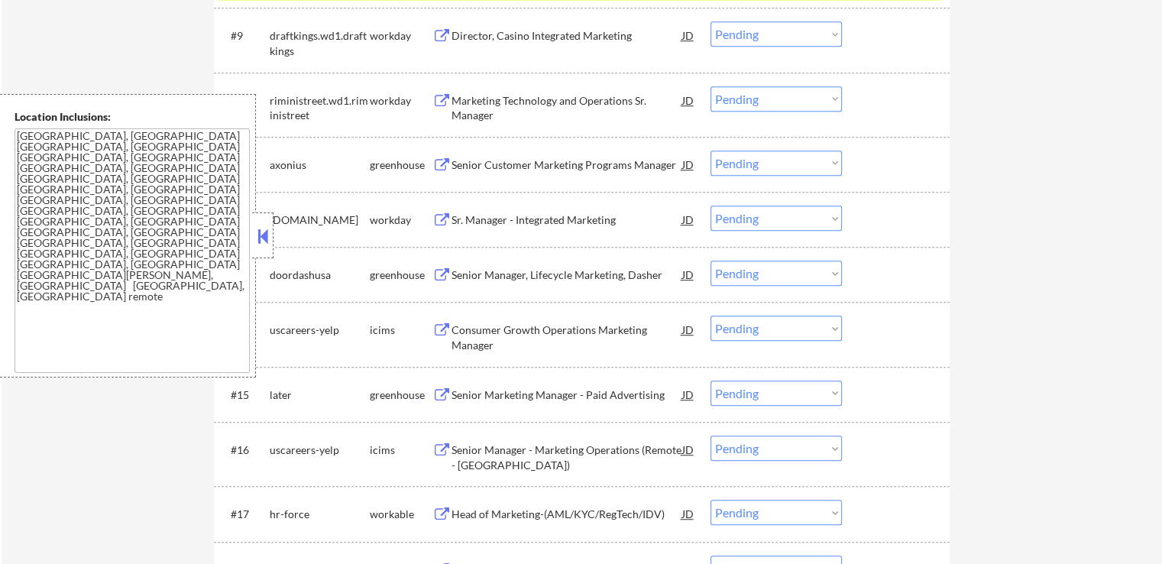
click at [730, 161] on select "Choose an option... Pending Applied Excluded (Questions) Excluded (Expired) Exc…" at bounding box center [776, 163] width 131 height 25
click at [711, 151] on select "Choose an option... Pending Applied Excluded (Questions) Excluded (Expired) Exc…" at bounding box center [776, 163] width 131 height 25
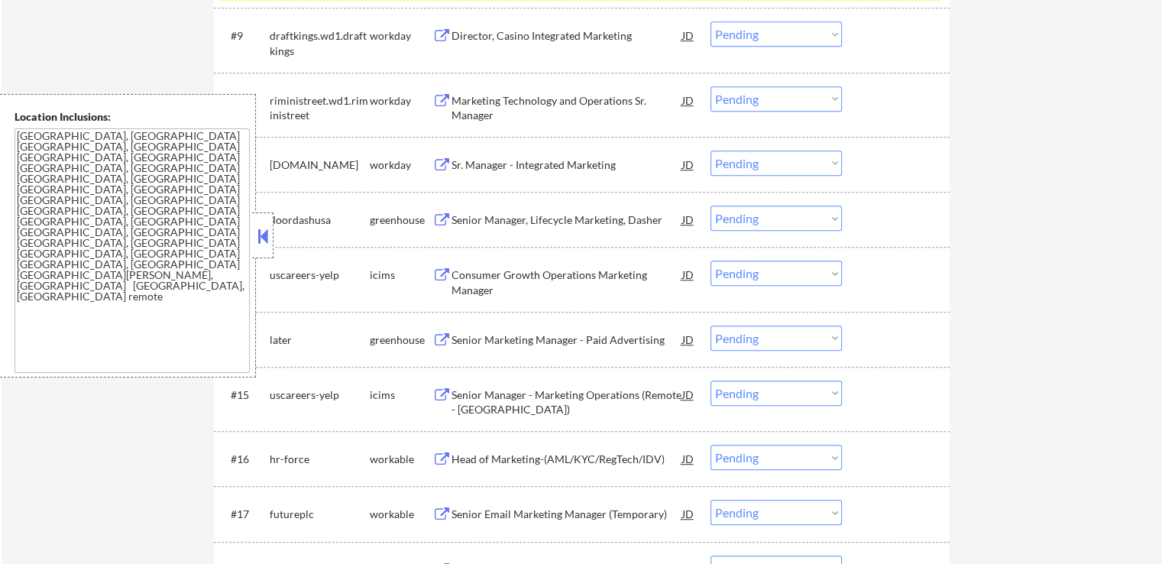
scroll to position [1070, 0]
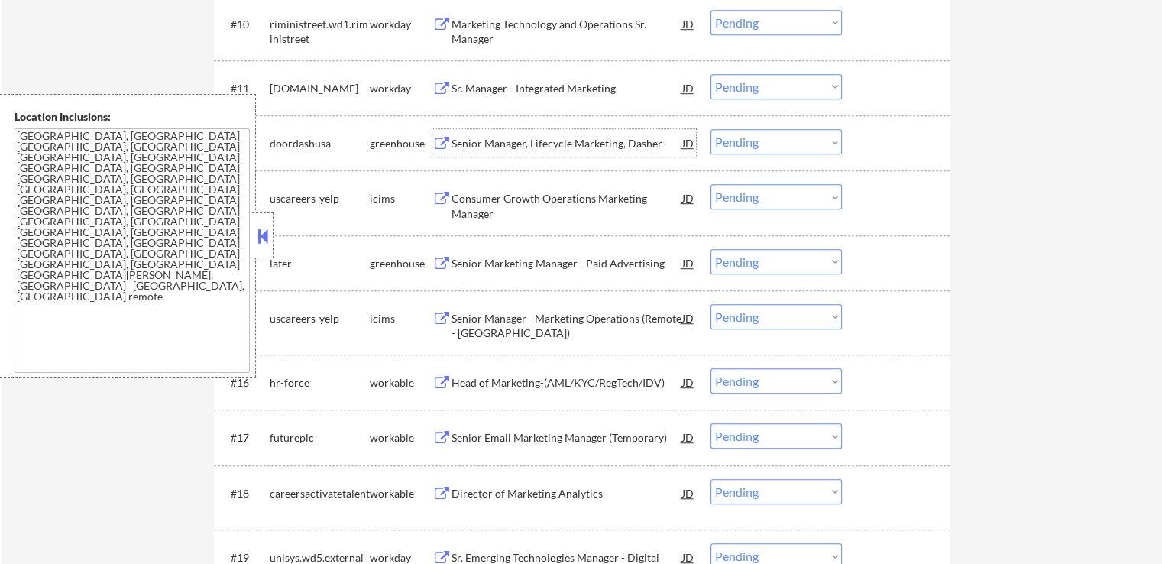
click at [611, 139] on div "Senior Manager, Lifecycle Marketing, Dasher" at bounding box center [567, 143] width 231 height 15
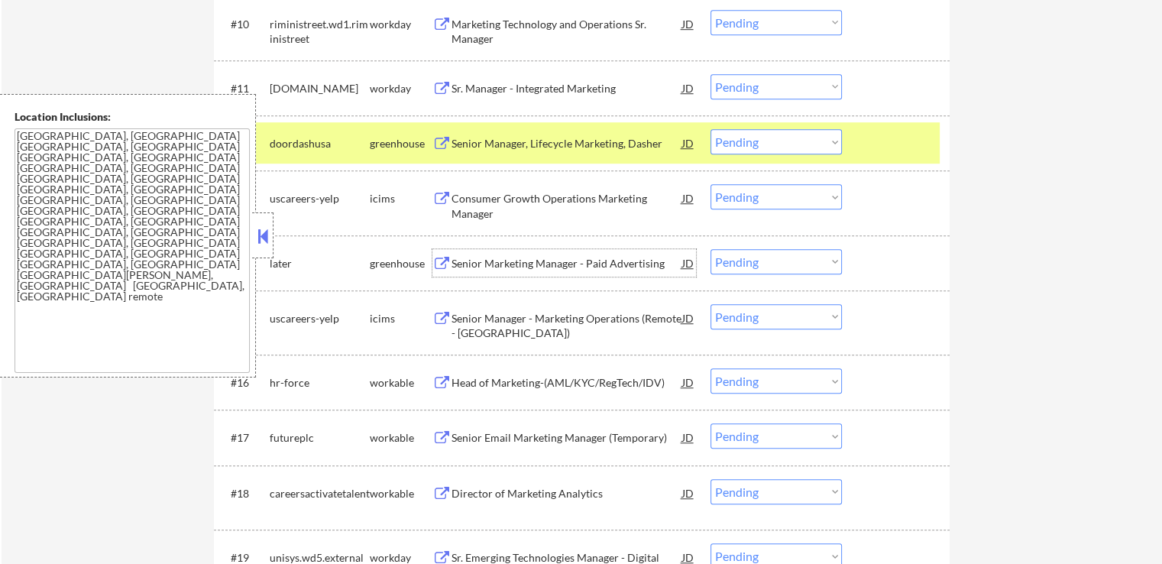
click at [593, 256] on div "Senior Marketing Manager - Paid Advertising" at bounding box center [567, 263] width 231 height 15
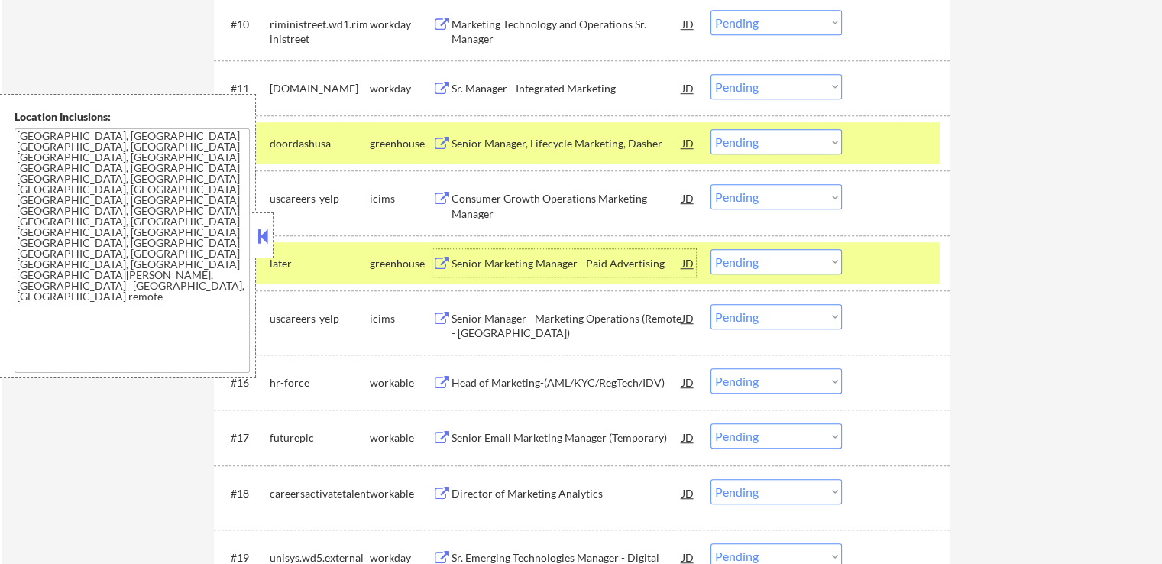
click at [770, 139] on select "Choose an option... Pending Applied Excluded (Questions) Excluded (Expired) Exc…" at bounding box center [776, 141] width 131 height 25
click at [711, 129] on select "Choose an option... Pending Applied Excluded (Questions) Excluded (Expired) Exc…" at bounding box center [776, 141] width 131 height 25
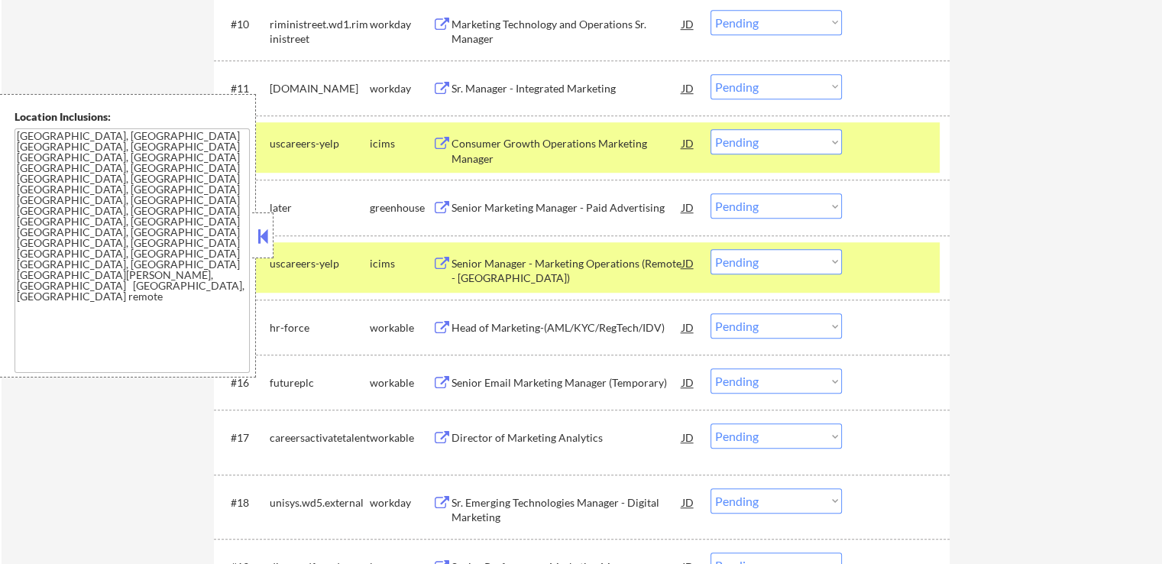
click at [589, 328] on div "Head of Marketing-(AML/KYC/RegTech/IDV)" at bounding box center [567, 327] width 231 height 15
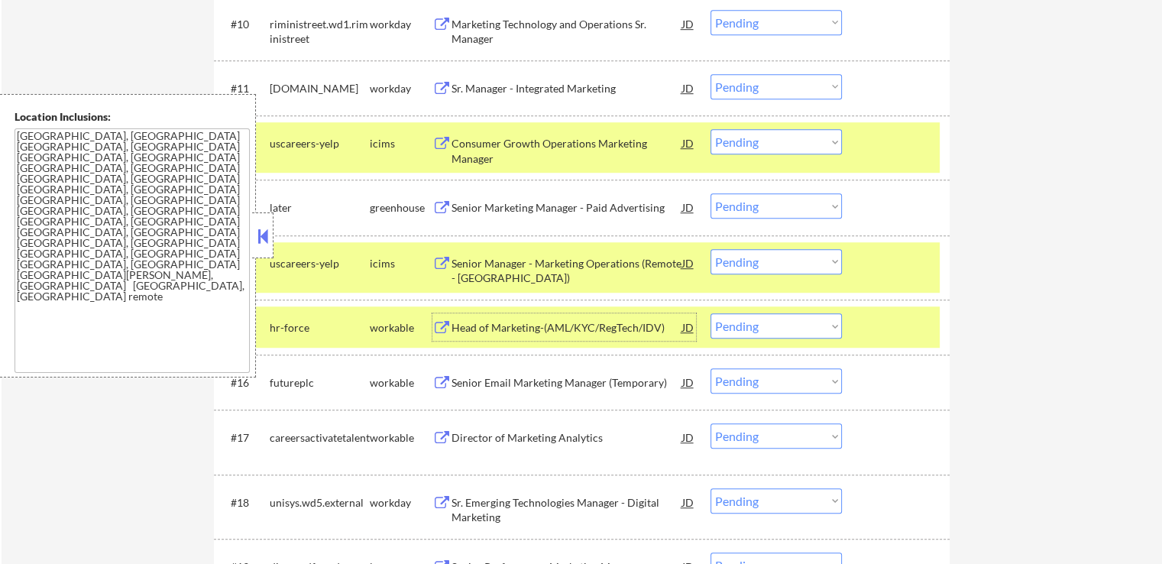
click at [784, 209] on select "Choose an option... Pending Applied Excluded (Questions) Excluded (Expired) Exc…" at bounding box center [776, 205] width 131 height 25
click at [711, 193] on select "Choose an option... Pending Applied Excluded (Questions) Excluded (Expired) Exc…" at bounding box center [776, 205] width 131 height 25
click at [574, 383] on div "Senior Email Marketing Manager (Temporary)" at bounding box center [567, 382] width 231 height 15
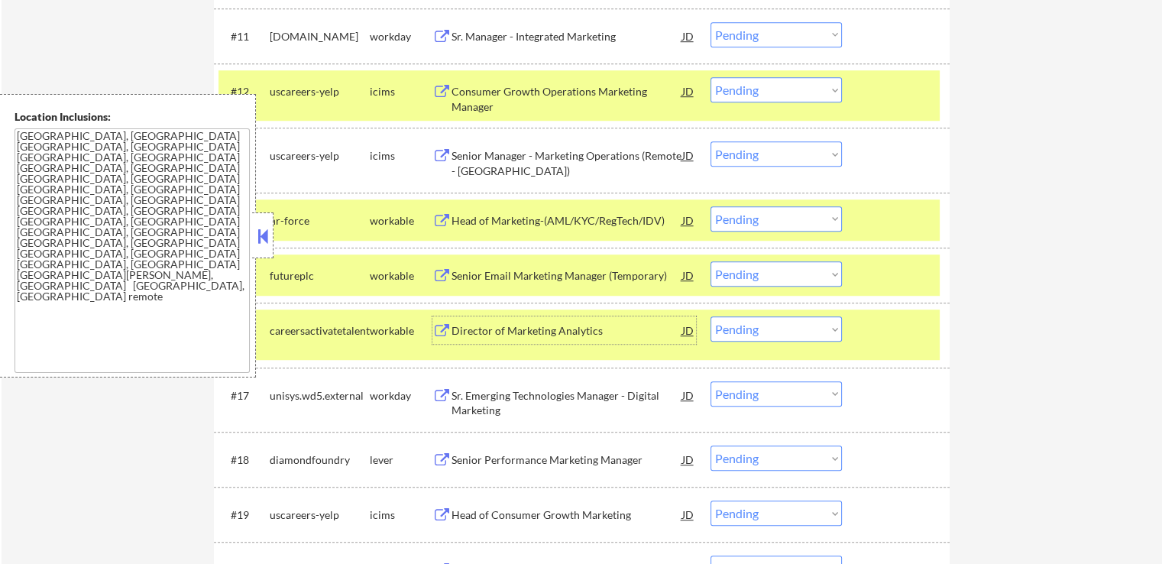
scroll to position [1146, 0]
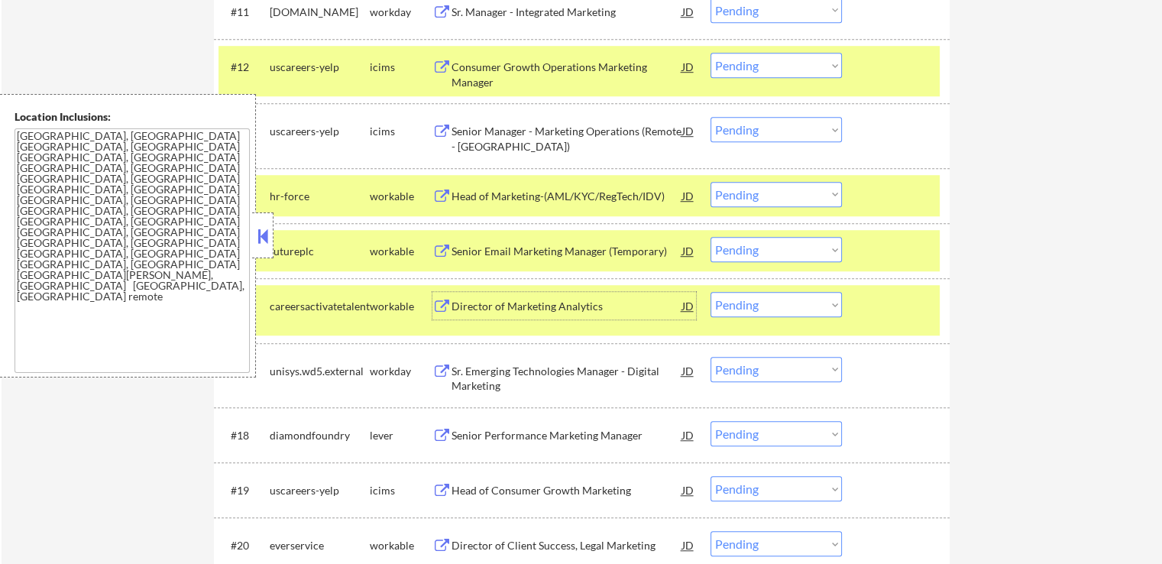
drag, startPoint x: 793, startPoint y: 193, endPoint x: 792, endPoint y: 204, distance: 11.6
click at [793, 193] on select "Choose an option... Pending Applied Excluded (Questions) Excluded (Expired) Exc…" at bounding box center [776, 194] width 131 height 25
click at [711, 182] on select "Choose an option... Pending Applied Excluded (Questions) Excluded (Expired) Exc…" at bounding box center [776, 194] width 131 height 25
click at [571, 305] on div "Director of Marketing Analytics" at bounding box center [567, 306] width 231 height 15
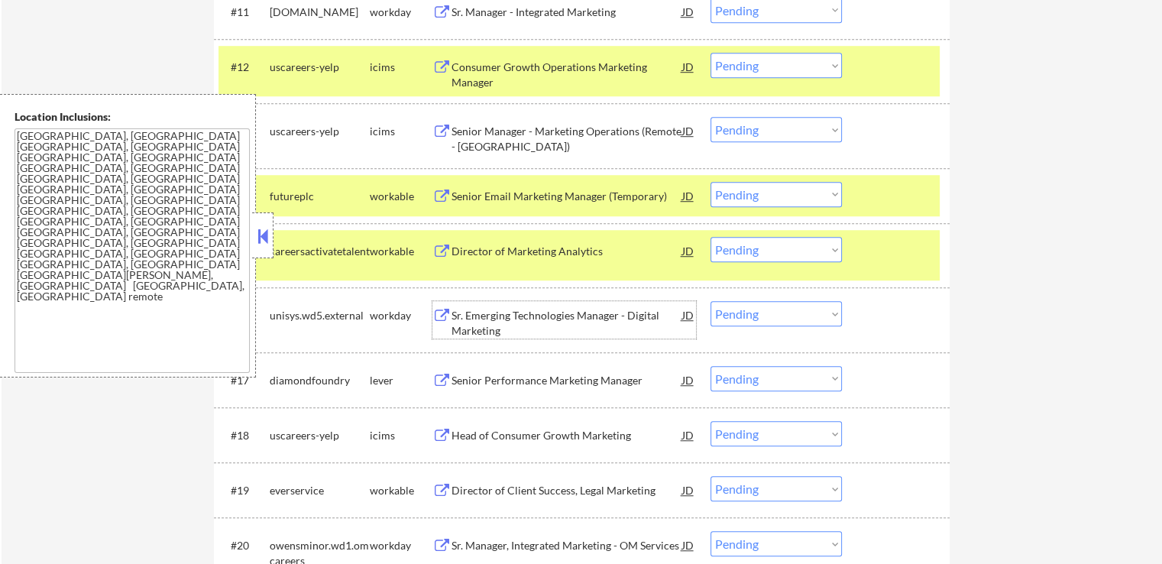
click at [769, 199] on select "Choose an option... Pending Applied Excluded (Questions) Excluded (Expired) Exc…" at bounding box center [776, 194] width 131 height 25
click at [711, 182] on select "Choose an option... Pending Applied Excluded (Questions) Excluded (Expired) Exc…" at bounding box center [776, 194] width 131 height 25
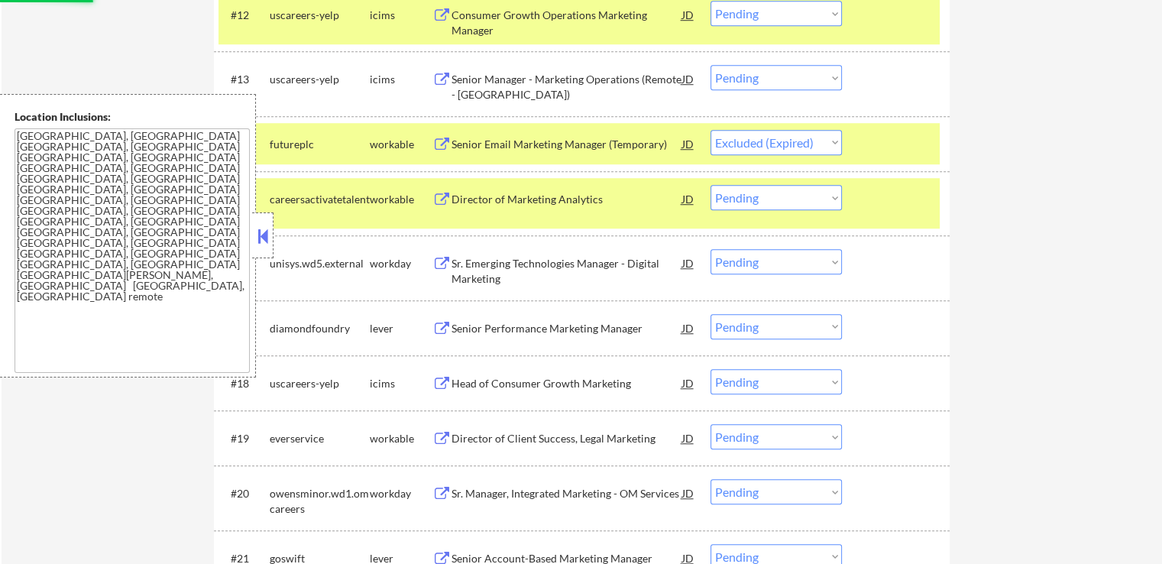
scroll to position [1223, 0]
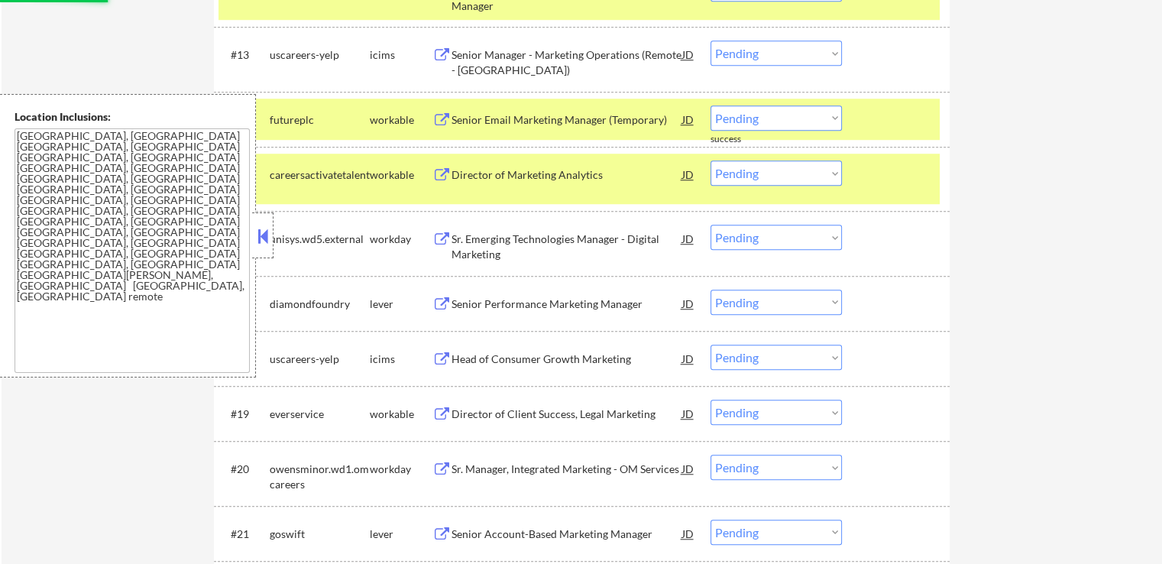
click at [607, 296] on div "Senior Performance Marketing Manager" at bounding box center [567, 303] width 231 height 15
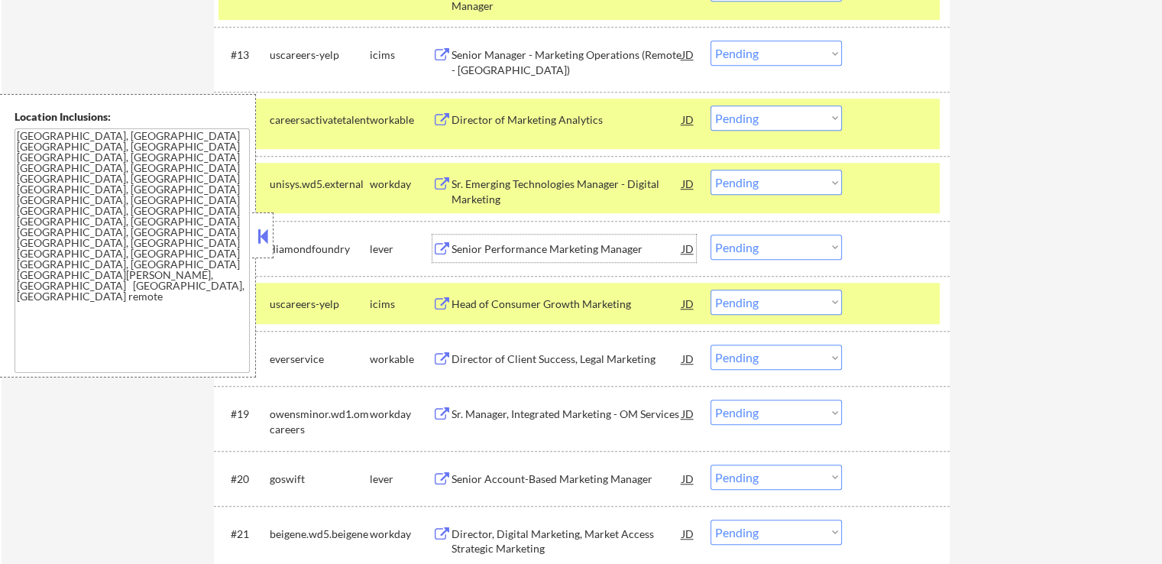
click at [595, 258] on div "Senior Performance Marketing Manager" at bounding box center [567, 249] width 231 height 28
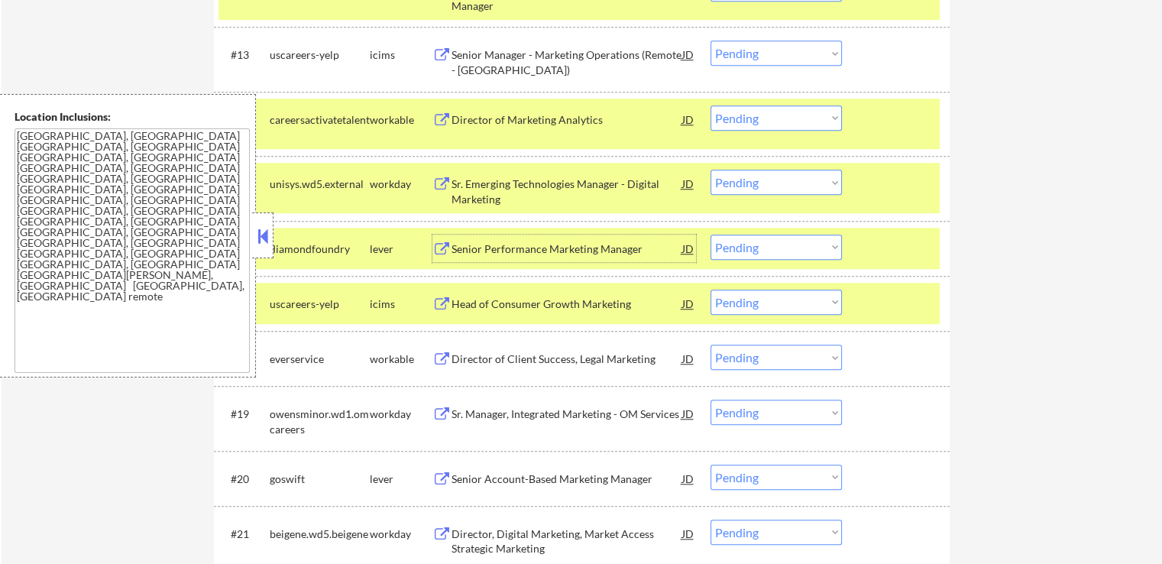
click at [769, 118] on select "Choose an option... Pending Applied Excluded (Questions) Excluded (Expired) Exc…" at bounding box center [776, 117] width 131 height 25
click at [711, 105] on select "Choose an option... Pending Applied Excluded (Questions) Excluded (Expired) Exc…" at bounding box center [776, 117] width 131 height 25
click at [565, 356] on div "Director of Client Success, Legal Marketing" at bounding box center [567, 359] width 231 height 15
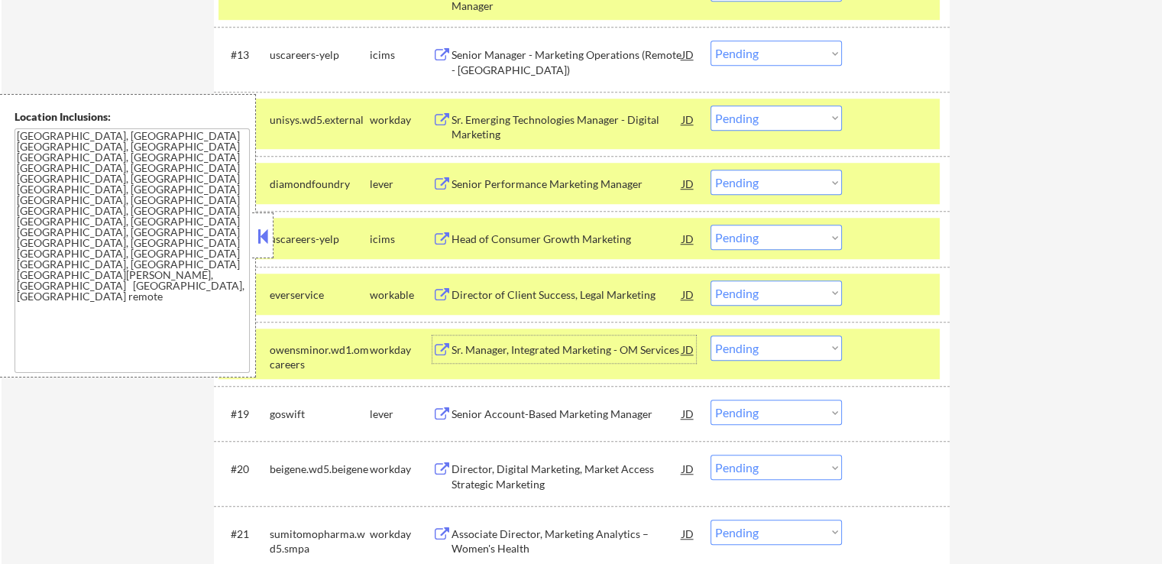
click at [785, 182] on select "Choose an option... Pending Applied Excluded (Questions) Excluded (Expired) Exc…" at bounding box center [776, 182] width 131 height 25
click at [711, 170] on select "Choose an option... Pending Applied Excluded (Questions) Excluded (Expired) Exc…" at bounding box center [776, 182] width 131 height 25
click at [575, 411] on div "Senior Account-Based Marketing Manager" at bounding box center [567, 414] width 231 height 15
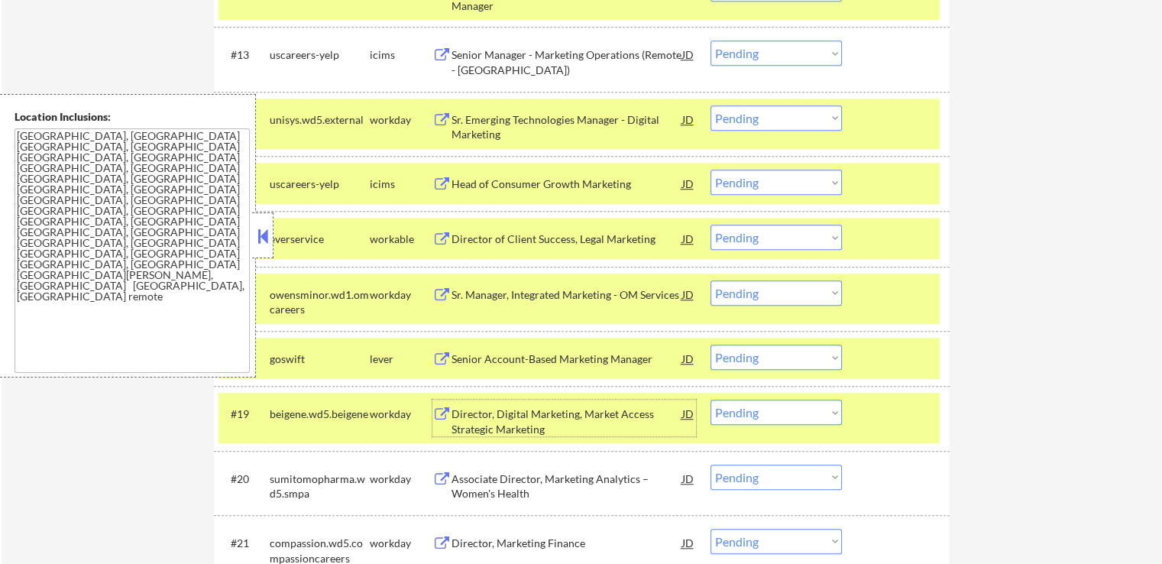
click at [771, 235] on select "Choose an option... Pending Applied Excluded (Questions) Excluded (Expired) Exc…" at bounding box center [776, 237] width 131 height 25
click at [711, 225] on select "Choose an option... Pending Applied Excluded (Questions) Excluded (Expired) Exc…" at bounding box center [776, 237] width 131 height 25
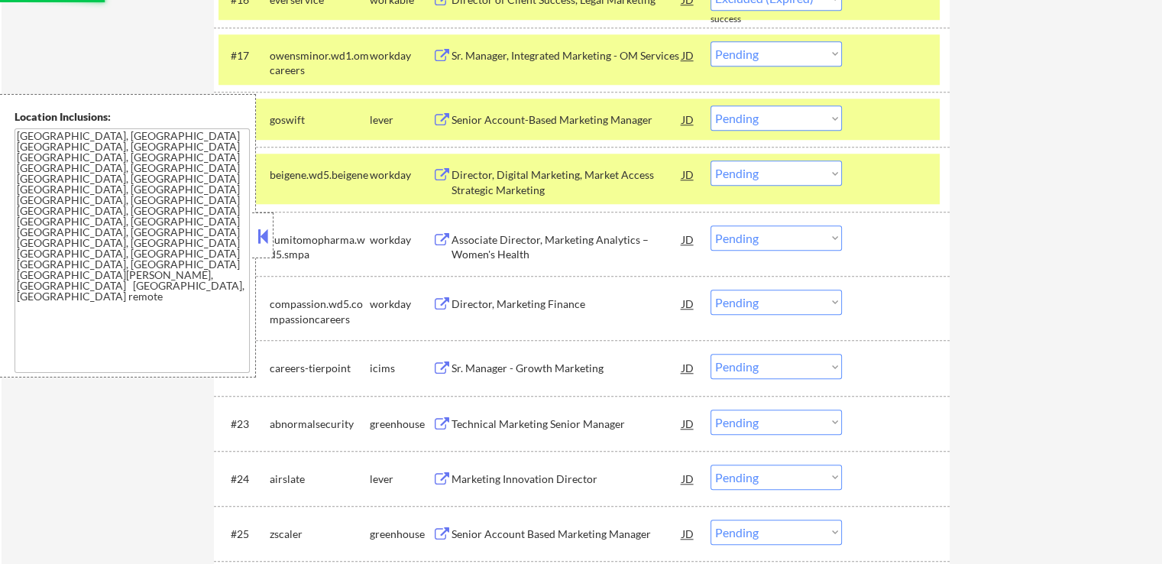
scroll to position [1528, 0]
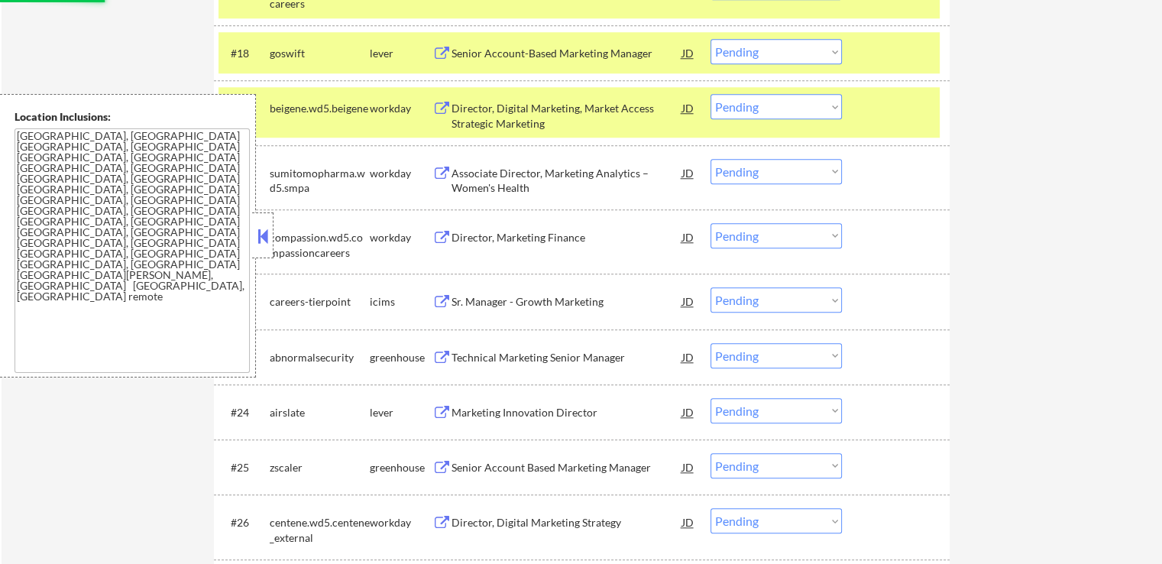
click at [596, 352] on div "Technical Marketing Senior Manager" at bounding box center [567, 357] width 231 height 15
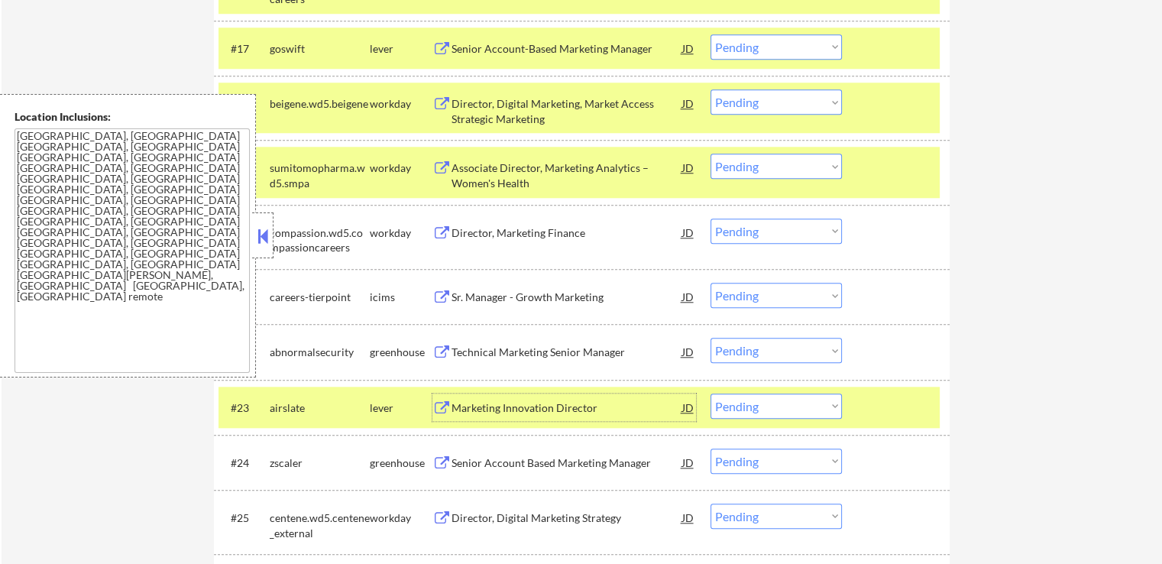
scroll to position [1452, 0]
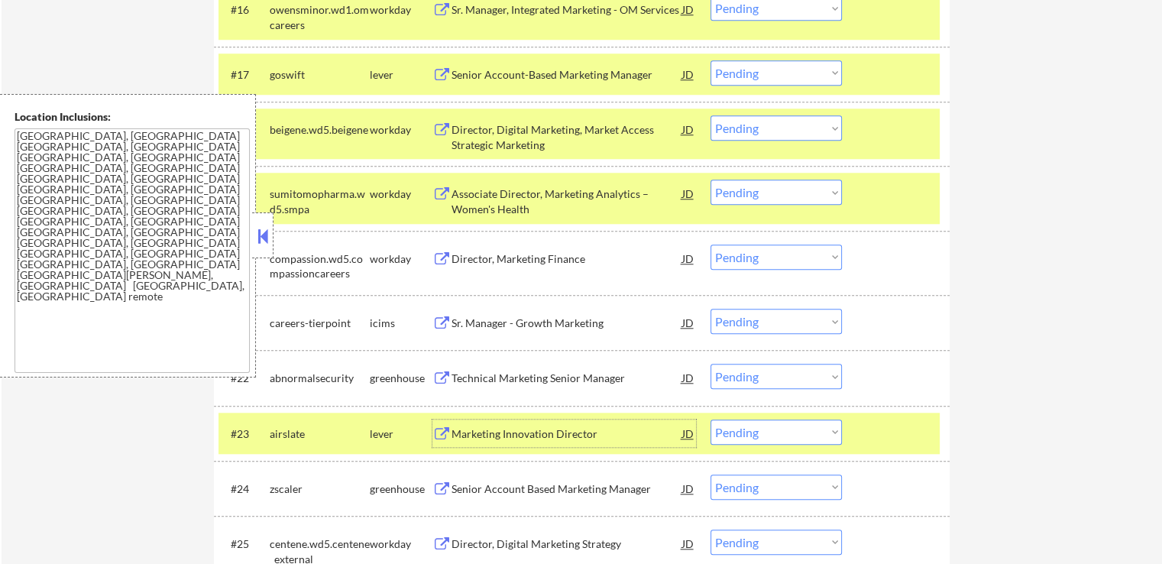
click at [747, 74] on select "Choose an option... Pending Applied Excluded (Questions) Excluded (Expired) Exc…" at bounding box center [776, 72] width 131 height 25
click at [711, 60] on select "Choose an option... Pending Applied Excluded (Questions) Excluded (Expired) Exc…" at bounding box center [776, 72] width 131 height 25
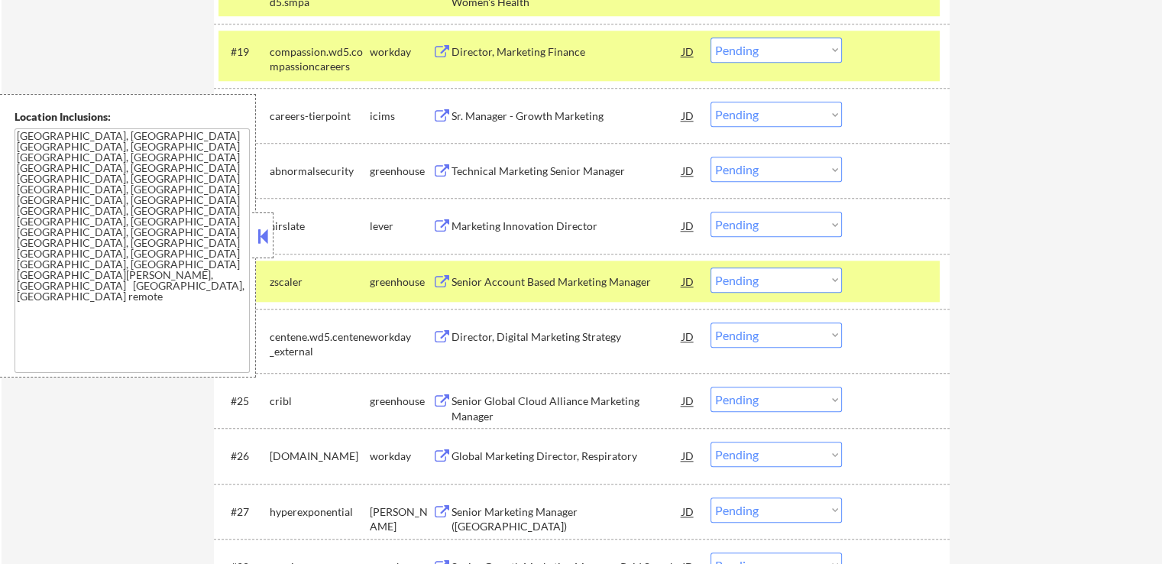
scroll to position [1681, 0]
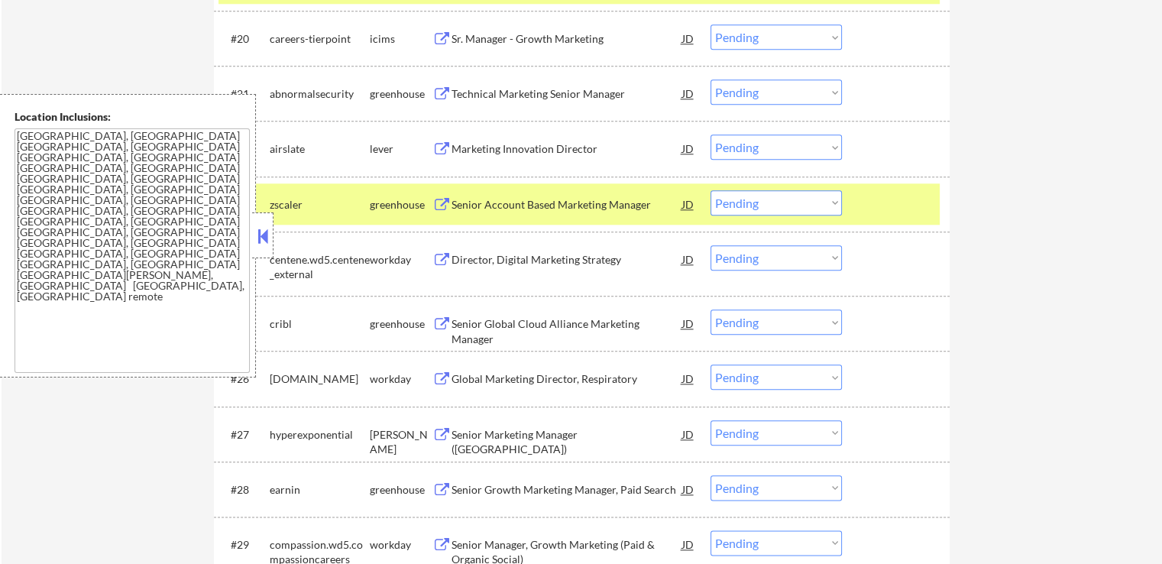
click at [607, 90] on div "Technical Marketing Senior Manager" at bounding box center [567, 93] width 231 height 15
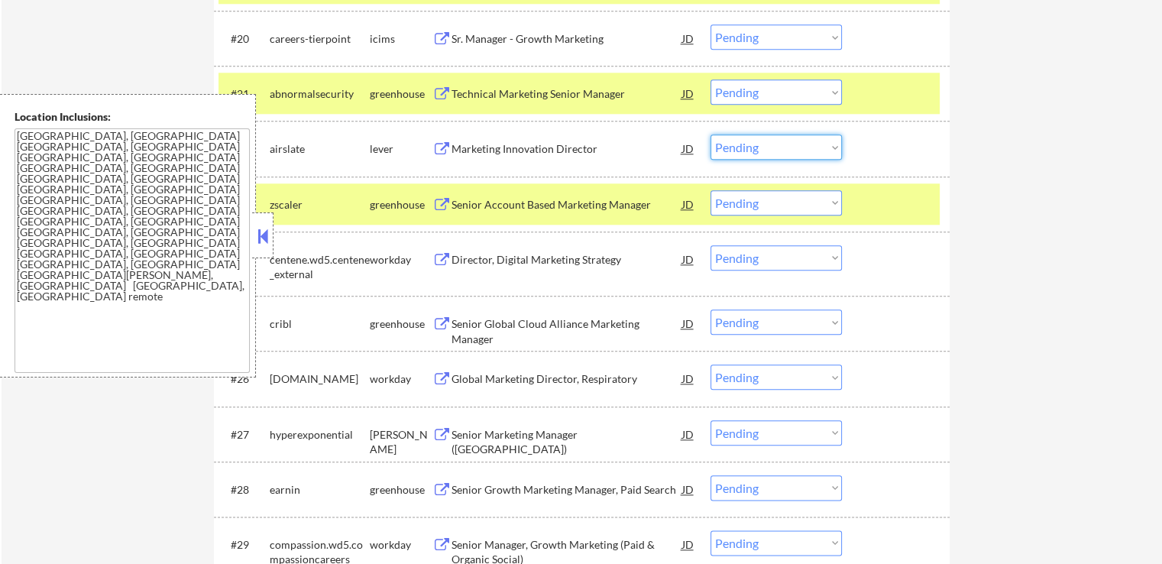
drag, startPoint x: 763, startPoint y: 147, endPoint x: 763, endPoint y: 158, distance: 10.7
click at [763, 151] on select "Choose an option... Pending Applied Excluded (Questions) Excluded (Expired) Exc…" at bounding box center [776, 146] width 131 height 25
click at [711, 134] on select "Choose an option... Pending Applied Excluded (Questions) Excluded (Expired) Exc…" at bounding box center [776, 146] width 131 height 25
click at [627, 207] on div "Senior Account Based Marketing Manager" at bounding box center [567, 204] width 231 height 15
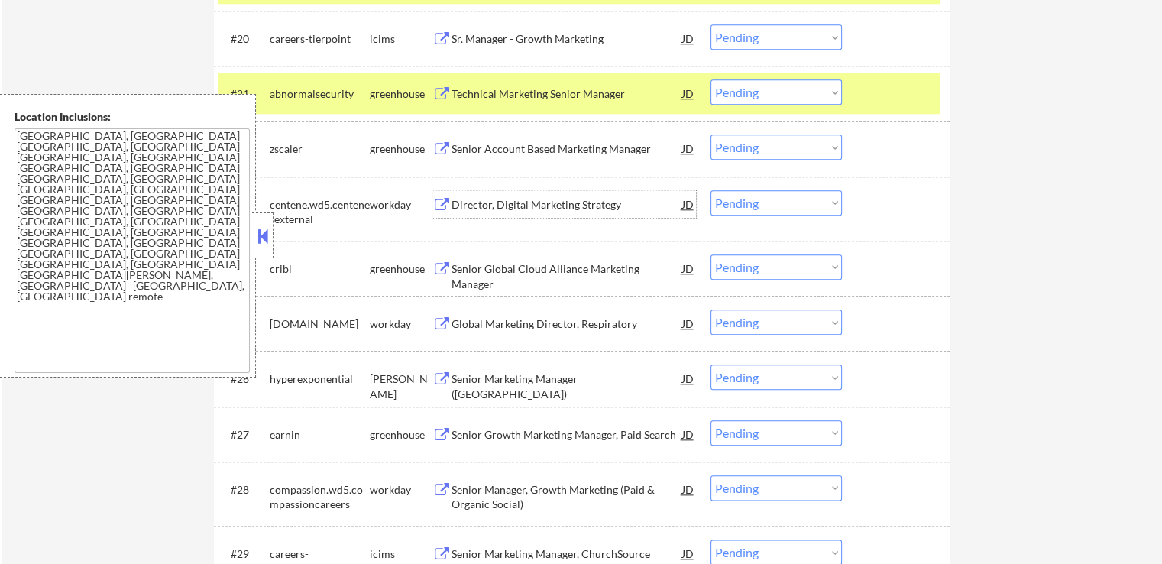
click at [759, 92] on select "Choose an option... Pending Applied Excluded (Questions) Excluded (Expired) Exc…" at bounding box center [776, 91] width 131 height 25
click at [711, 79] on select "Choose an option... Pending Applied Excluded (Questions) Excluded (Expired) Exc…" at bounding box center [776, 91] width 131 height 25
click at [582, 262] on div "Senior Global Cloud Alliance Marketing Manager" at bounding box center [567, 276] width 231 height 30
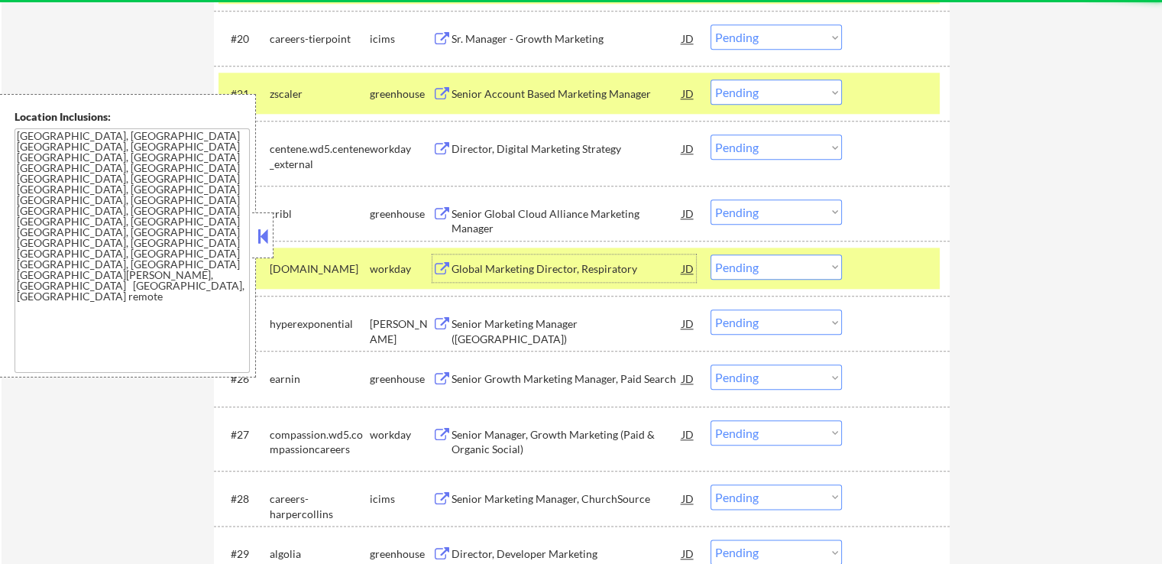
click at [768, 93] on select "Choose an option... Pending Applied Excluded (Questions) Excluded (Expired) Exc…" at bounding box center [776, 91] width 131 height 25
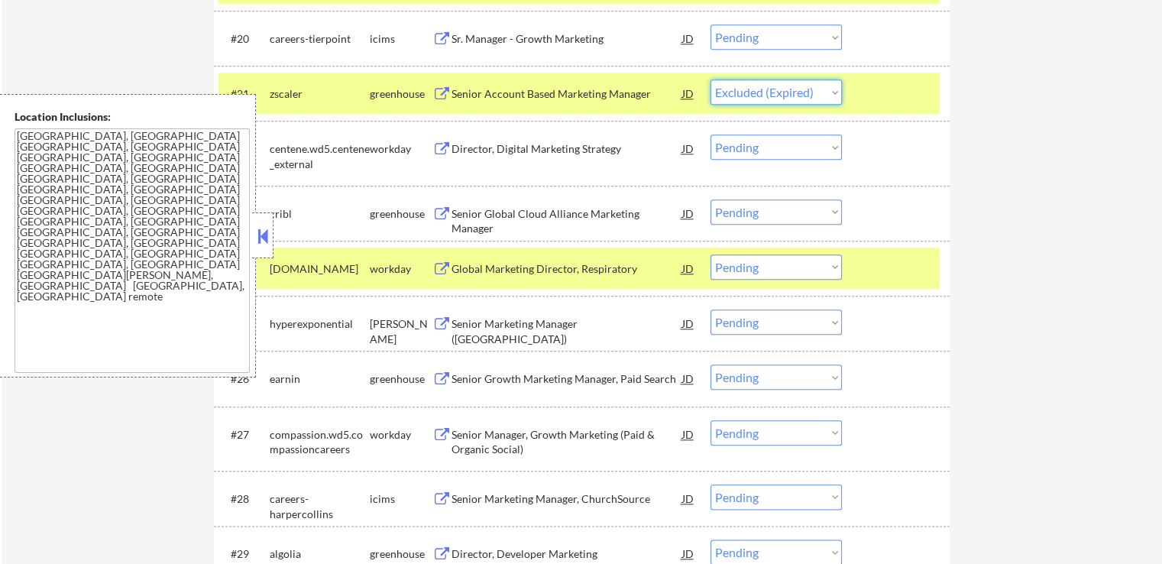
click at [711, 79] on select "Choose an option... Pending Applied Excluded (Questions) Excluded (Expired) Exc…" at bounding box center [776, 91] width 131 height 25
click at [596, 329] on div "Senior Marketing Manager ([GEOGRAPHIC_DATA])" at bounding box center [567, 331] width 231 height 30
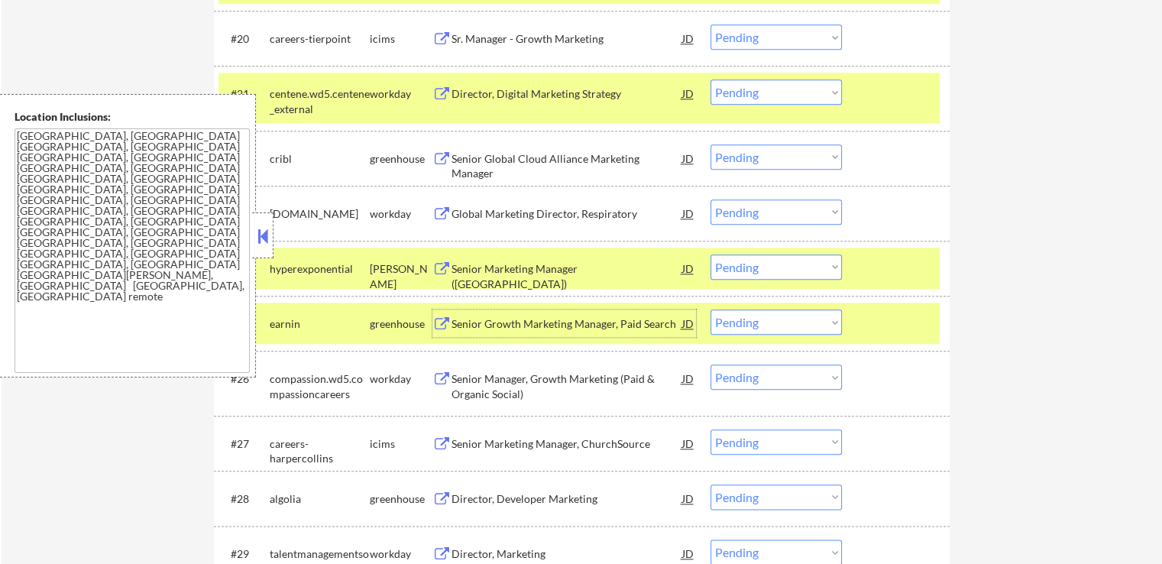
click at [765, 158] on select "Choose an option... Pending Applied Excluded (Questions) Excluded (Expired) Exc…" at bounding box center [776, 156] width 131 height 25
click at [711, 144] on select "Choose an option... Pending Applied Excluded (Questions) Excluded (Expired) Exc…" at bounding box center [776, 156] width 131 height 25
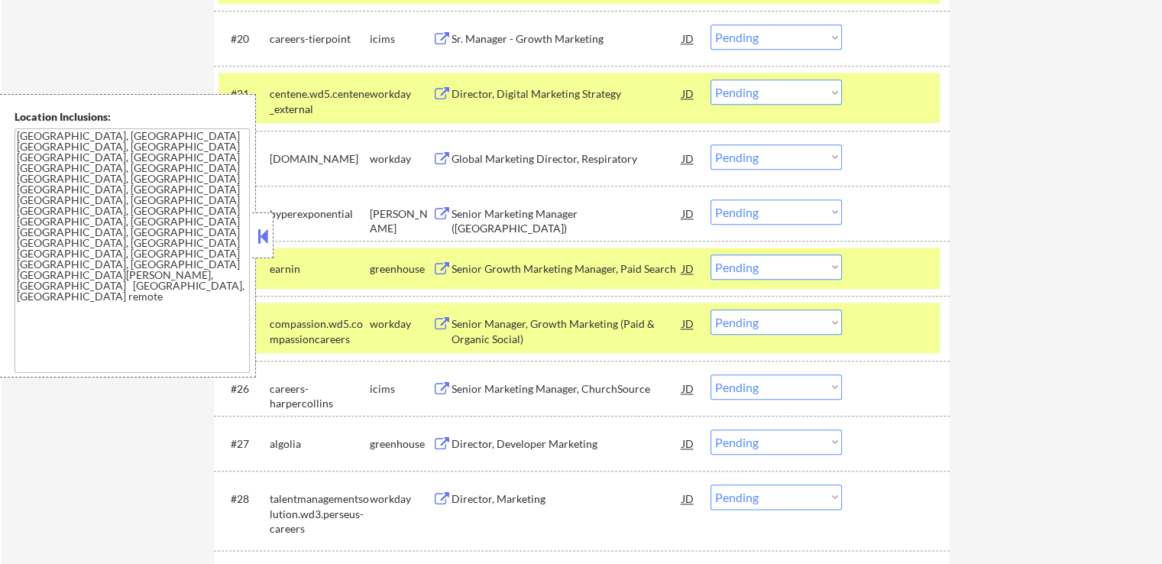
click at [569, 270] on div "Senior Growth Marketing Manager, Paid Search" at bounding box center [567, 268] width 231 height 15
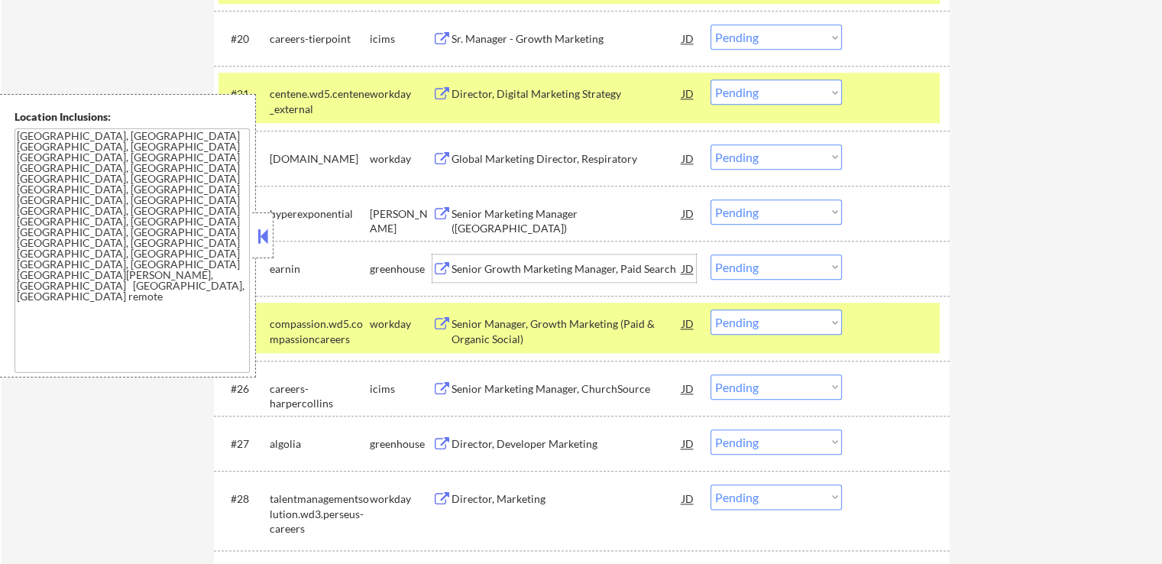
drag, startPoint x: 792, startPoint y: 201, endPoint x: 789, endPoint y: 209, distance: 8.2
click at [792, 201] on select "Choose an option... Pending Applied Excluded (Questions) Excluded (Expired) Exc…" at bounding box center [776, 211] width 131 height 25
click at [711, 199] on select "Choose an option... Pending Applied Excluded (Questions) Excluded (Expired) Exc…" at bounding box center [776, 211] width 131 height 25
click at [577, 447] on div "Director, Developer Marketing" at bounding box center [567, 443] width 231 height 15
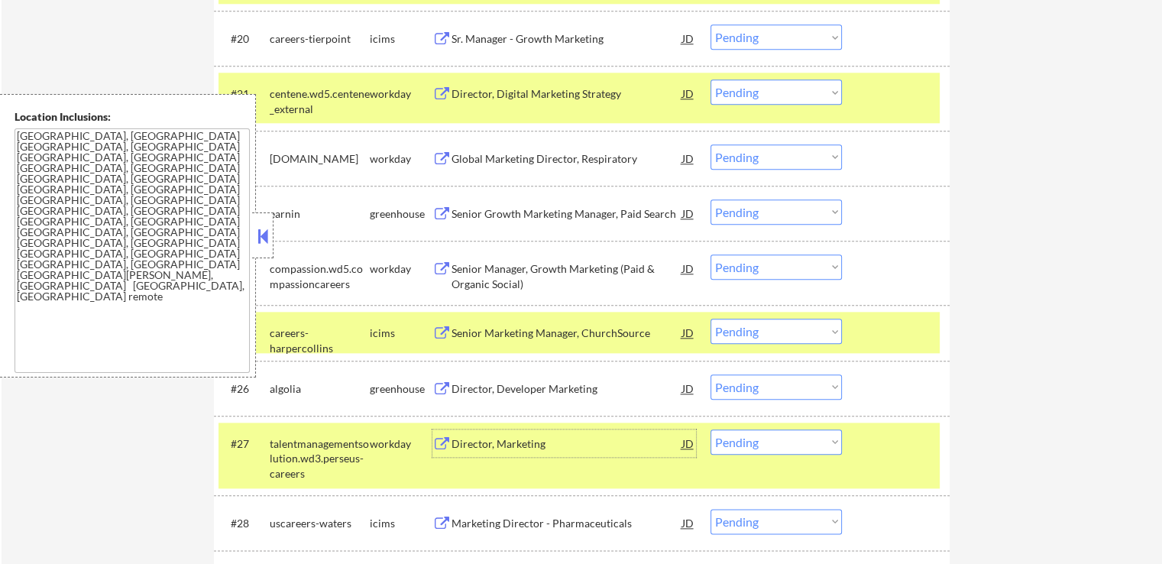
drag, startPoint x: 782, startPoint y: 200, endPoint x: 782, endPoint y: 222, distance: 22.2
click at [782, 200] on select "Choose an option... Pending Applied Excluded (Questions) Excluded (Expired) Exc…" at bounding box center [776, 211] width 131 height 25
click at [711, 199] on select "Choose an option... Pending Applied Excluded (Questions) Excluded (Expired) Exc…" at bounding box center [776, 211] width 131 height 25
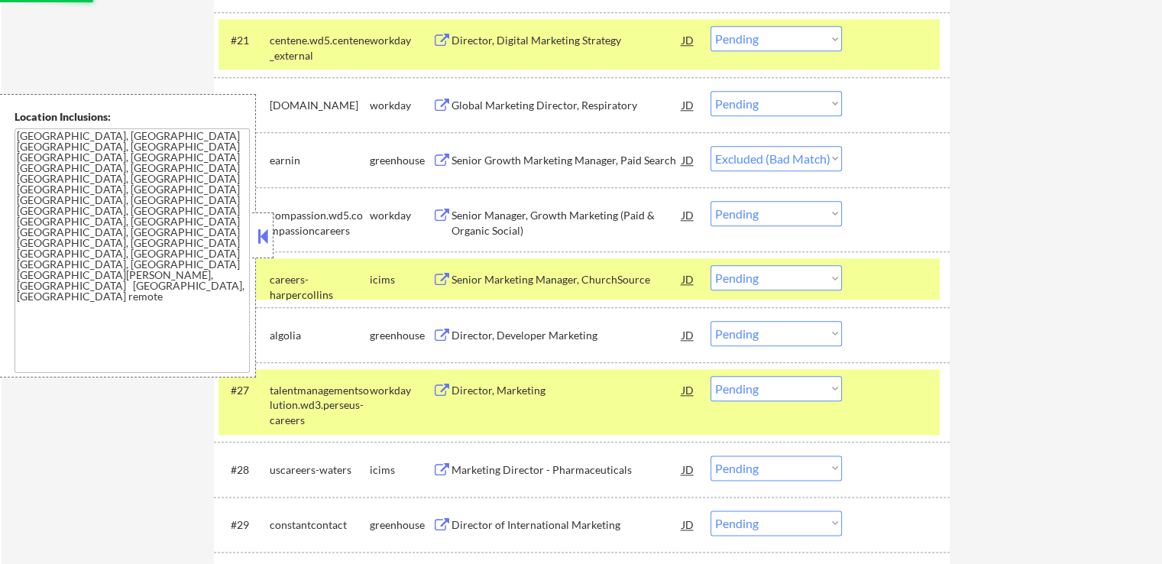
scroll to position [1910, 0]
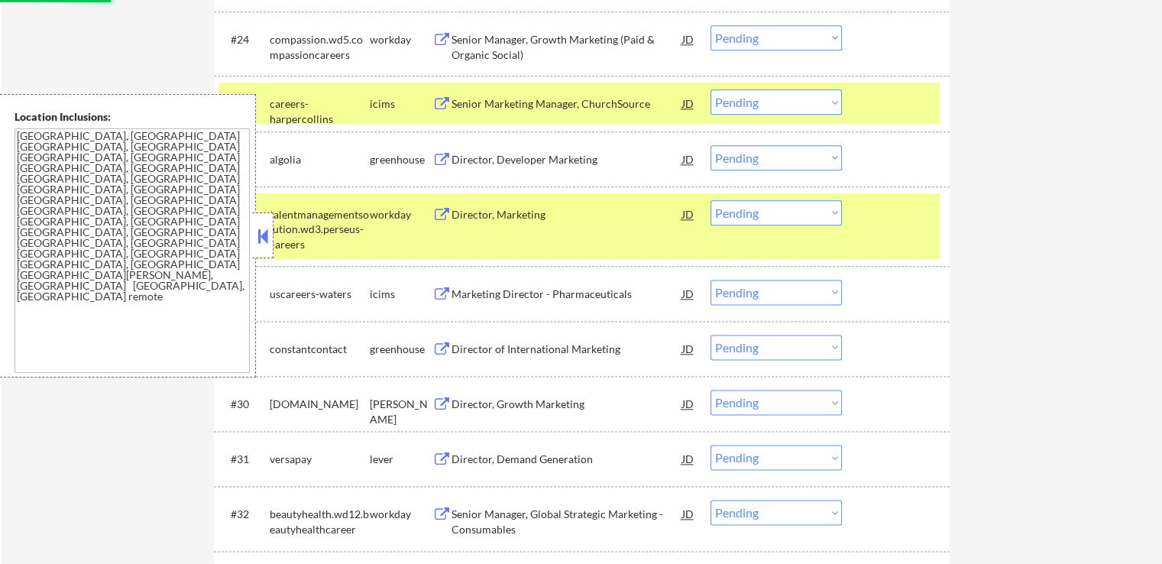
click at [581, 344] on div "Director of International Marketing" at bounding box center [567, 349] width 231 height 15
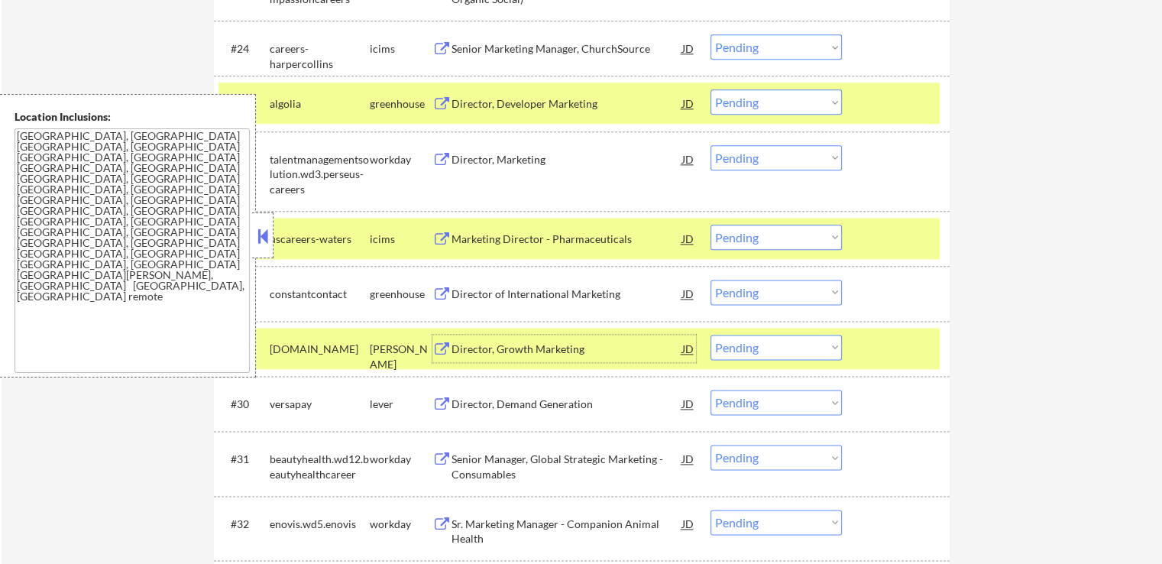
click at [798, 96] on select "Choose an option... Pending Applied Excluded (Questions) Excluded (Expired) Exc…" at bounding box center [776, 101] width 131 height 25
click at [711, 89] on select "Choose an option... Pending Applied Excluded (Questions) Excluded (Expired) Exc…" at bounding box center [776, 101] width 131 height 25
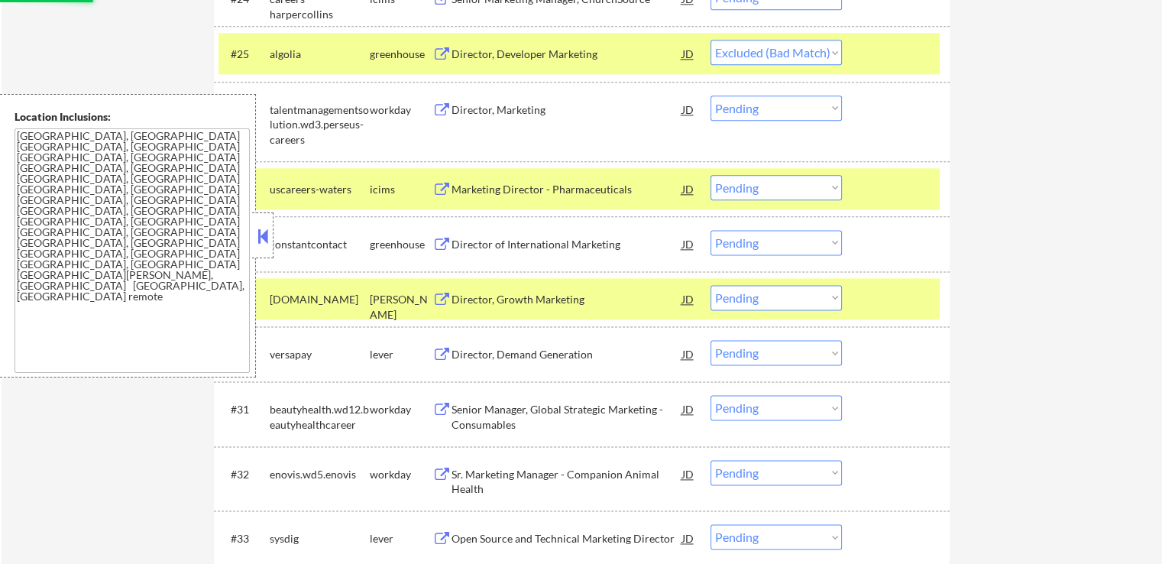
scroll to position [1987, 0]
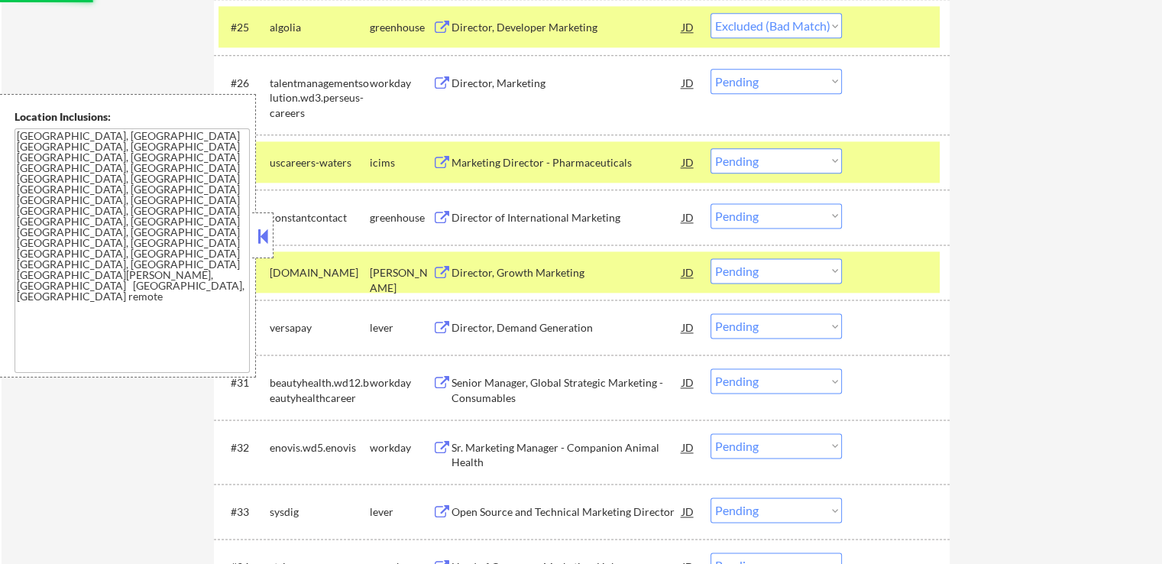
drag, startPoint x: 750, startPoint y: 215, endPoint x: 750, endPoint y: 226, distance: 11.5
click at [750, 215] on select "Choose an option... Pending Applied Excluded (Questions) Excluded (Expired) Exc…" at bounding box center [776, 215] width 131 height 25
click at [711, 203] on select "Choose an option... Pending Applied Excluded (Questions) Excluded (Expired) Exc…" at bounding box center [776, 215] width 131 height 25
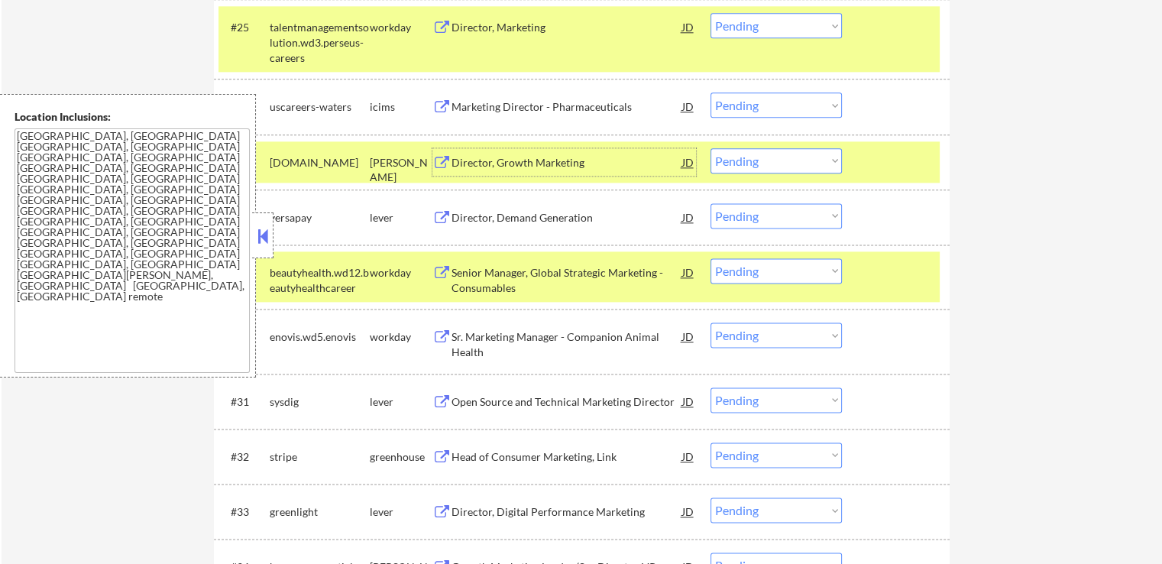
click at [588, 166] on div "Director, Growth Marketing" at bounding box center [567, 162] width 231 height 15
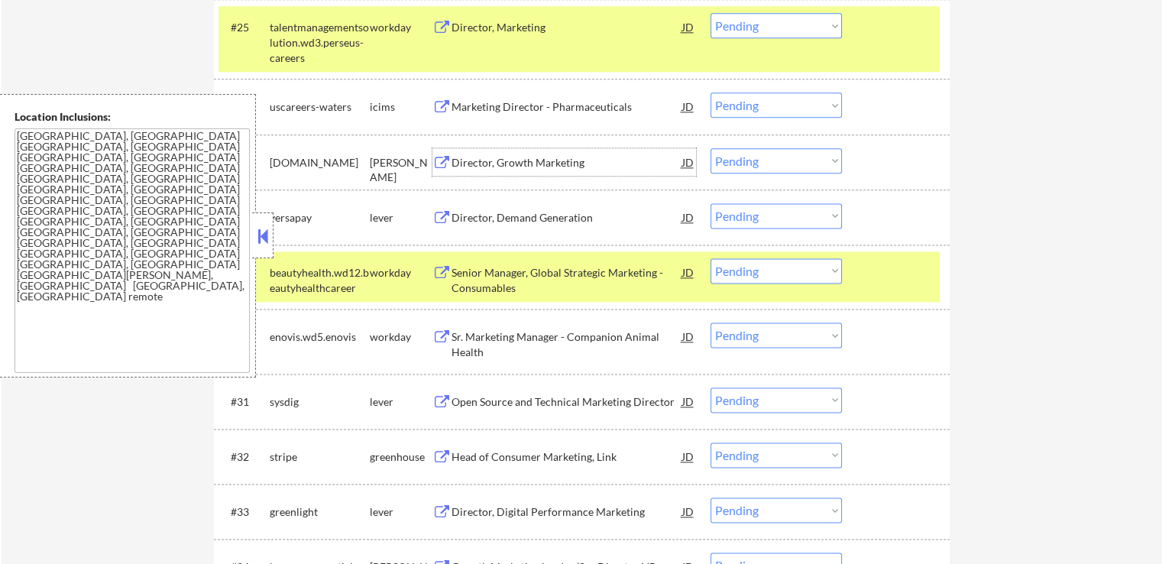
click at [577, 224] on div "Director, Demand Generation" at bounding box center [567, 217] width 231 height 15
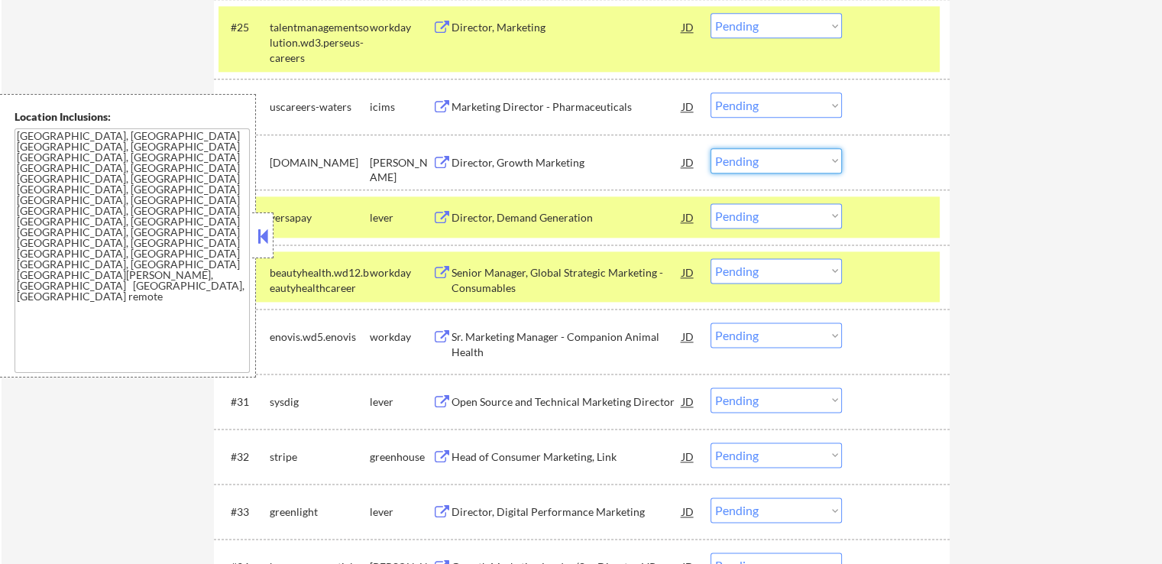
click at [733, 160] on select "Choose an option... Pending Applied Excluded (Questions) Excluded (Expired) Exc…" at bounding box center [776, 160] width 131 height 25
click at [711, 148] on select "Choose an option... Pending Applied Excluded (Questions) Excluded (Expired) Exc…" at bounding box center [776, 160] width 131 height 25
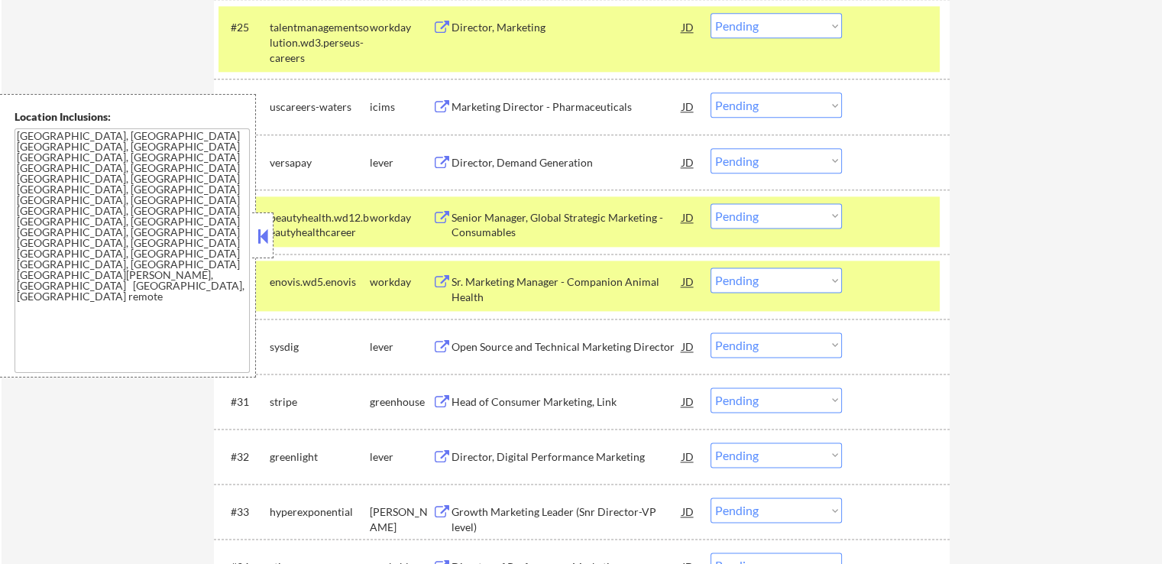
click at [764, 159] on select "Choose an option... Pending Applied Excluded (Questions) Excluded (Expired) Exc…" at bounding box center [776, 160] width 131 height 25
click at [711, 148] on select "Choose an option... Pending Applied Excluded (Questions) Excluded (Expired) Exc…" at bounding box center [776, 160] width 131 height 25
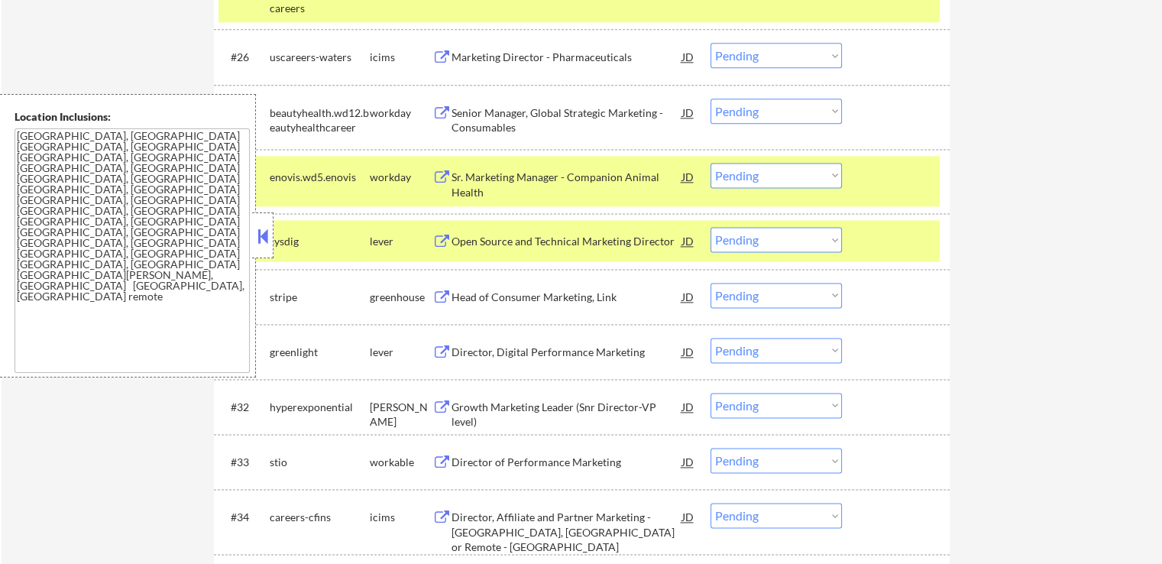
scroll to position [2063, 0]
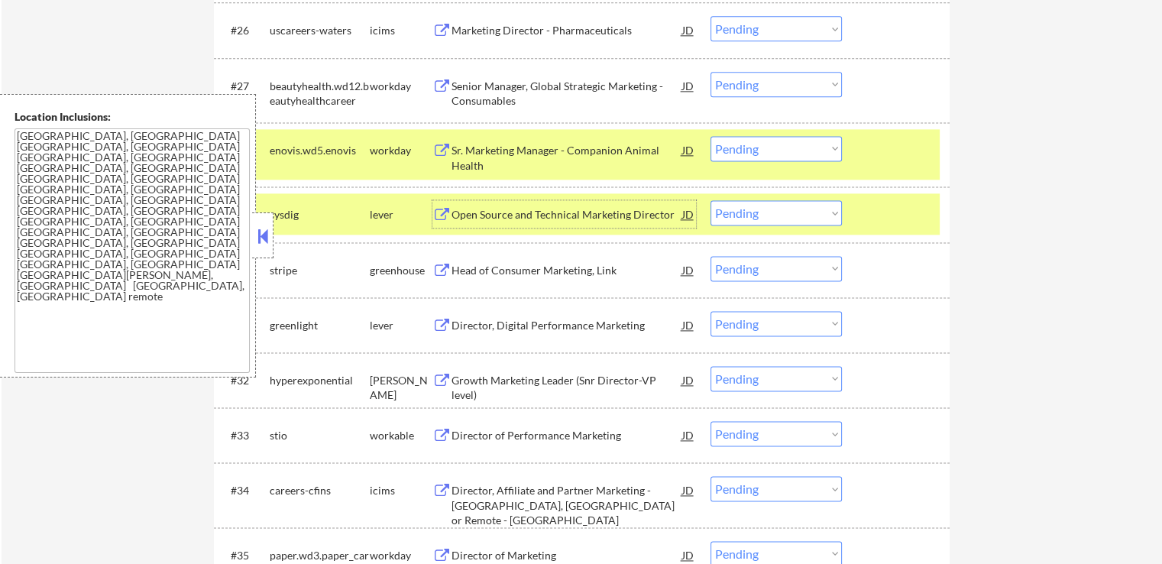
click at [629, 215] on div "Open Source and Technical Marketing Director" at bounding box center [567, 214] width 231 height 15
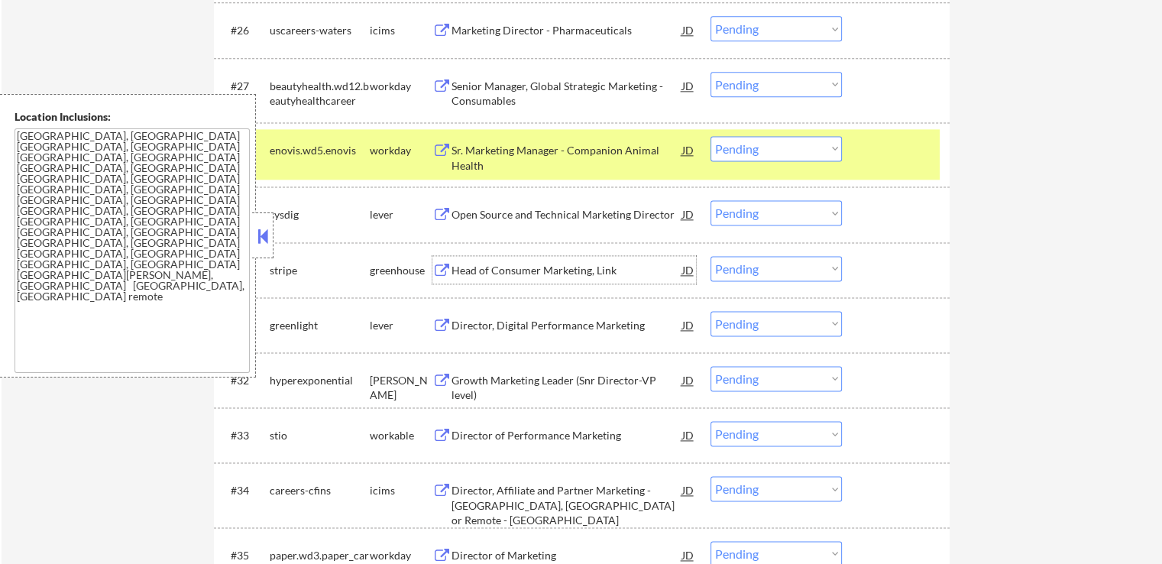
click at [561, 271] on div "Head of Consumer Marketing, Link" at bounding box center [567, 270] width 231 height 15
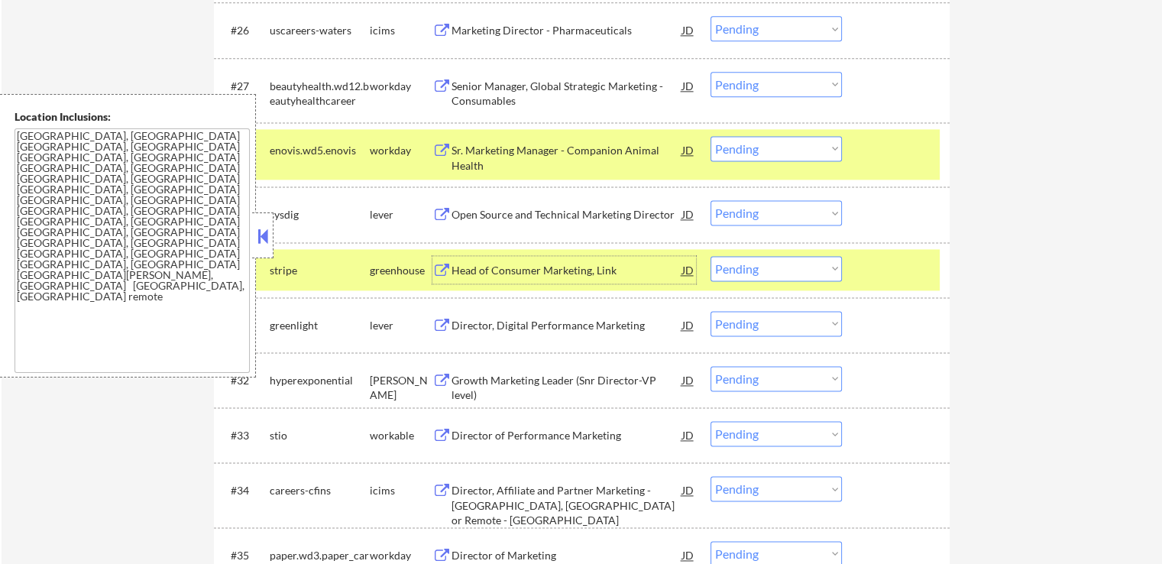
click at [782, 212] on select "Choose an option... Pending Applied Excluded (Questions) Excluded (Expired) Exc…" at bounding box center [776, 212] width 131 height 25
click at [711, 200] on select "Choose an option... Pending Applied Excluded (Questions) Excluded (Expired) Exc…" at bounding box center [776, 212] width 131 height 25
click at [602, 329] on div "Director, Digital Performance Marketing" at bounding box center [567, 325] width 231 height 15
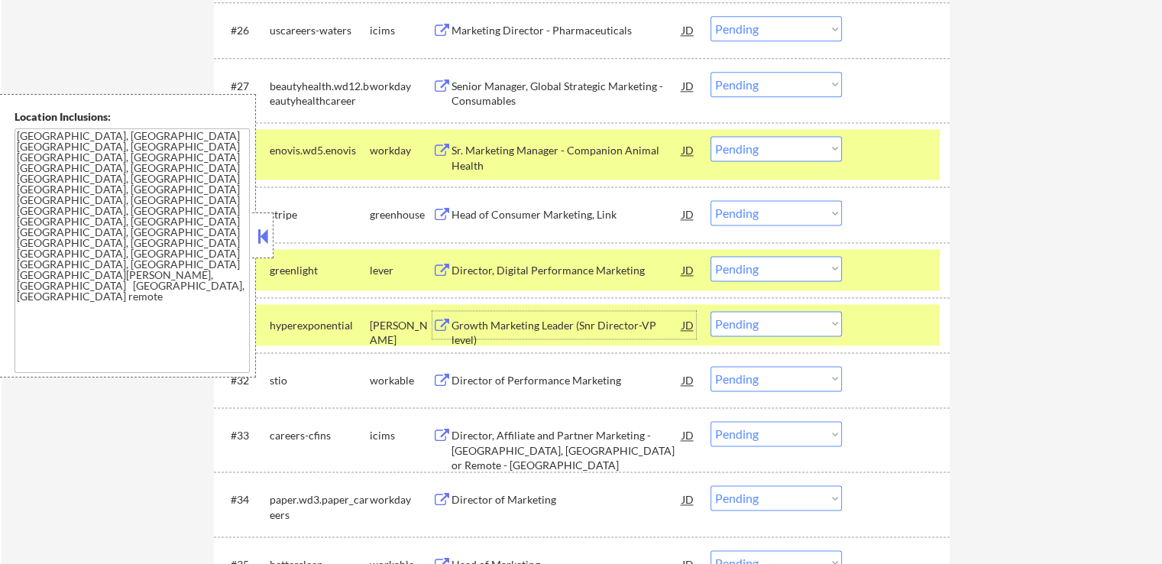
click at [760, 208] on select "Choose an option... Pending Applied Excluded (Questions) Excluded (Expired) Exc…" at bounding box center [776, 212] width 131 height 25
click at [711, 200] on select "Choose an option... Pending Applied Excluded (Questions) Excluded (Expired) Exc…" at bounding box center [776, 212] width 131 height 25
click at [579, 373] on div "Director of Performance Marketing" at bounding box center [567, 380] width 231 height 15
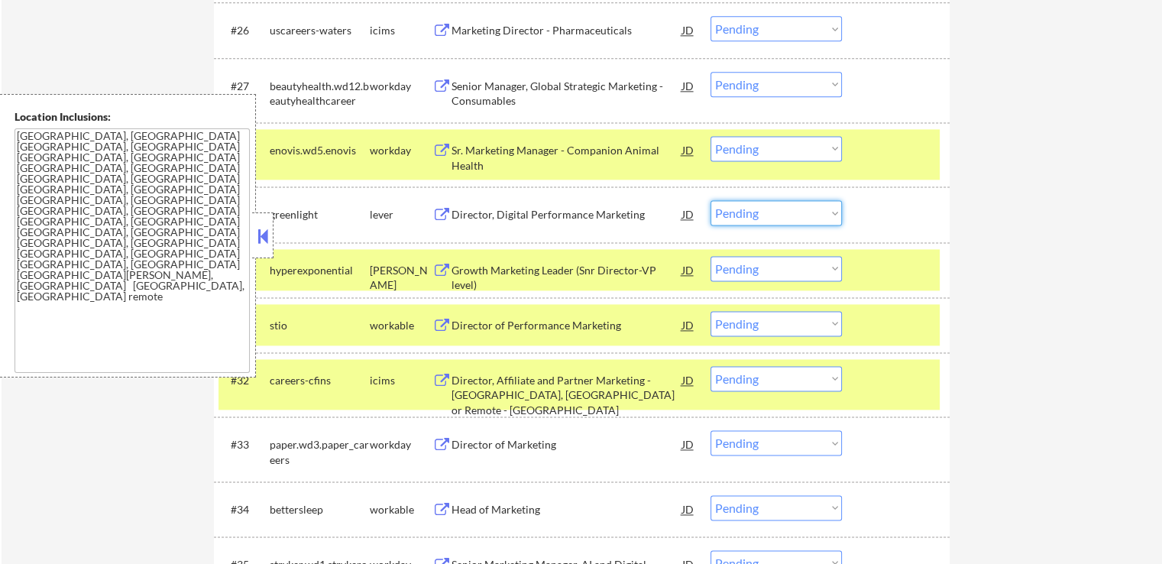
click at [758, 212] on select "Choose an option... Pending Applied Excluded (Questions) Excluded (Expired) Exc…" at bounding box center [776, 212] width 131 height 25
click at [711, 200] on select "Choose an option... Pending Applied Excluded (Questions) Excluded (Expired) Exc…" at bounding box center [776, 212] width 131 height 25
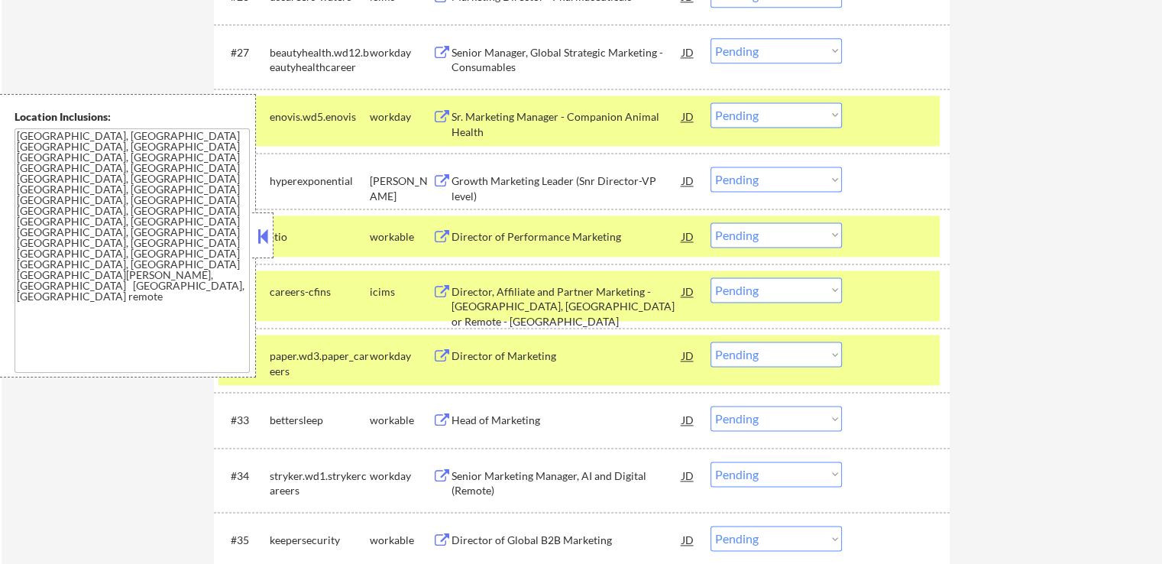
scroll to position [2140, 0]
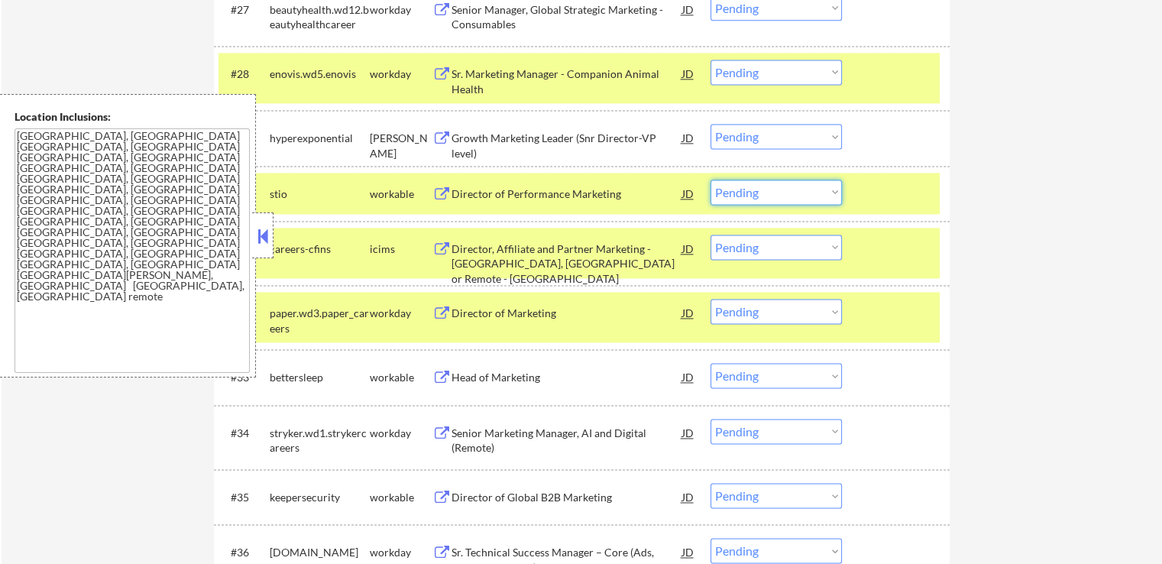
drag, startPoint x: 789, startPoint y: 187, endPoint x: 789, endPoint y: 203, distance: 16.0
click at [789, 187] on select "Choose an option... Pending Applied Excluded (Questions) Excluded (Expired) Exc…" at bounding box center [776, 192] width 131 height 25
click at [711, 180] on select "Choose an option... Pending Applied Excluded (Questions) Excluded (Expired) Exc…" at bounding box center [776, 192] width 131 height 25
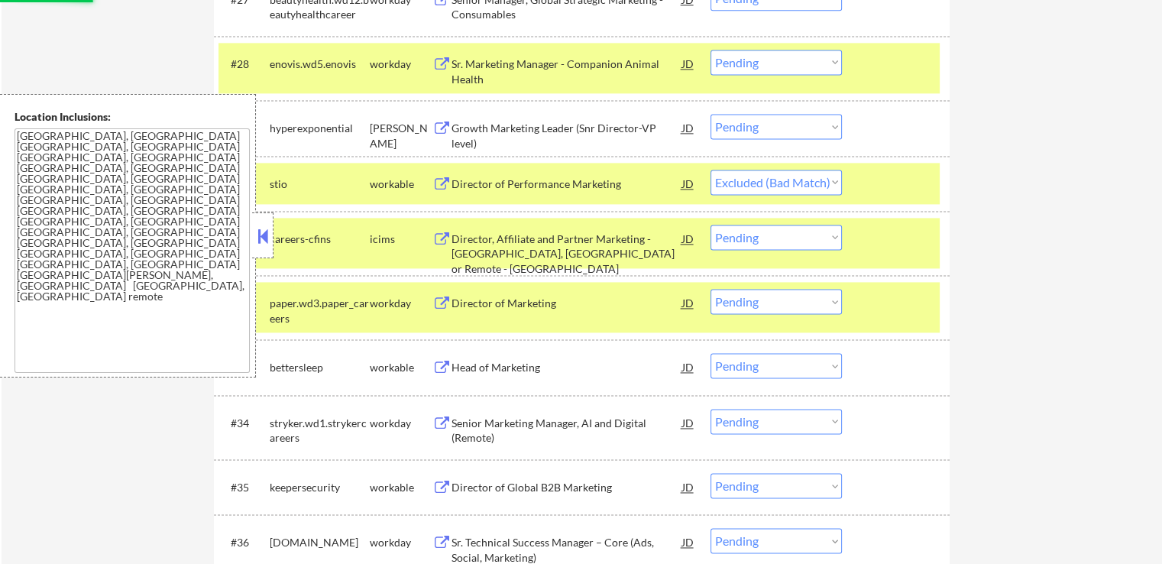
scroll to position [2216, 0]
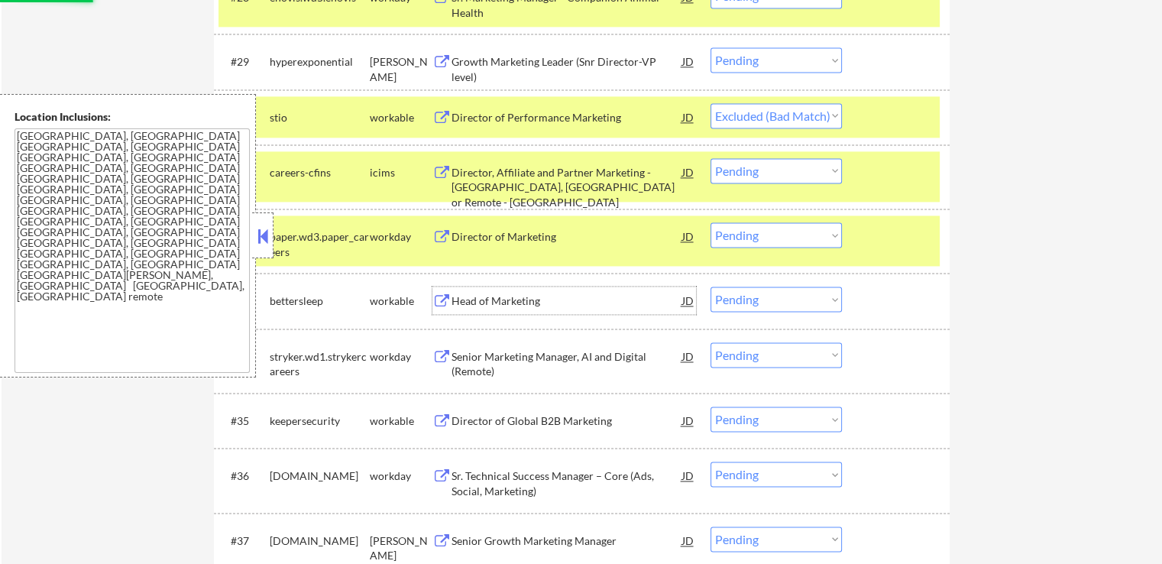
click at [566, 304] on div "Head of Marketing" at bounding box center [567, 300] width 231 height 15
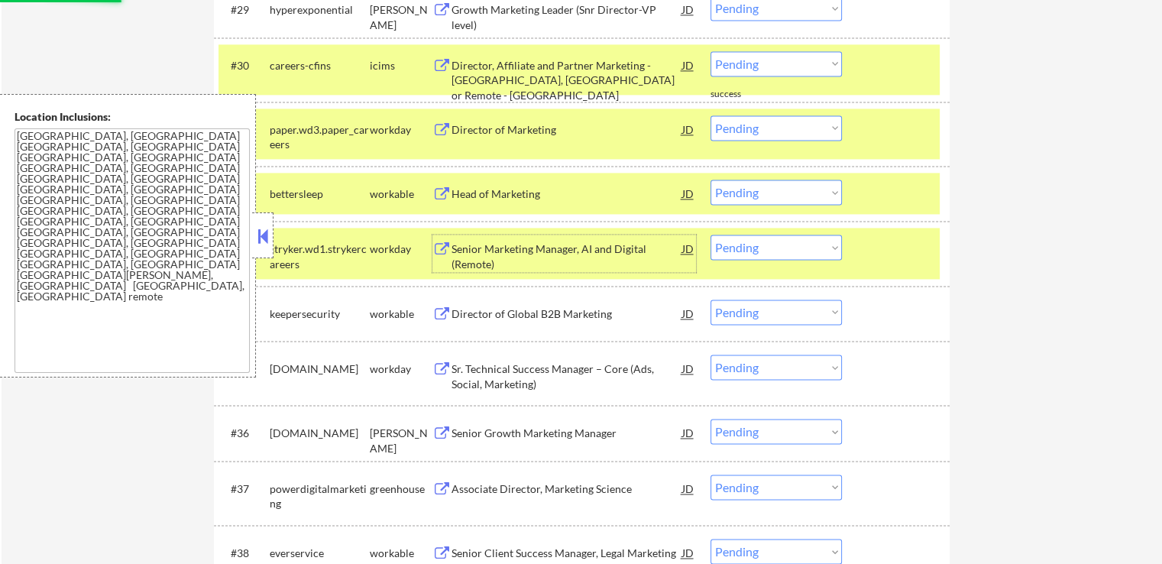
scroll to position [2292, 0]
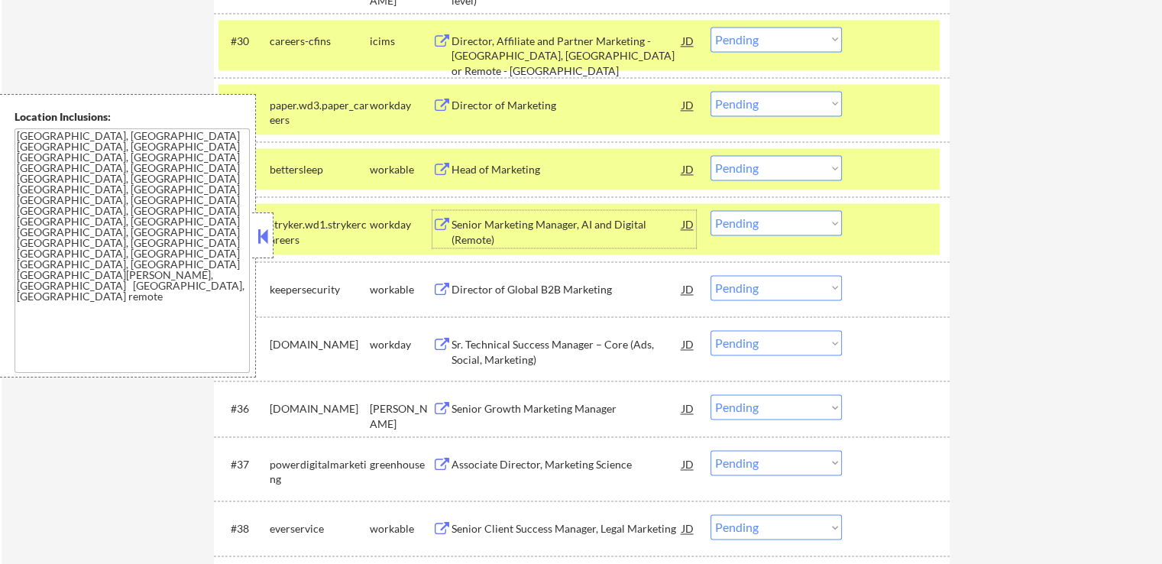
click at [556, 291] on div "Director of Global B2B Marketing" at bounding box center [567, 289] width 231 height 15
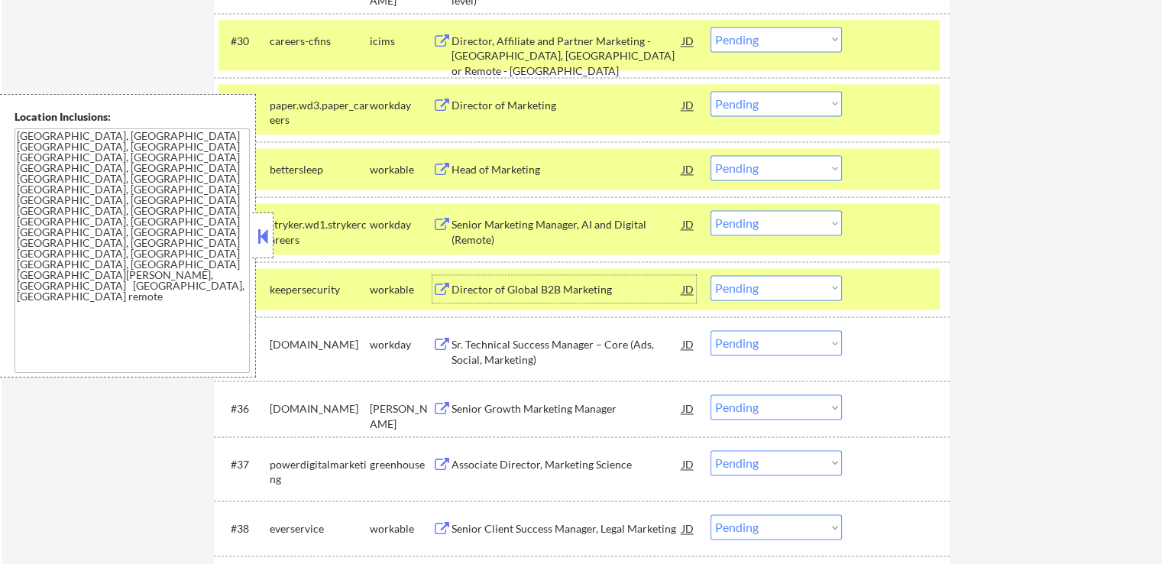
click at [752, 166] on select "Choose an option... Pending Applied Excluded (Questions) Excluded (Expired) Exc…" at bounding box center [776, 167] width 131 height 25
click at [711, 155] on select "Choose an option... Pending Applied Excluded (Questions) Excluded (Expired) Exc…" at bounding box center [776, 167] width 131 height 25
click at [763, 298] on select "Choose an option... Pending Applied Excluded (Questions) Excluded (Expired) Exc…" at bounding box center [776, 287] width 131 height 25
click at [711, 275] on select "Choose an option... Pending Applied Excluded (Questions) Excluded (Expired) Exc…" at bounding box center [776, 287] width 131 height 25
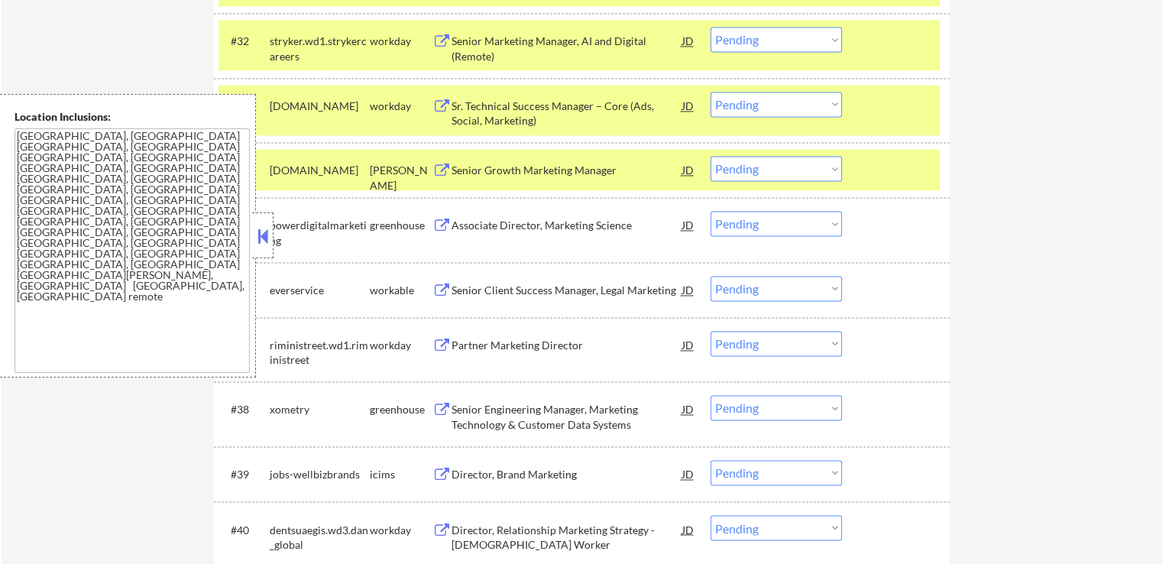
scroll to position [2445, 0]
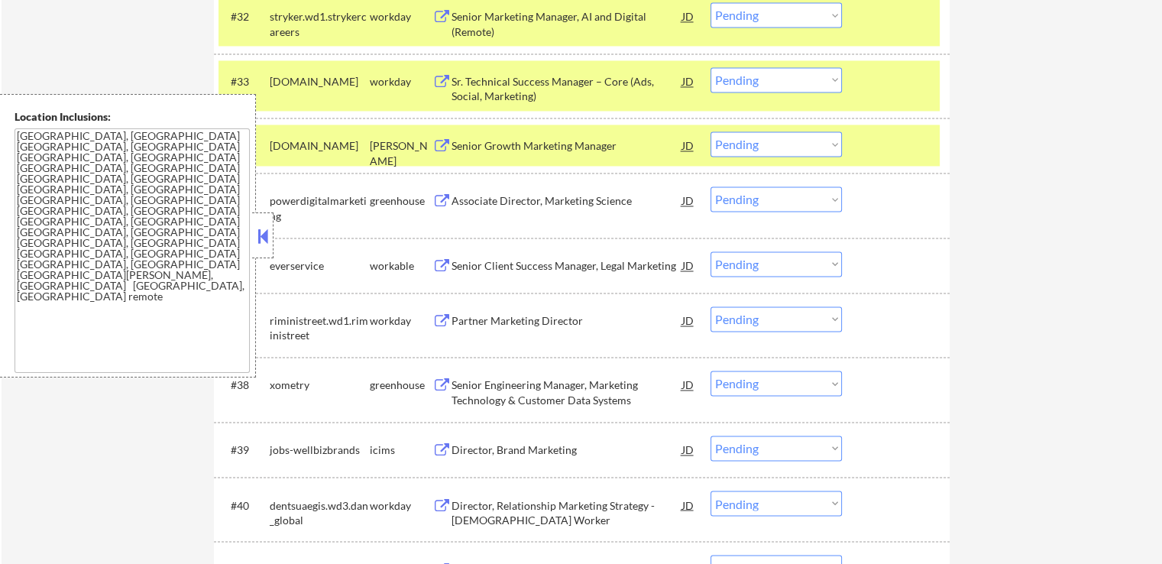
click at [591, 147] on div "Senior Growth Marketing Manager" at bounding box center [567, 145] width 231 height 15
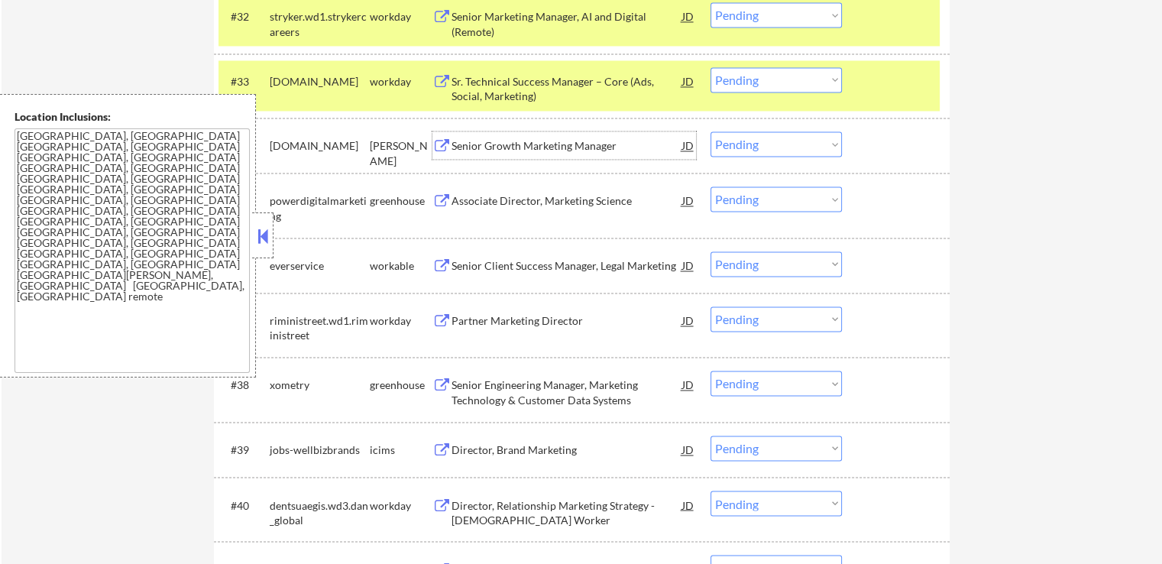
click at [617, 199] on div "Associate Director, Marketing Science" at bounding box center [567, 200] width 231 height 15
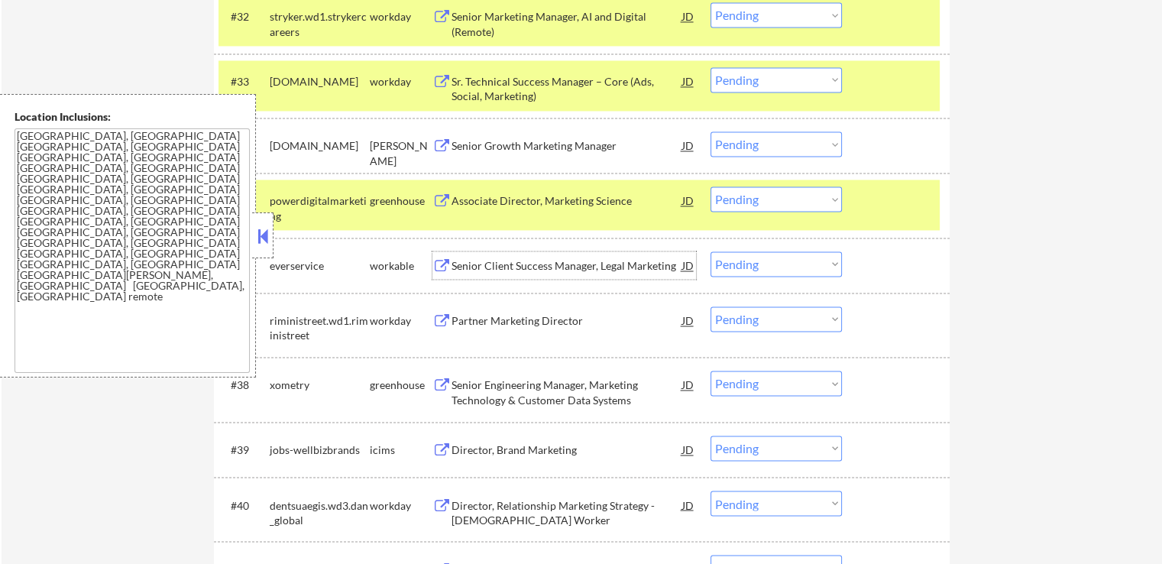
click at [536, 267] on div "Senior Client Success Manager, Legal Marketing" at bounding box center [567, 265] width 231 height 15
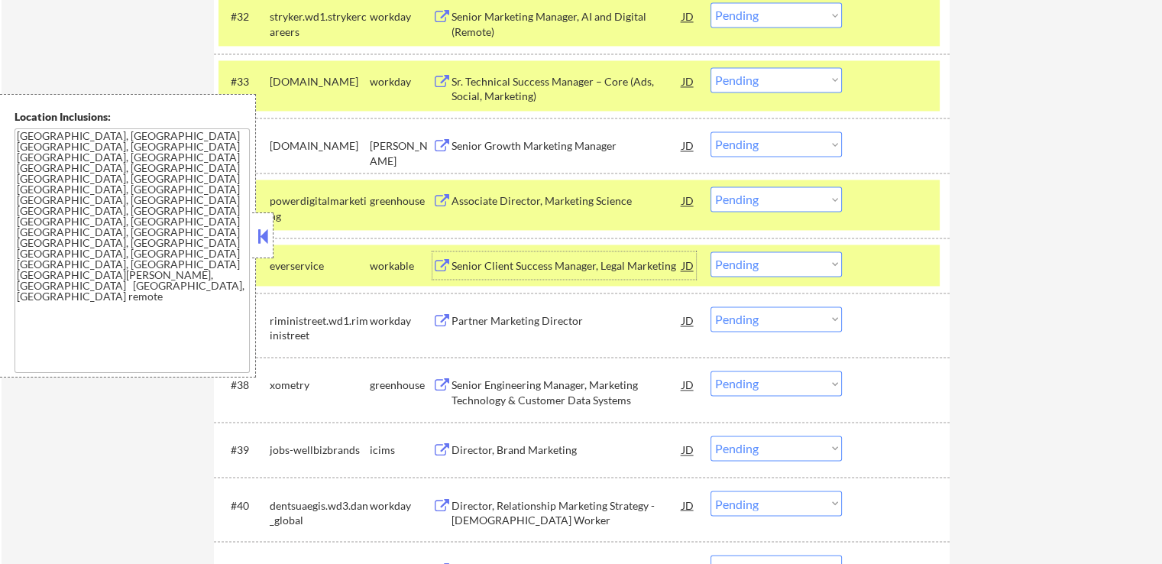
click at [763, 207] on select "Choose an option... Pending Applied Excluded (Questions) Excluded (Expired) Exc…" at bounding box center [776, 198] width 131 height 25
click at [711, 186] on select "Choose an option... Pending Applied Excluded (Questions) Excluded (Expired) Exc…" at bounding box center [776, 198] width 131 height 25
click at [578, 390] on div "Senior Engineering Manager, Marketing Technology & Customer Data Systems" at bounding box center [567, 392] width 231 height 30
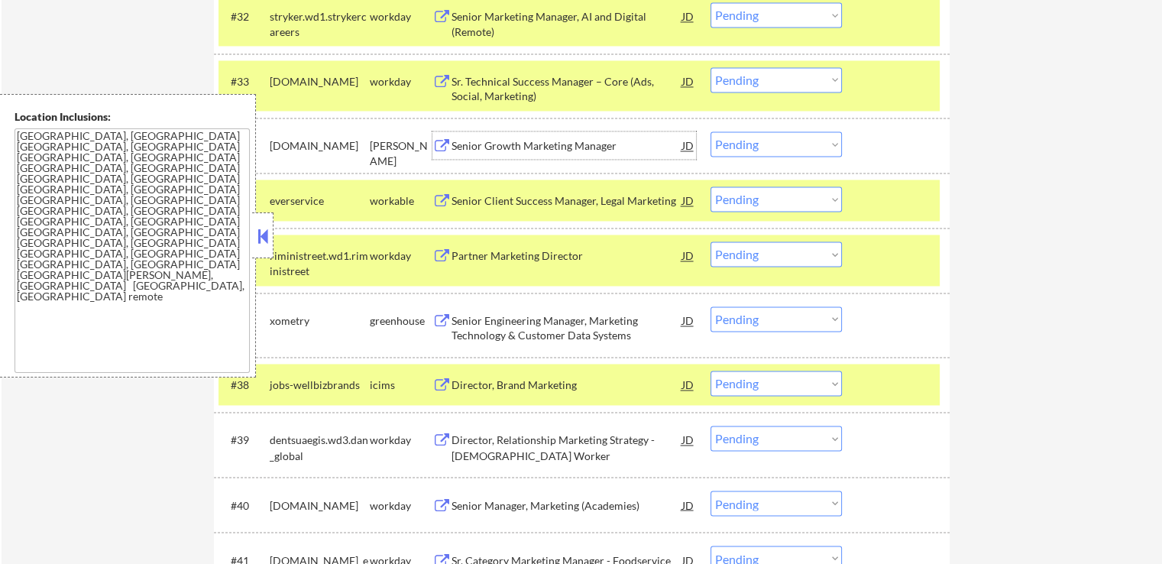
click at [595, 144] on div "Senior Growth Marketing Manager" at bounding box center [567, 145] width 231 height 15
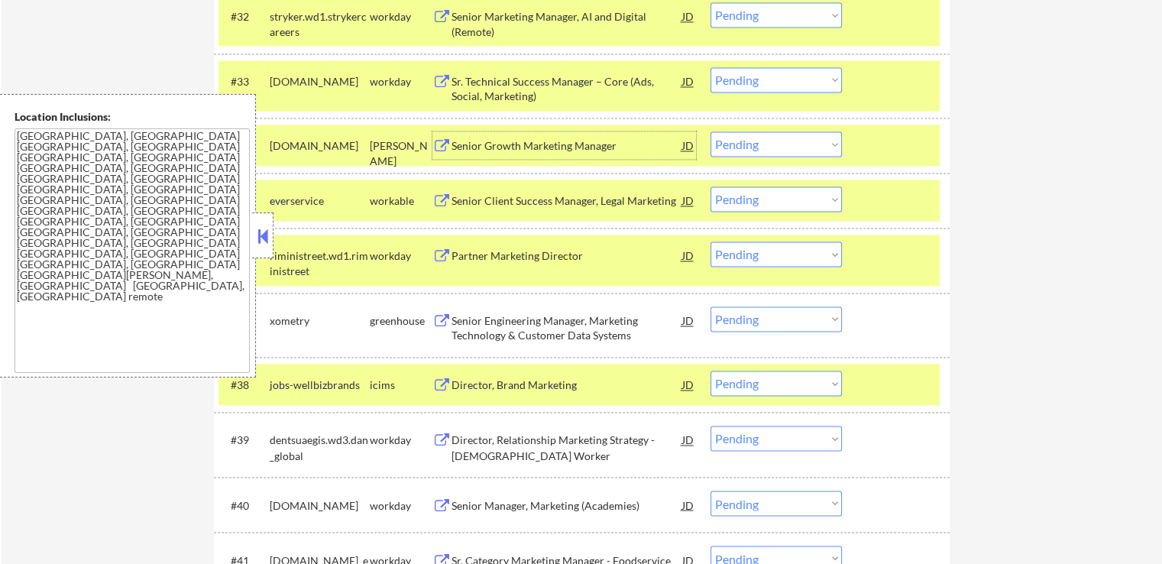
click at [766, 202] on select "Choose an option... Pending Applied Excluded (Questions) Excluded (Expired) Exc…" at bounding box center [776, 198] width 131 height 25
click at [711, 186] on select "Choose an option... Pending Applied Excluded (Questions) Excluded (Expired) Exc…" at bounding box center [776, 198] width 131 height 25
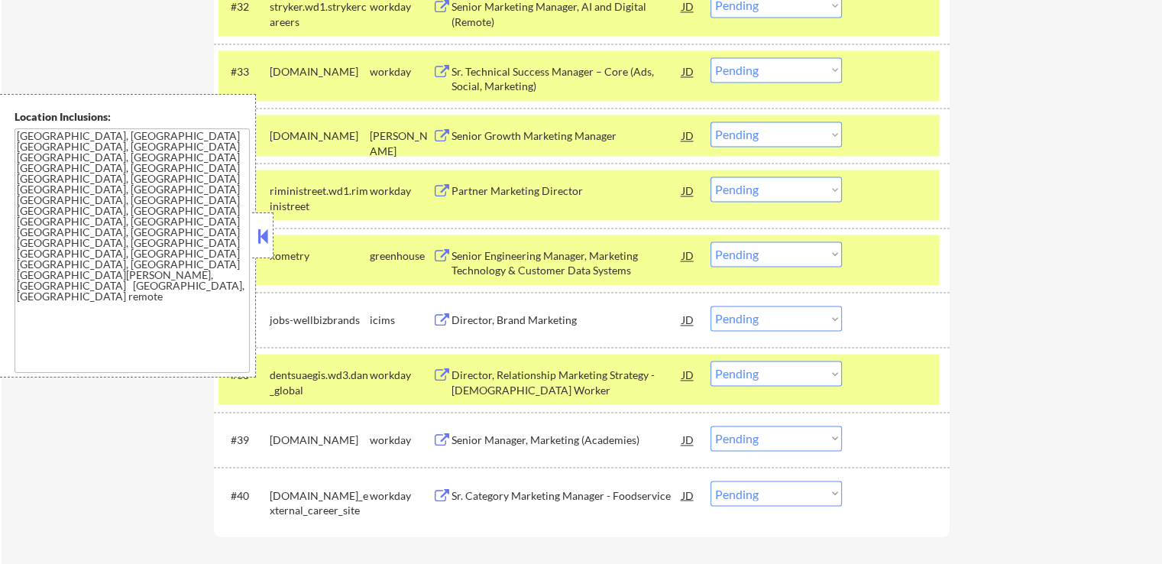
scroll to position [2522, 0]
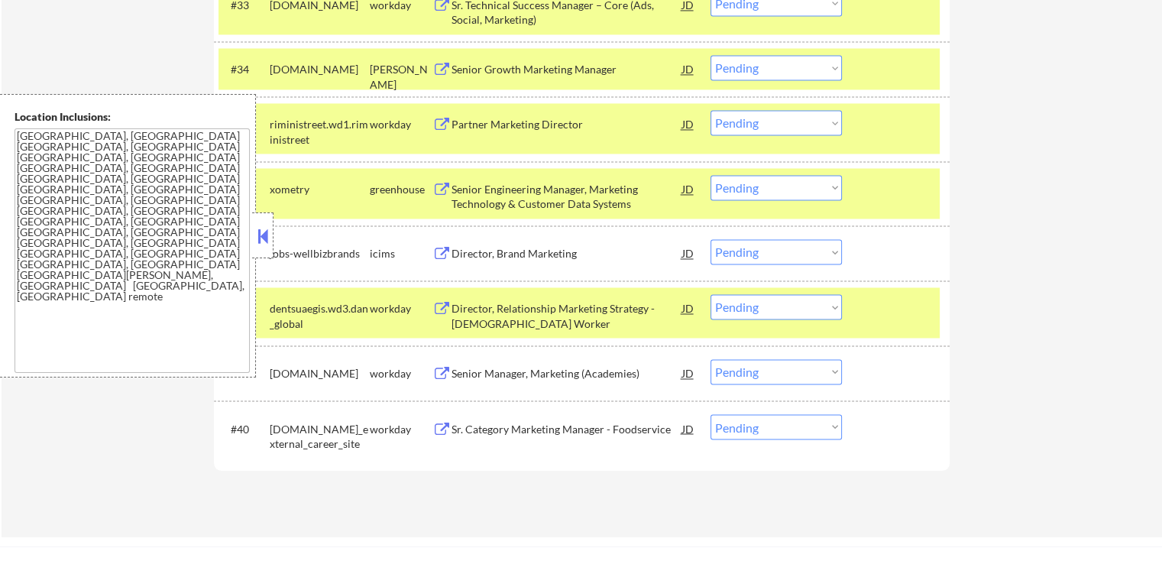
click at [750, 196] on select "Choose an option... Pending Applied Excluded (Questions) Excluded (Expired) Exc…" at bounding box center [776, 187] width 131 height 25
click at [711, 175] on select "Choose an option... Pending Applied Excluded (Questions) Excluded (Expired) Exc…" at bounding box center [776, 187] width 131 height 25
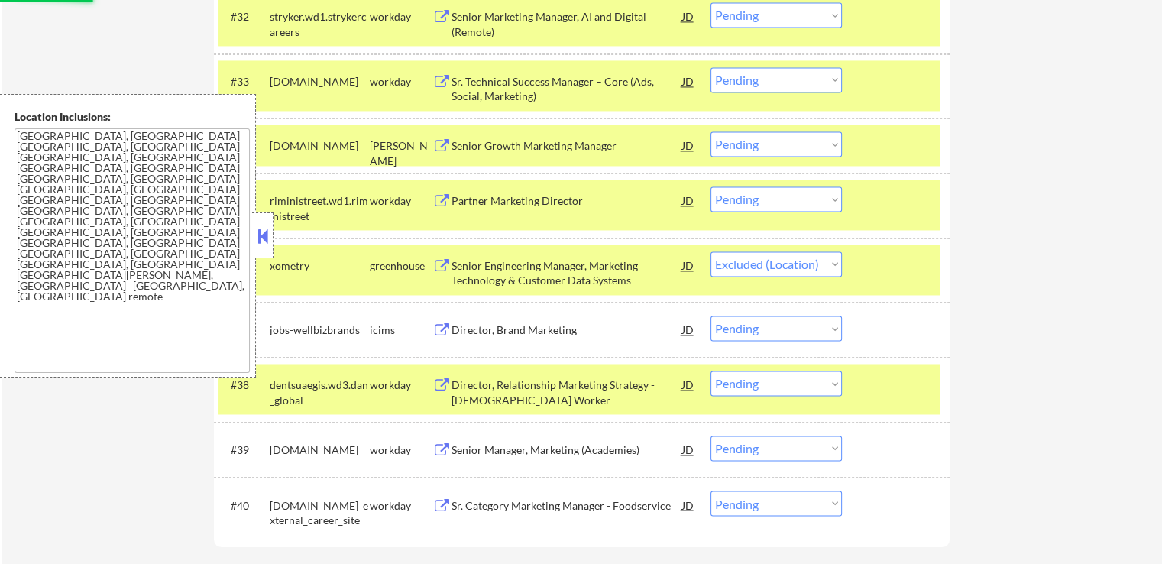
click at [773, 147] on select "Choose an option... Pending Applied Excluded (Questions) Excluded (Expired) Exc…" at bounding box center [776, 143] width 131 height 25
click at [711, 131] on select "Choose an option... Pending Applied Excluded (Questions) Excluded (Expired) Exc…" at bounding box center [776, 143] width 131 height 25
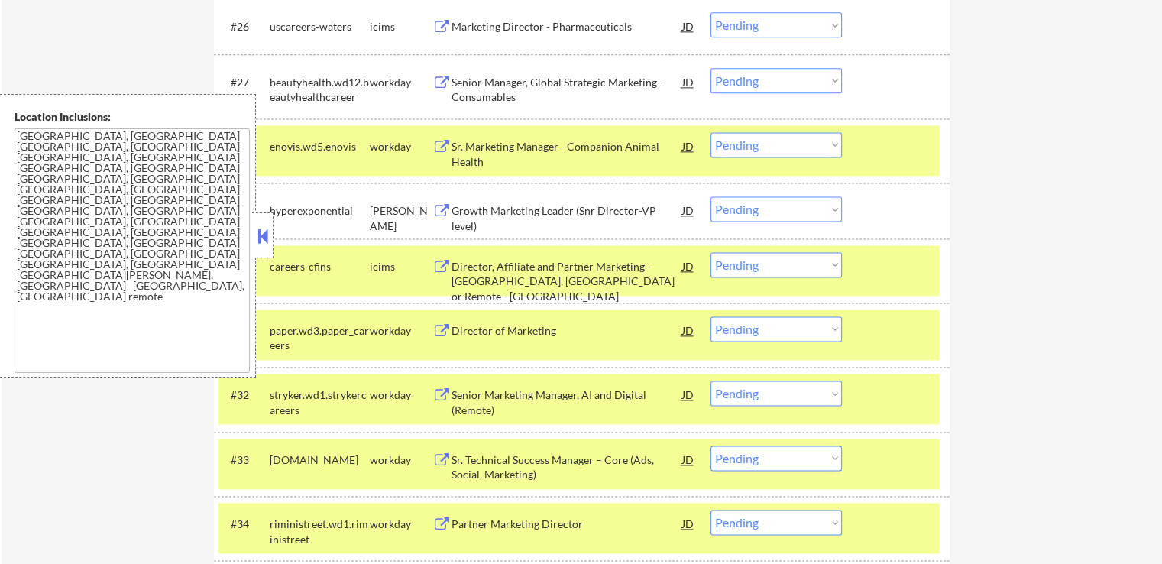
scroll to position [2063, 0]
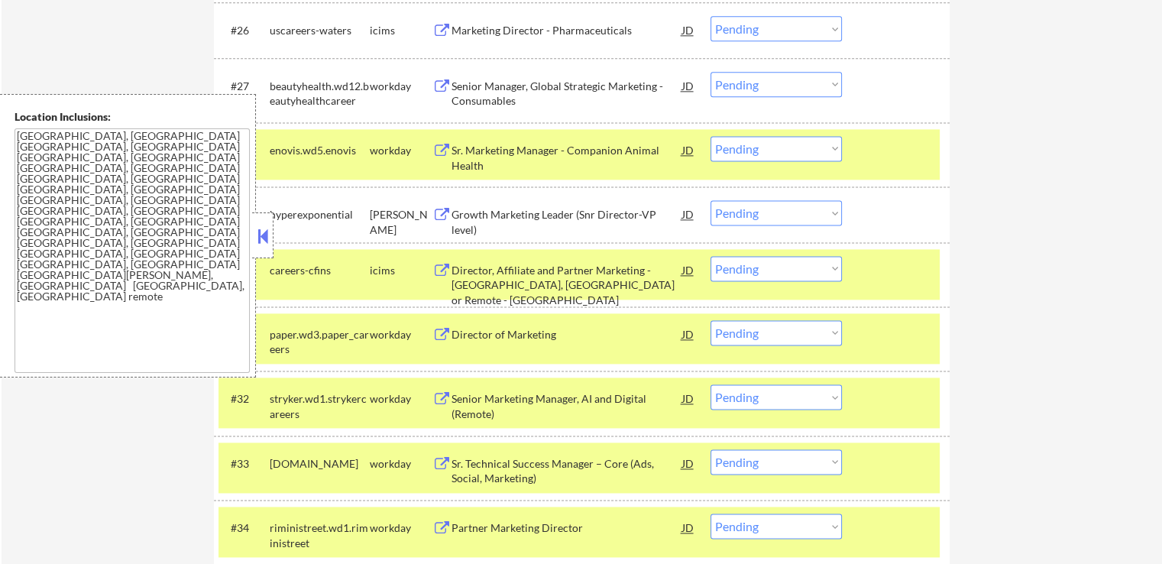
click at [596, 202] on div "Growth Marketing Leader (Snr Director-VP level)" at bounding box center [567, 214] width 231 height 28
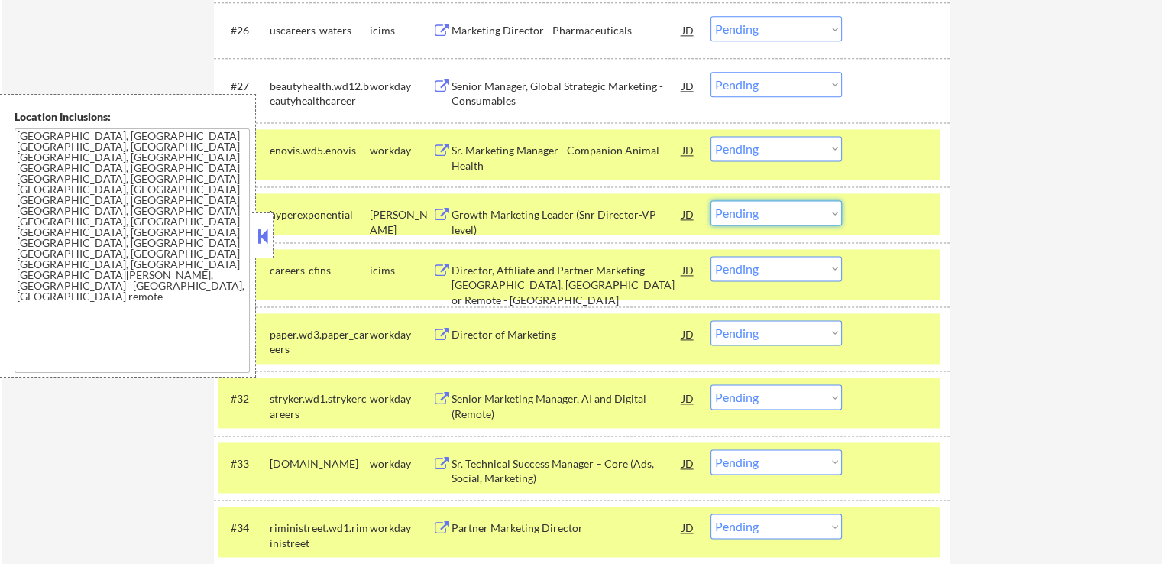
click at [749, 210] on select "Choose an option... Pending Applied Excluded (Questions) Excluded (Expired) Exc…" at bounding box center [776, 212] width 131 height 25
click at [711, 200] on select "Choose an option... Pending Applied Excluded (Questions) Excluded (Expired) Exc…" at bounding box center [776, 212] width 131 height 25
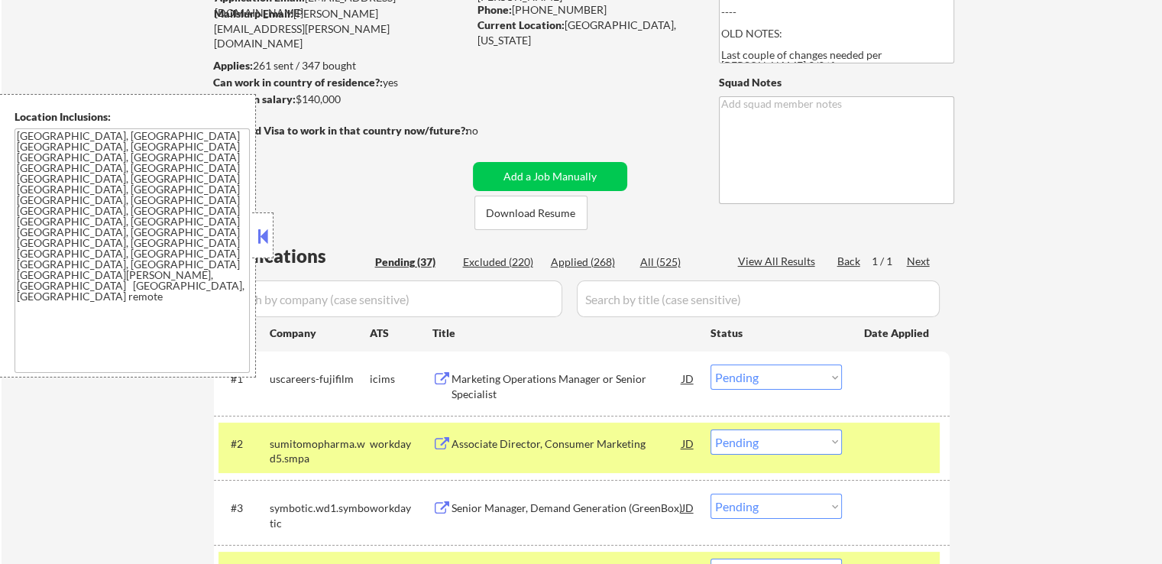
scroll to position [382, 0]
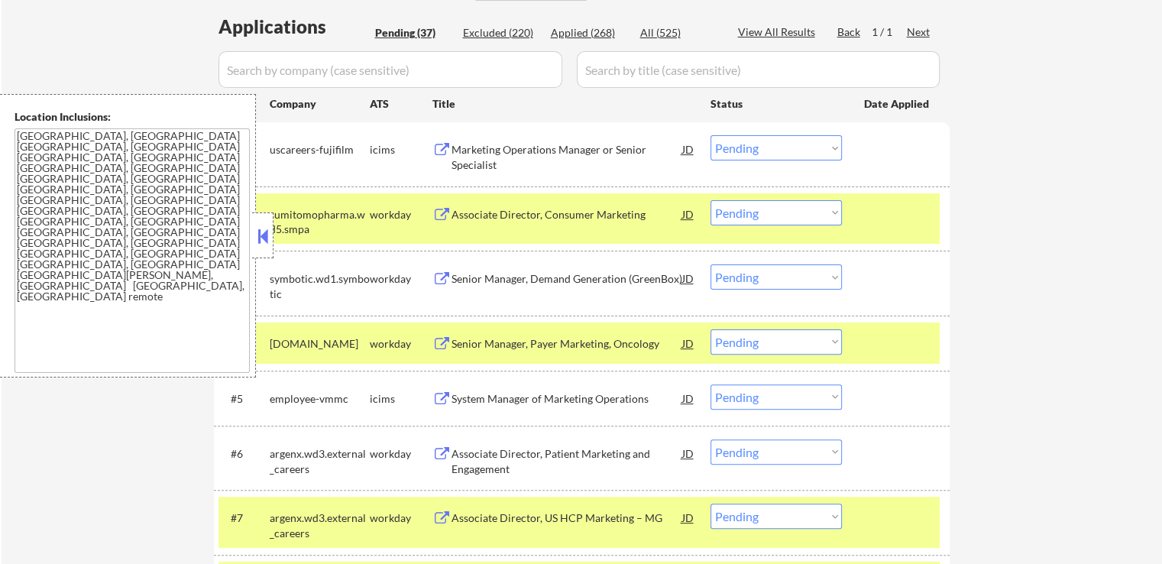
click at [602, 212] on div "Associate Director, Consumer Marketing" at bounding box center [567, 214] width 231 height 15
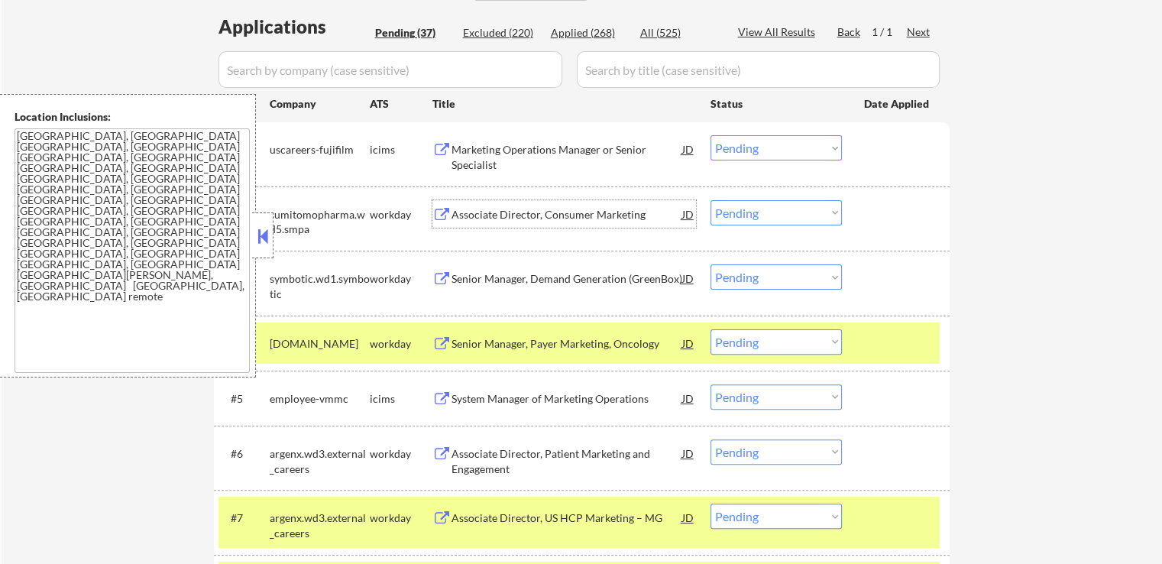
click at [593, 290] on div "Senior Manager, Demand Generation (GreenBox)" at bounding box center [567, 278] width 231 height 28
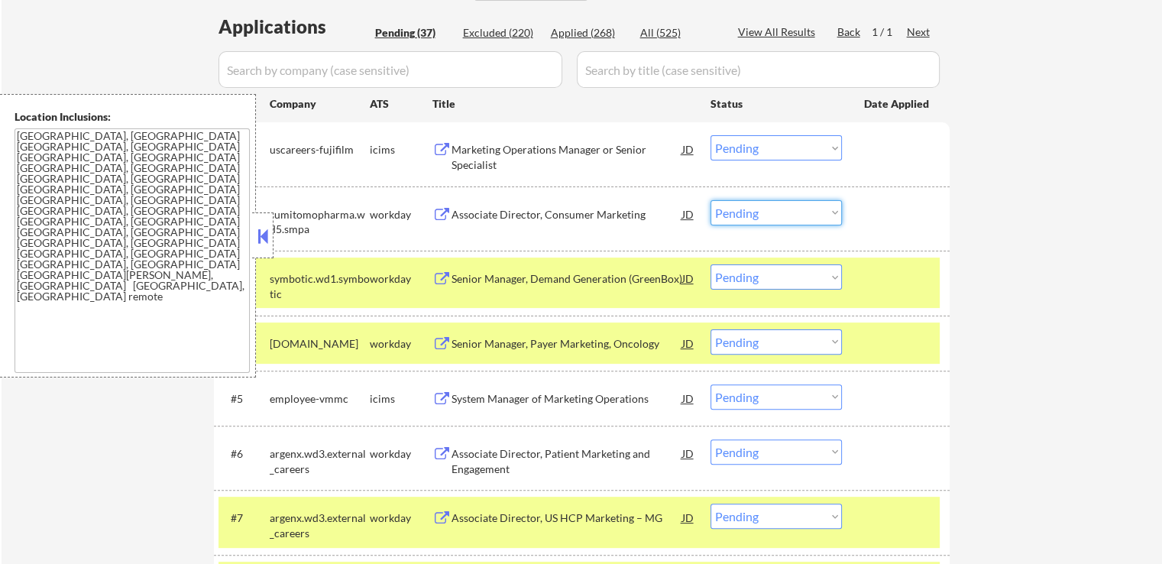
click at [766, 215] on select "Choose an option... Pending Applied Excluded (Questions) Excluded (Expired) Exc…" at bounding box center [776, 212] width 131 height 25
click at [711, 200] on select "Choose an option... Pending Applied Excluded (Questions) Excluded (Expired) Exc…" at bounding box center [776, 212] width 131 height 25
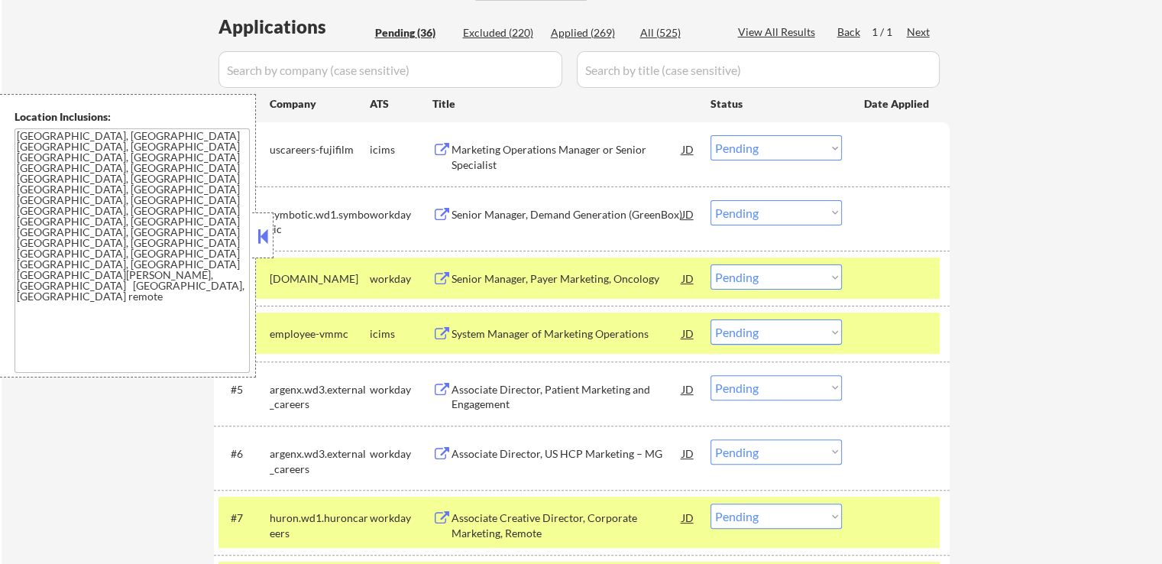
click at [624, 279] on div "Senior Manager, Payer Marketing, Oncology" at bounding box center [567, 278] width 231 height 15
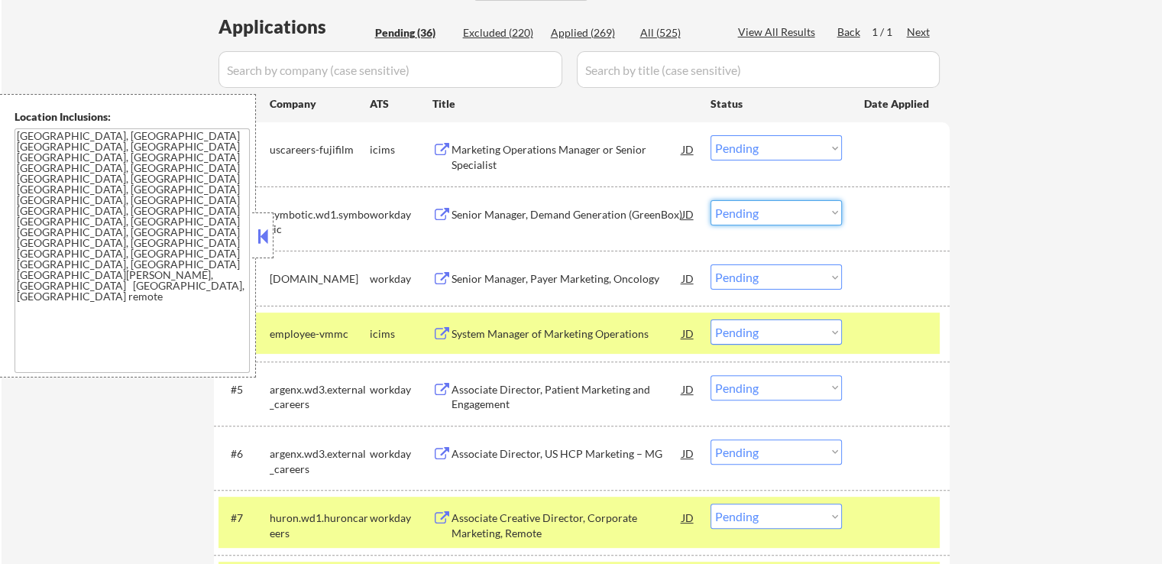
click at [776, 209] on select "Choose an option... Pending Applied Excluded (Questions) Excluded (Expired) Exc…" at bounding box center [776, 212] width 131 height 25
click at [711, 200] on select "Choose an option... Pending Applied Excluded (Questions) Excluded (Expired) Exc…" at bounding box center [776, 212] width 131 height 25
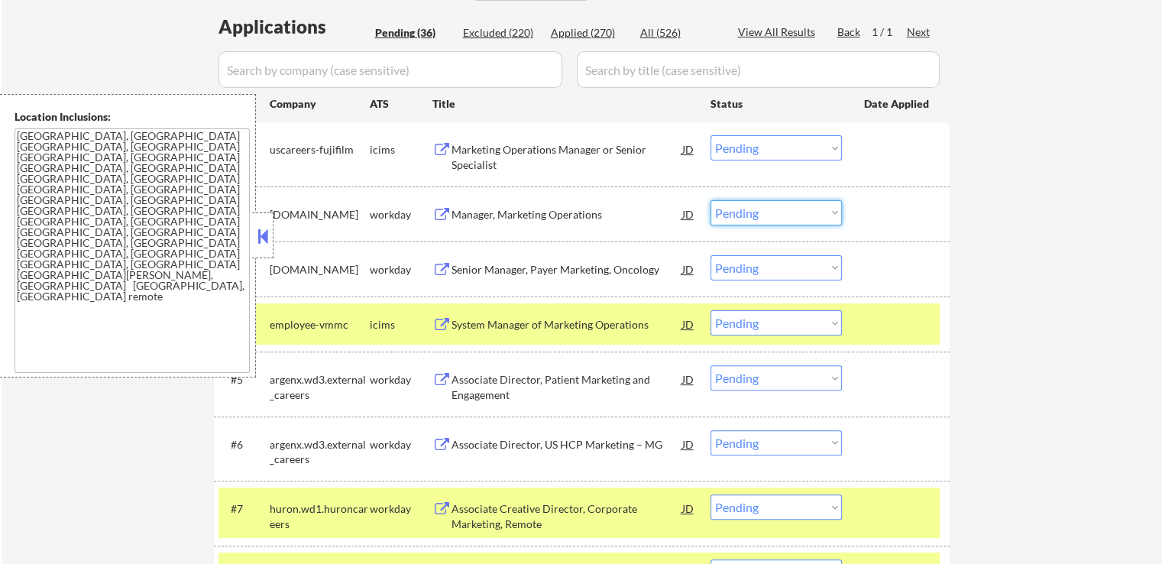
drag, startPoint x: 800, startPoint y: 212, endPoint x: 786, endPoint y: 223, distance: 18.5
click at [800, 212] on select "Choose an option... Pending Applied Excluded (Questions) Excluded (Expired) Exc…" at bounding box center [776, 212] width 131 height 25
click at [711, 200] on select "Choose an option... Pending Applied Excluded (Questions) Excluded (Expired) Exc…" at bounding box center [776, 212] width 131 height 25
